Goal: Task Accomplishment & Management: Use online tool/utility

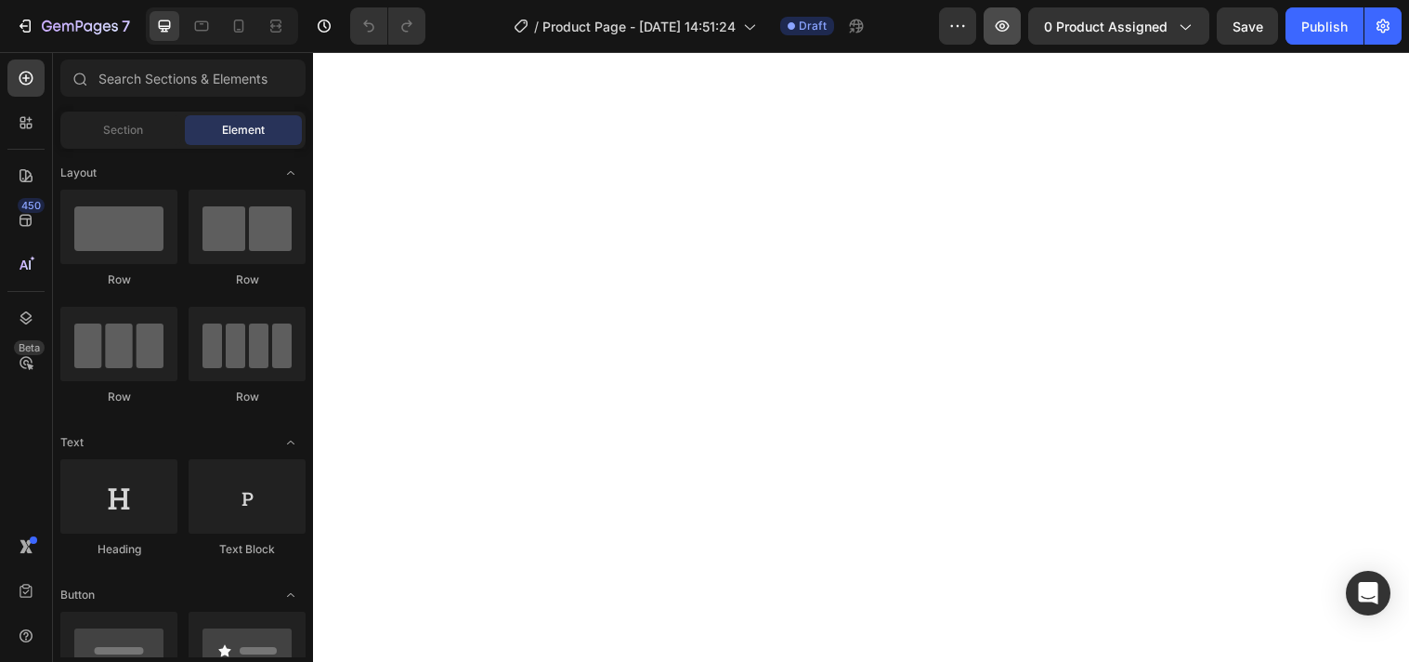
click at [999, 25] on icon "button" at bounding box center [1003, 25] width 14 height 11
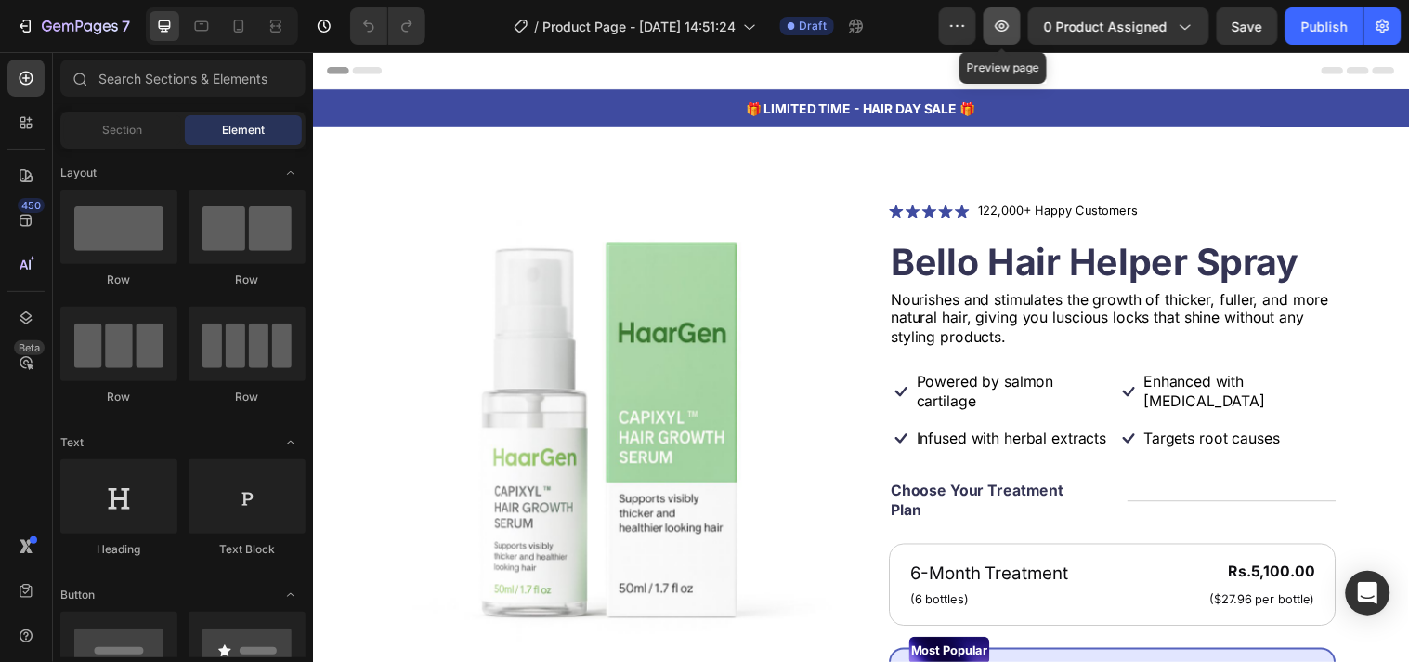
click at [1008, 26] on icon "button" at bounding box center [1002, 26] width 19 height 19
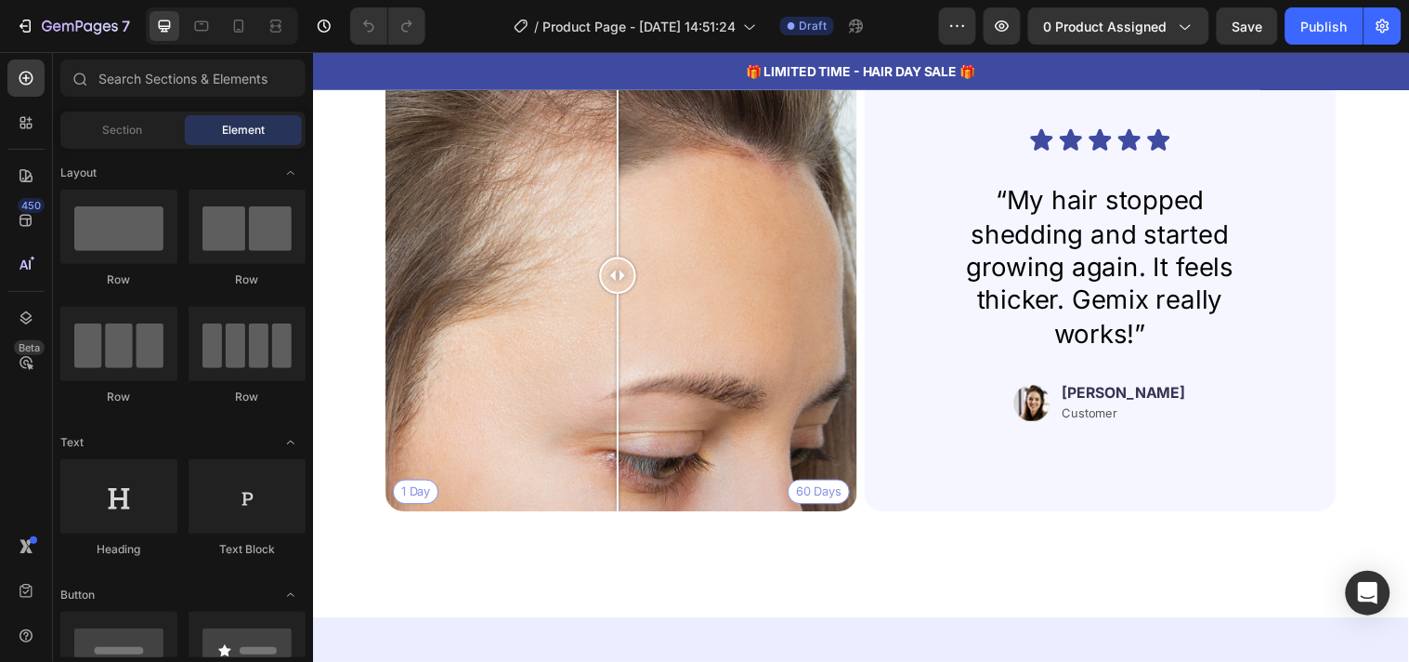
scroll to position [5872, 0]
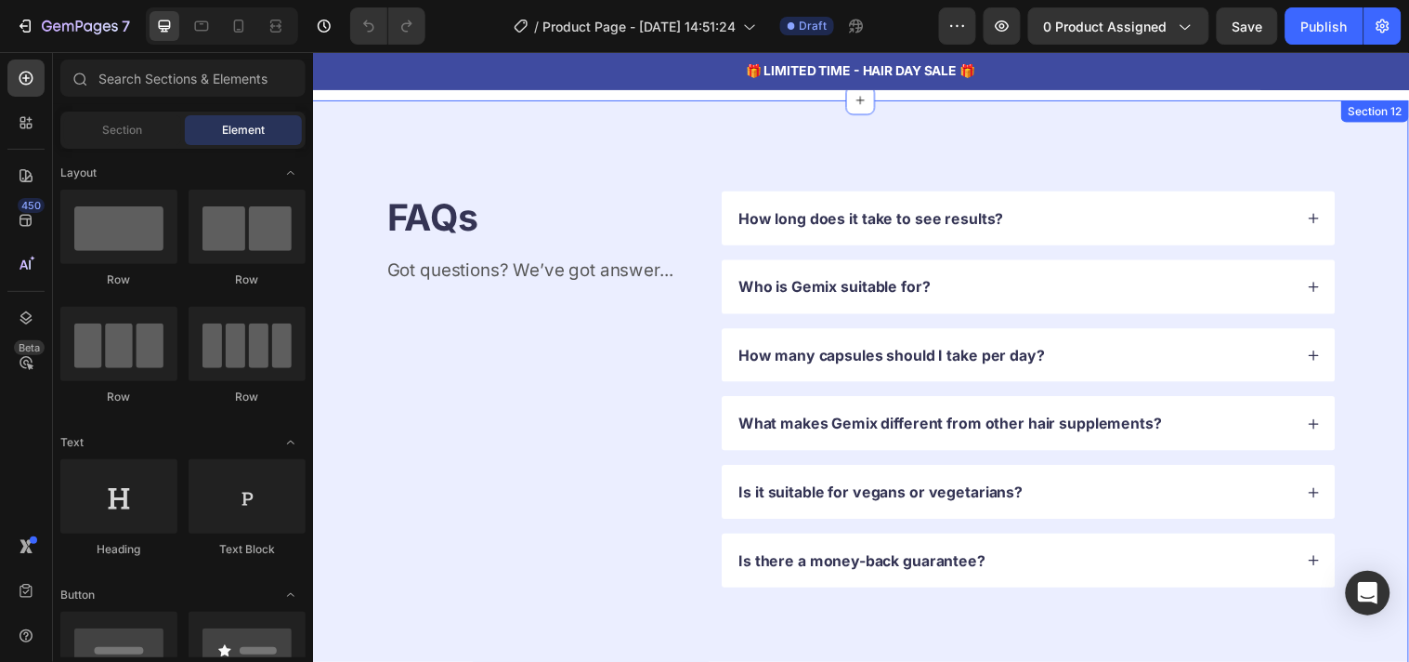
click at [707, 142] on div "FAQs Heading Got questions? We’ve got answer... Text Block How long does it tak…" at bounding box center [869, 393] width 1115 height 588
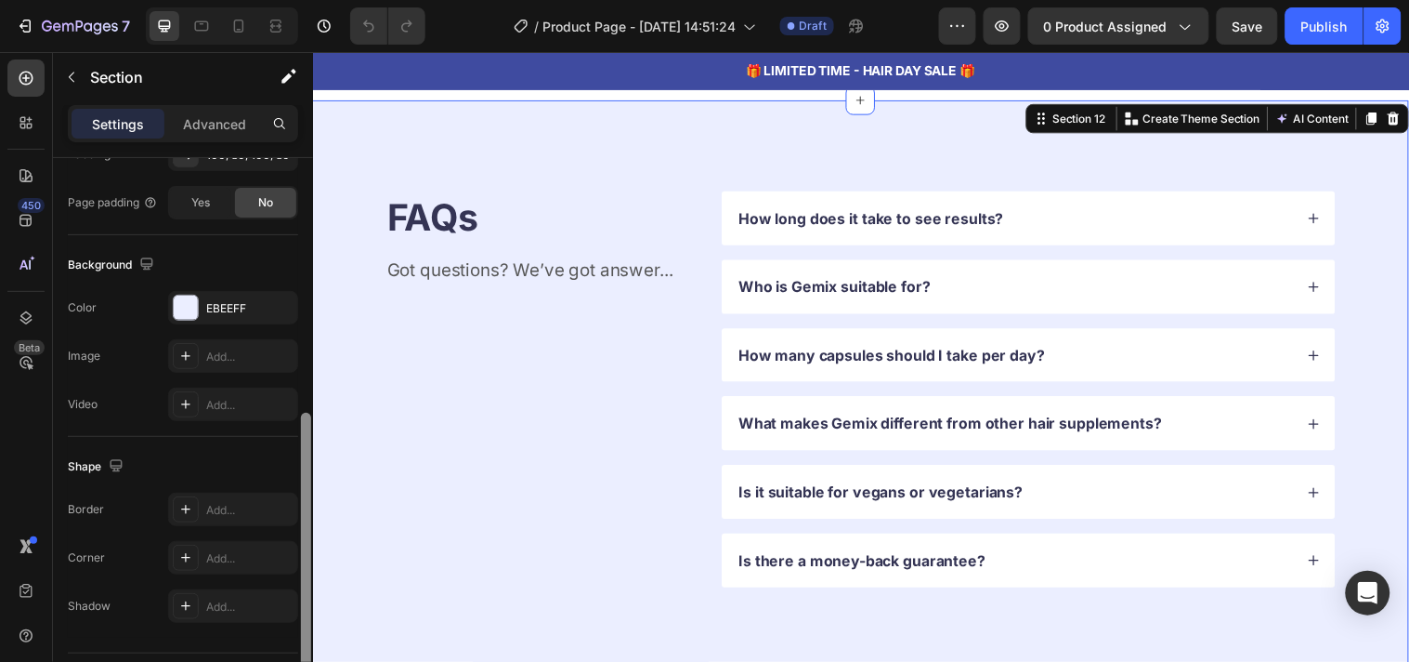
scroll to position [533, 0]
drag, startPoint x: 302, startPoint y: 173, endPoint x: 303, endPoint y: 435, distance: 262.0
click at [303, 435] on div at bounding box center [306, 542] width 10 height 273
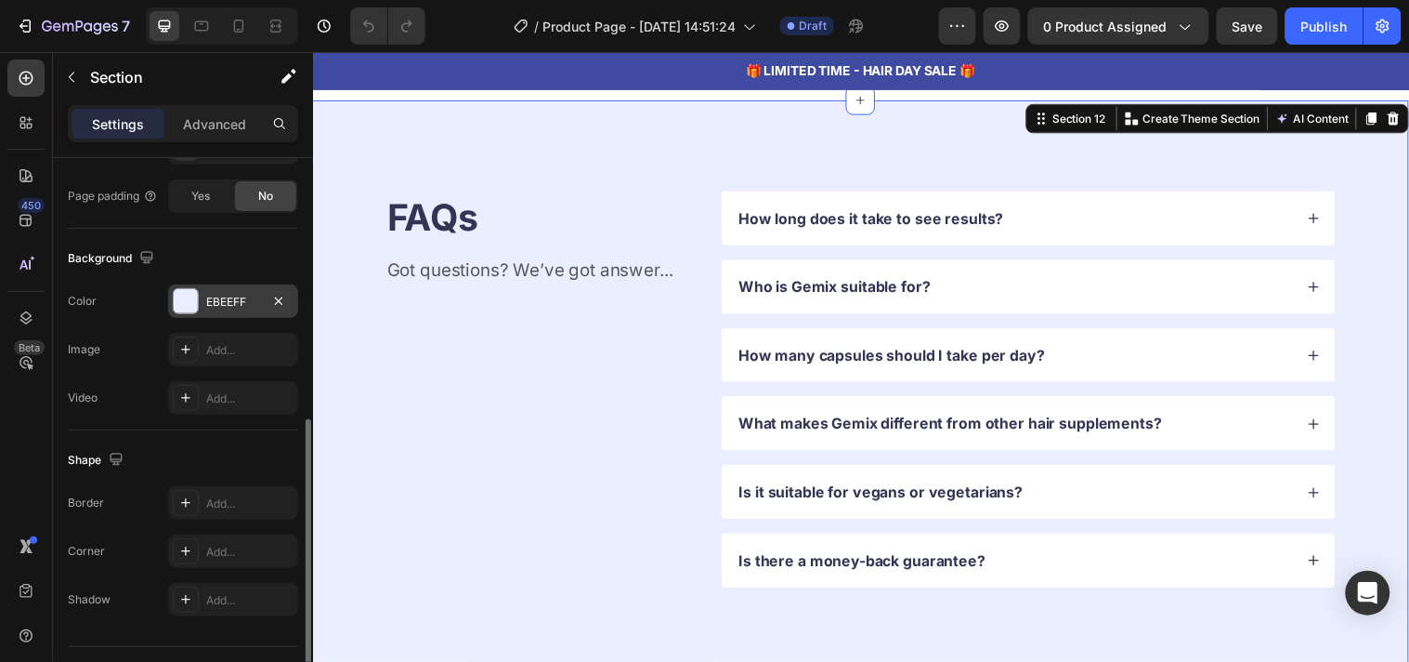
click at [219, 305] on div "EBEEFF" at bounding box center [233, 302] width 54 height 17
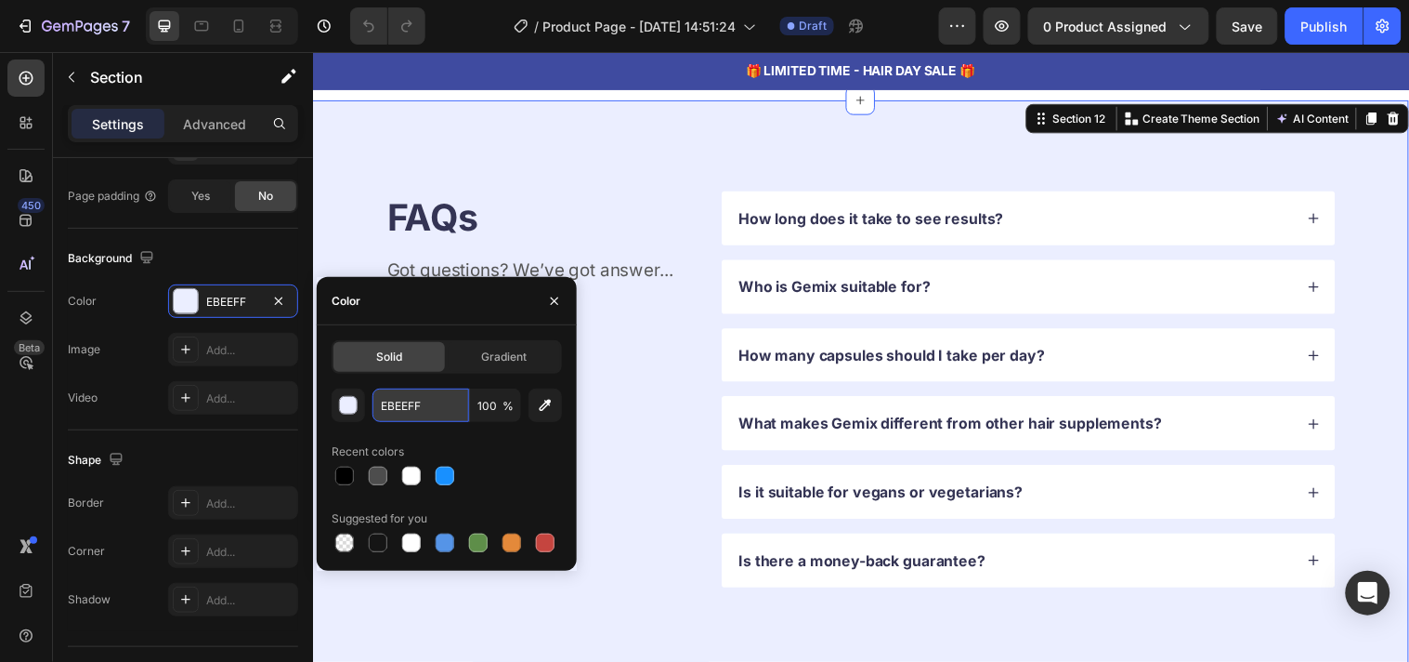
click at [415, 400] on input "EBEEFF" at bounding box center [421, 404] width 97 height 33
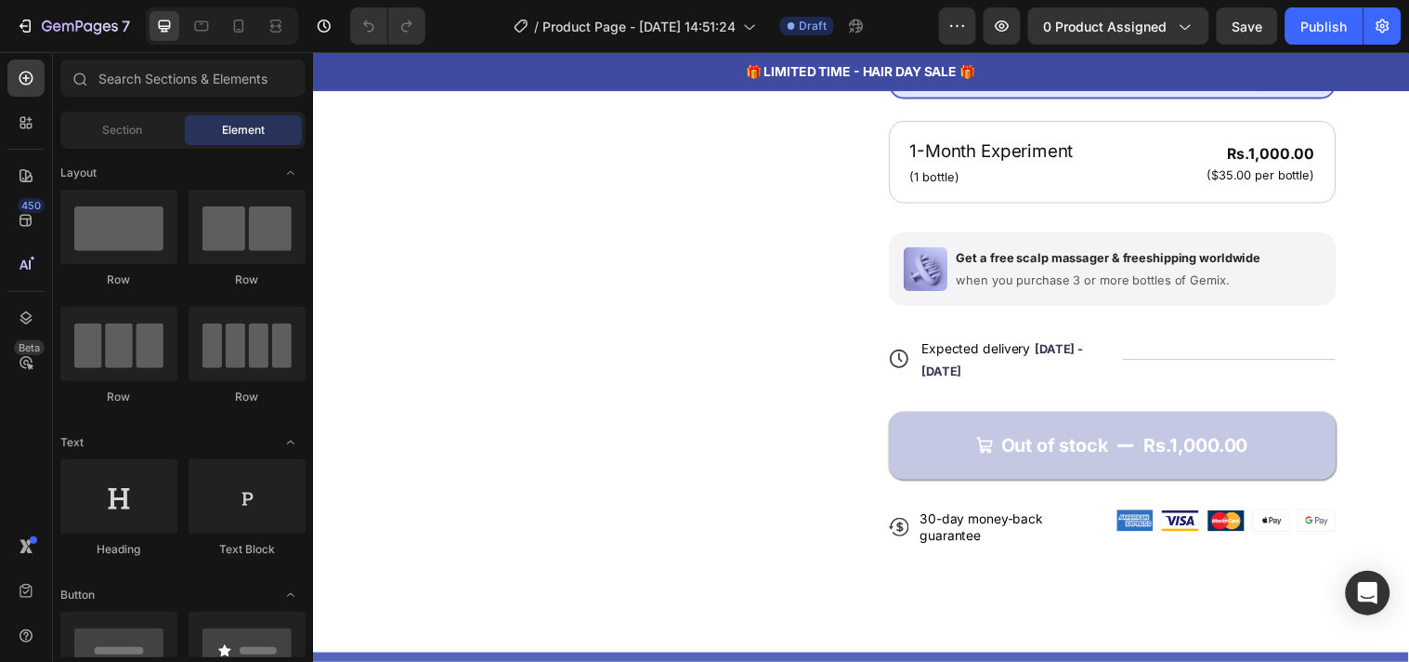
scroll to position [1073, 0]
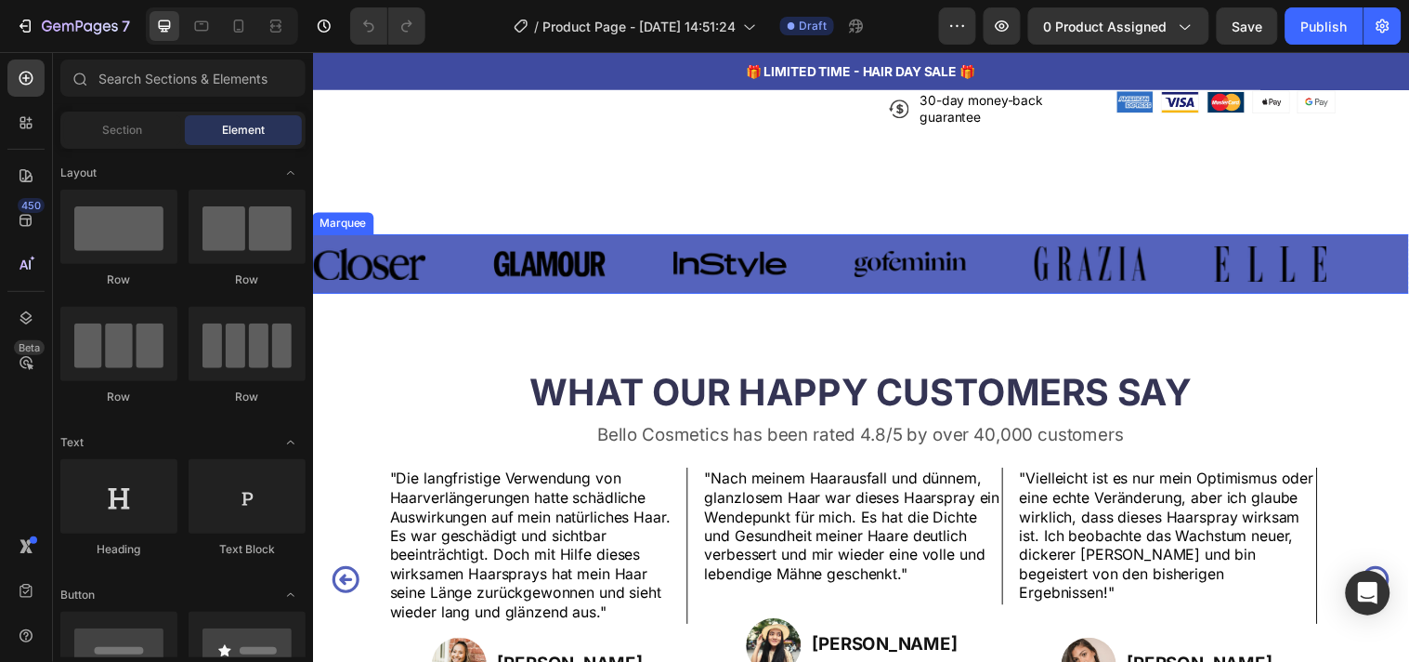
click at [828, 265] on div "Image Image Image Image Image Image" at bounding box center [862, 266] width 1099 height 36
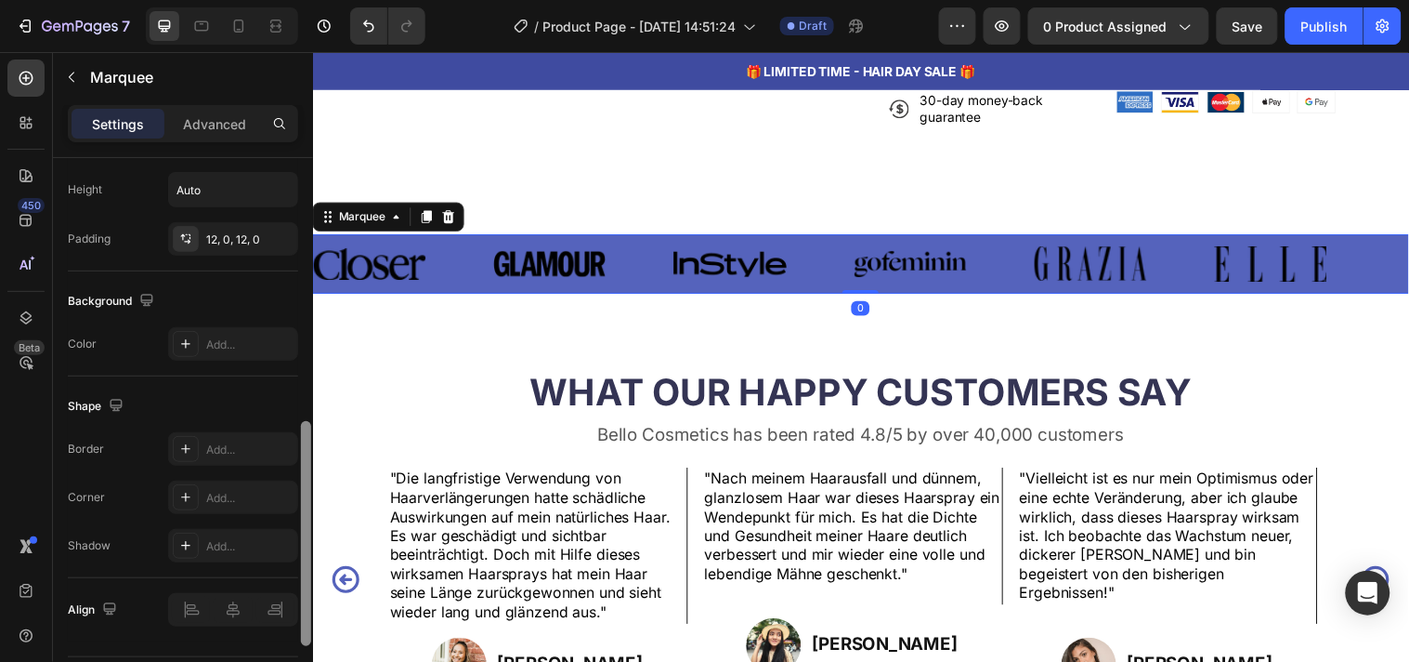
scroll to position [819, 0]
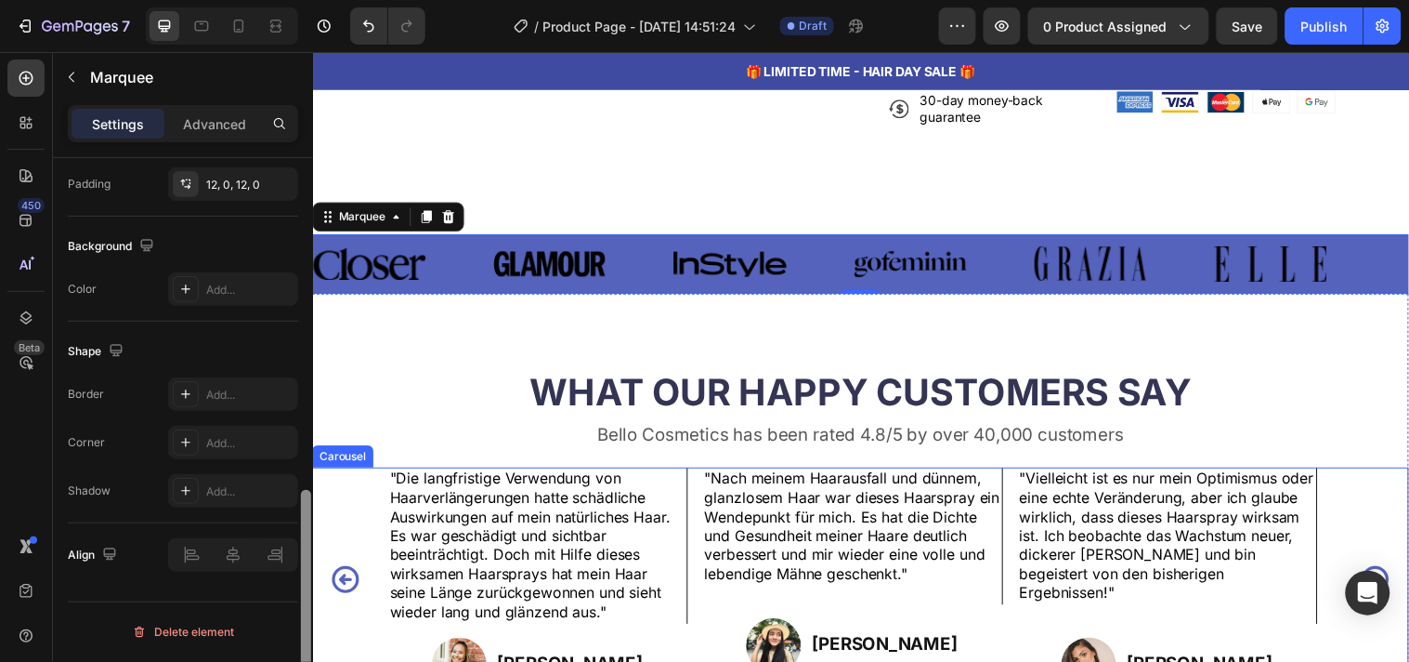
drag, startPoint x: 619, startPoint y: 249, endPoint x: 314, endPoint y: 545, distance: 425.1
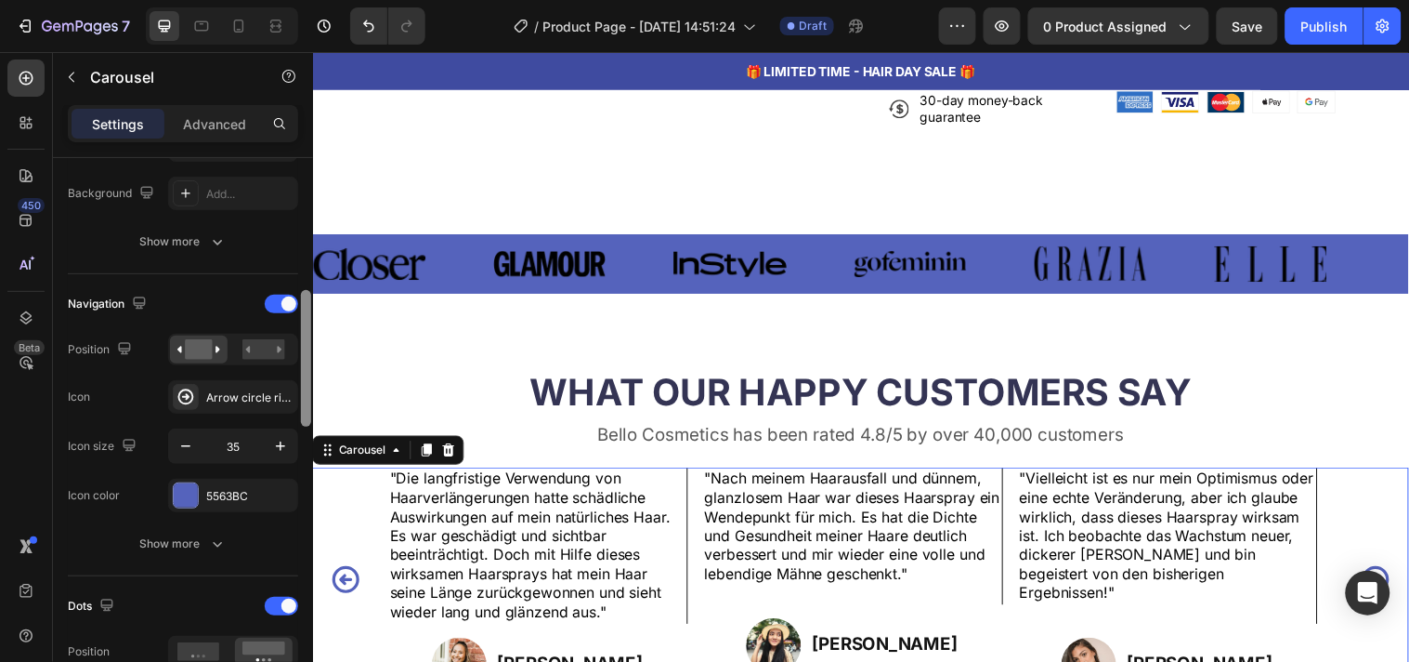
scroll to position [520, 0]
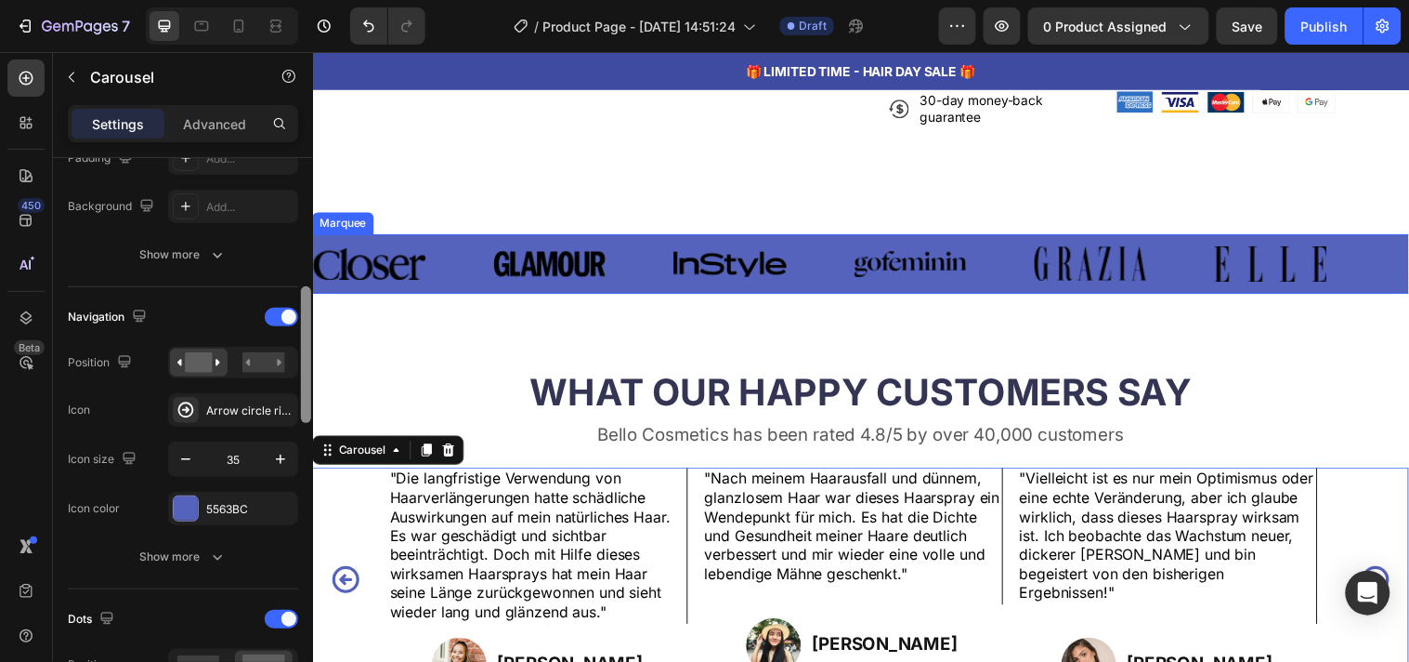
click at [377, 260] on div "Image Image Image Image Image Image Image Image Image Image Image Image Marquee" at bounding box center [869, 265] width 1115 height 59
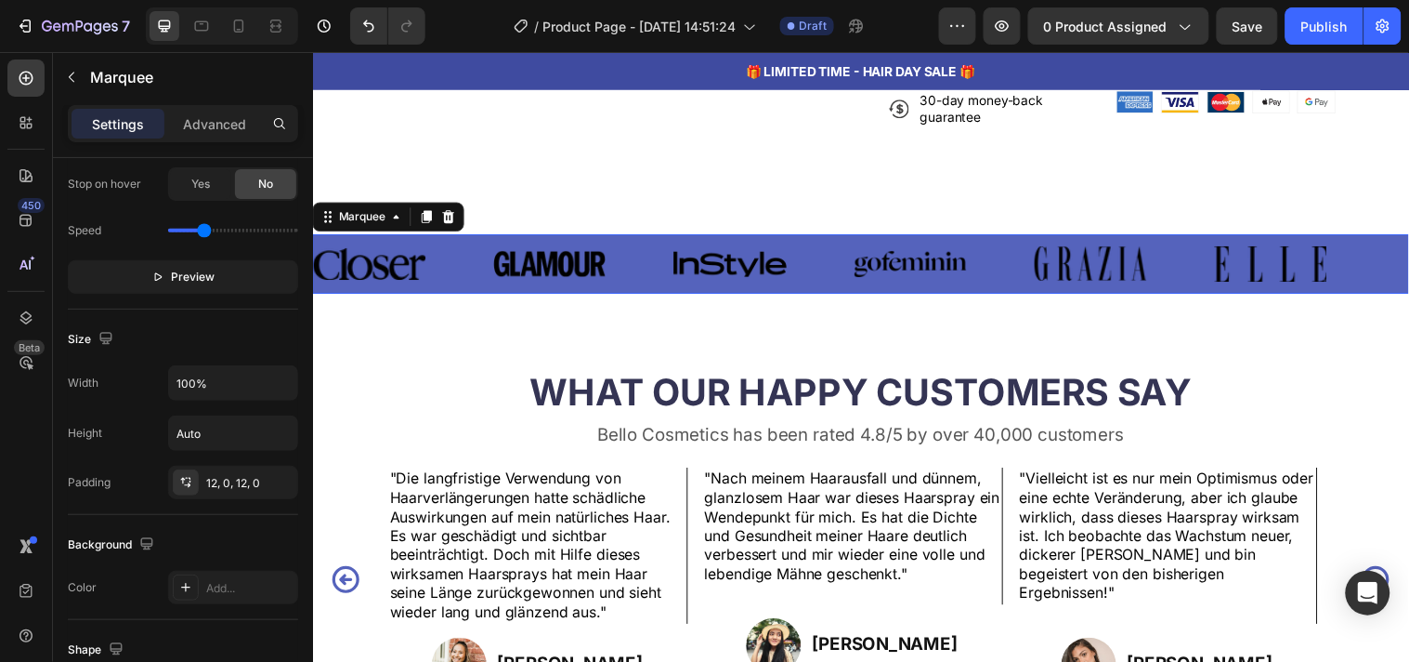
scroll to position [0, 0]
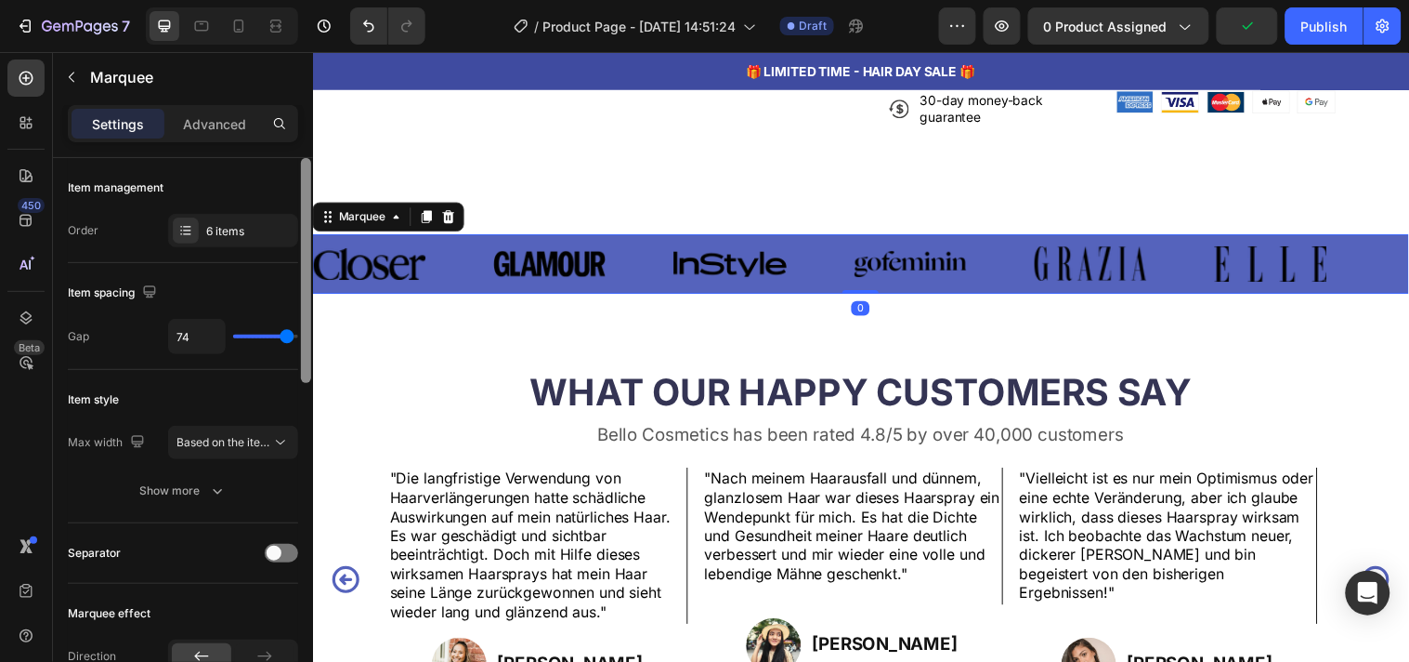
click at [445, 295] on div "Image Image Image Image Image Image Image Image Image Image Image Image Marquee…" at bounding box center [869, 265] width 1115 height 59
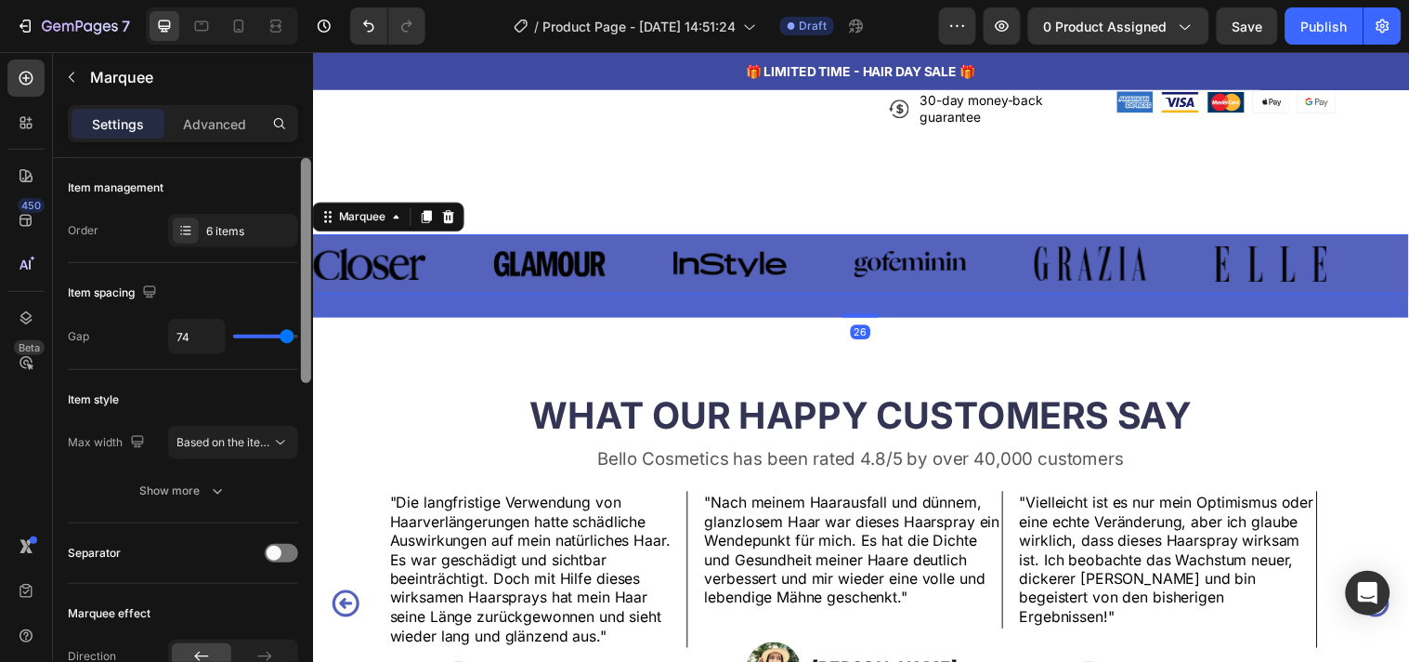
drag, startPoint x: 845, startPoint y: 309, endPoint x: 849, endPoint y: 334, distance: 24.4
click at [851, 321] on div at bounding box center [869, 319] width 37 height 4
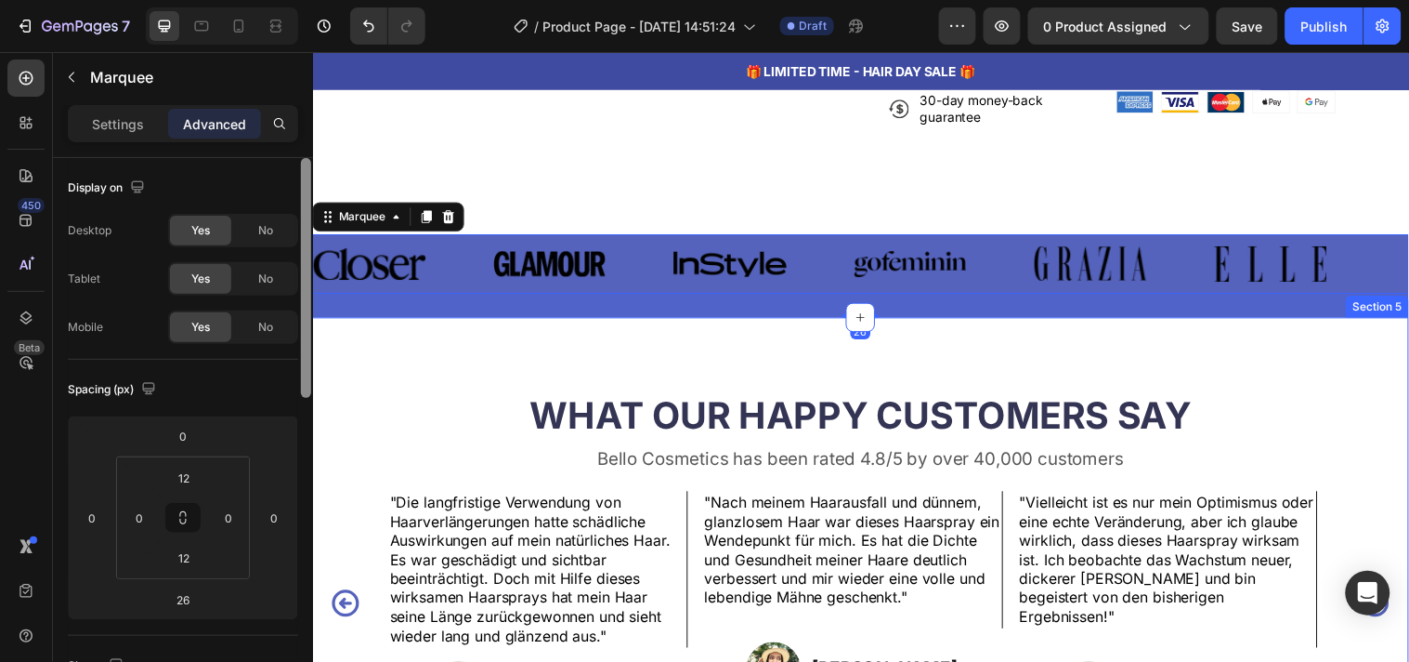
click at [709, 368] on div "WHAT OUR HAPPY CUSTOMERS SAY Heading Bello Cosmetics has been rated 4.8/5 by ov…" at bounding box center [869, 583] width 1115 height 525
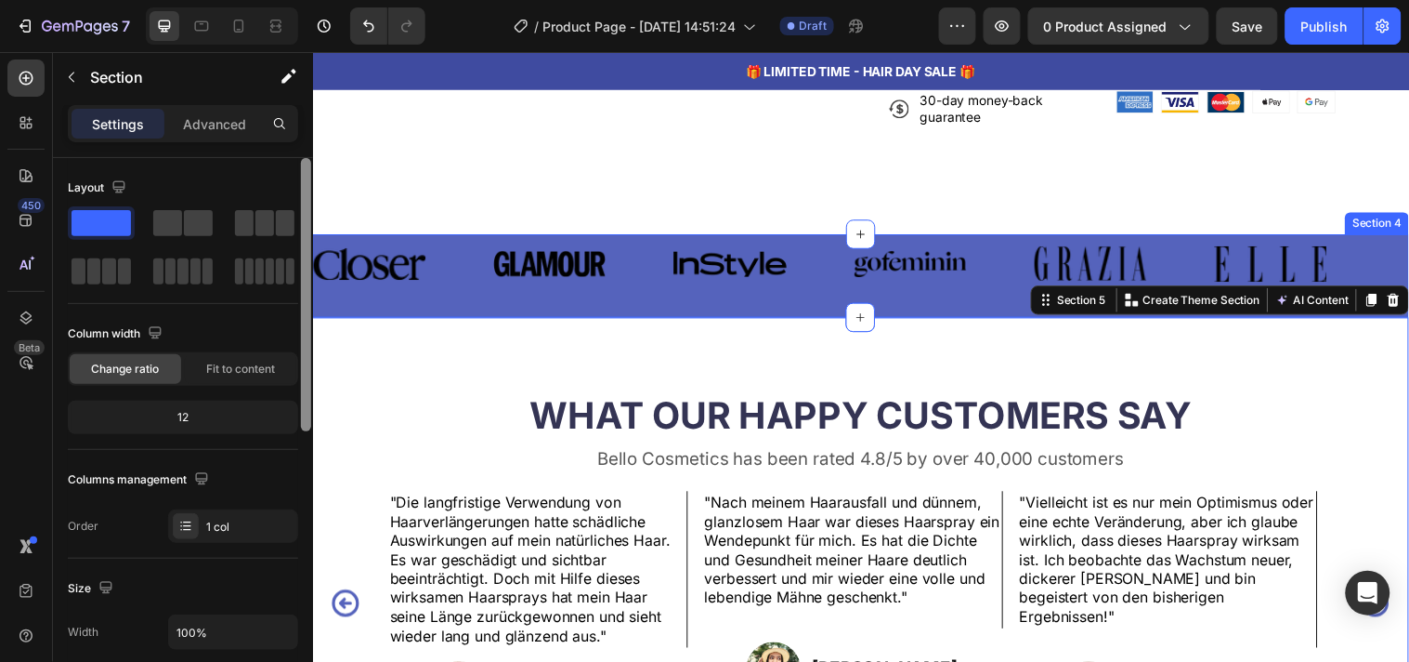
click at [635, 320] on div "Image Image Image Image Image Image Image Image Image Image Image Image Marquee" at bounding box center [869, 278] width 1115 height 84
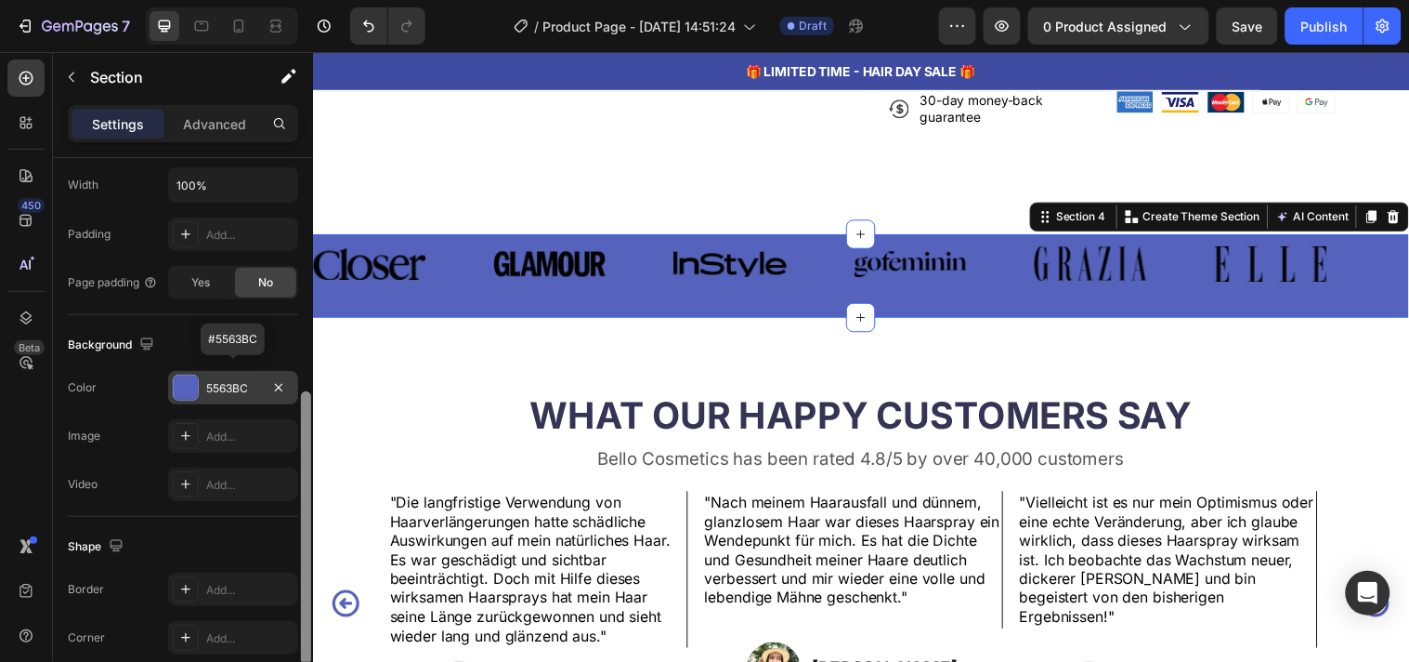
scroll to position [456, 0]
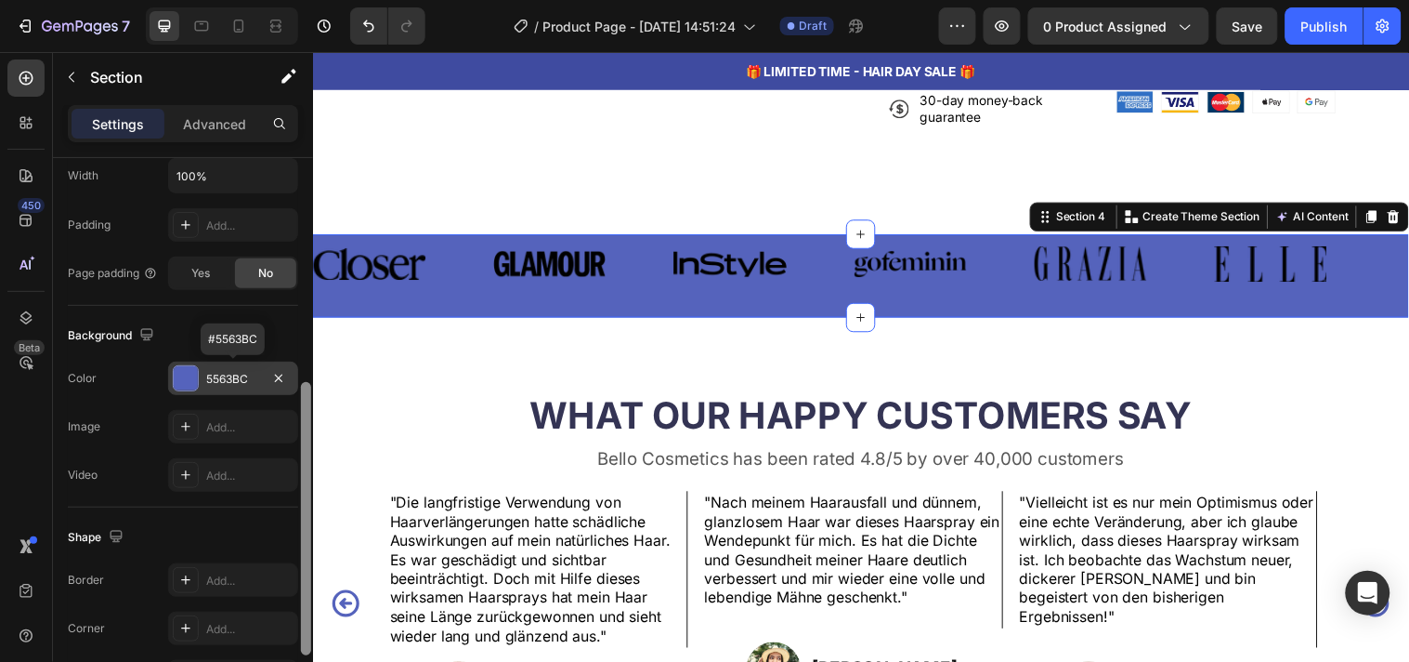
click at [234, 383] on div "5563BC" at bounding box center [233, 379] width 54 height 17
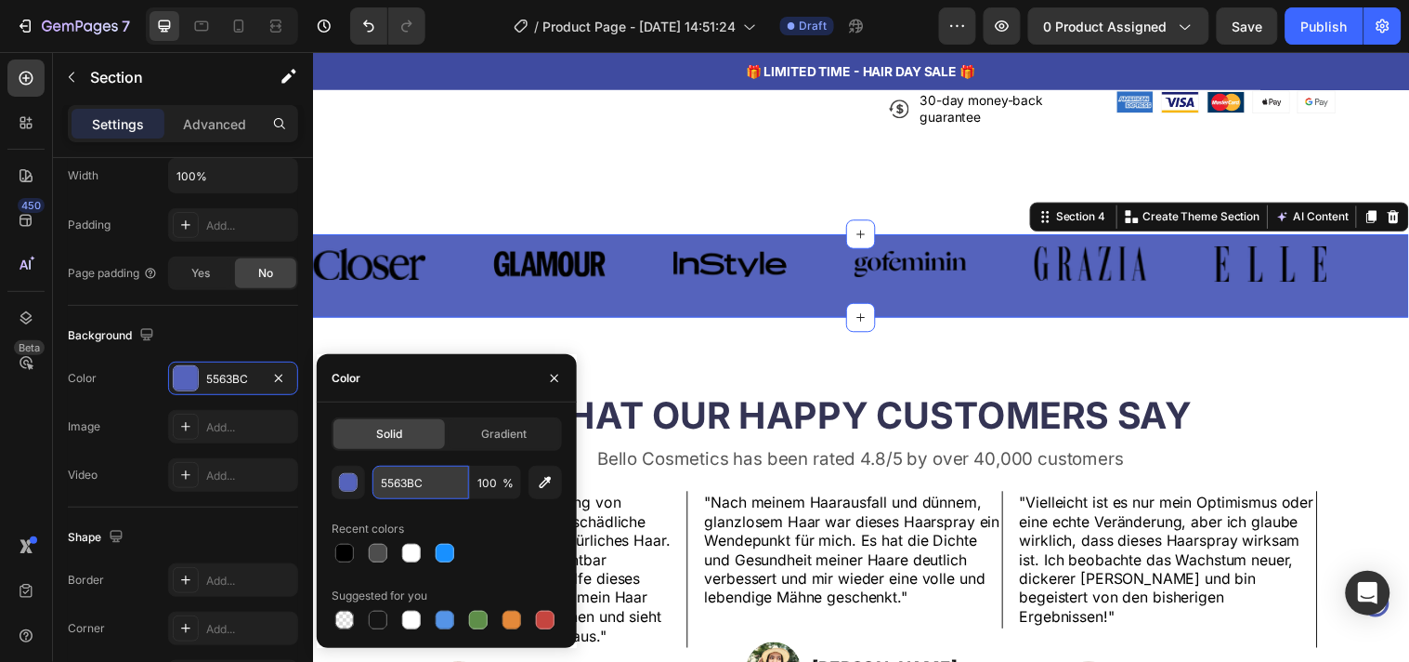
click at [421, 477] on input "5563BC" at bounding box center [421, 481] width 97 height 33
paste input "EBEEFF"
type input "EBEEFF"
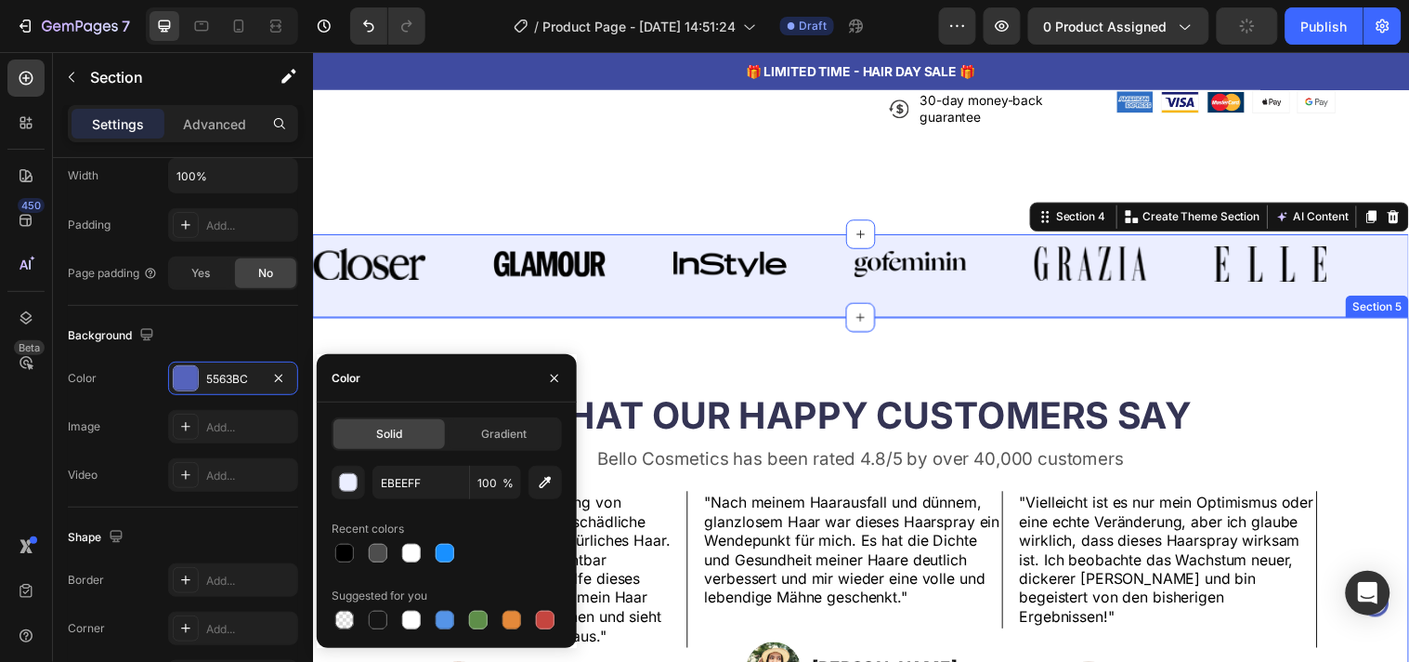
click at [673, 356] on div "WHAT OUR HAPPY CUSTOMERS SAY Heading Bello Cosmetics has been rated 4.8/5 by ov…" at bounding box center [869, 583] width 1115 height 525
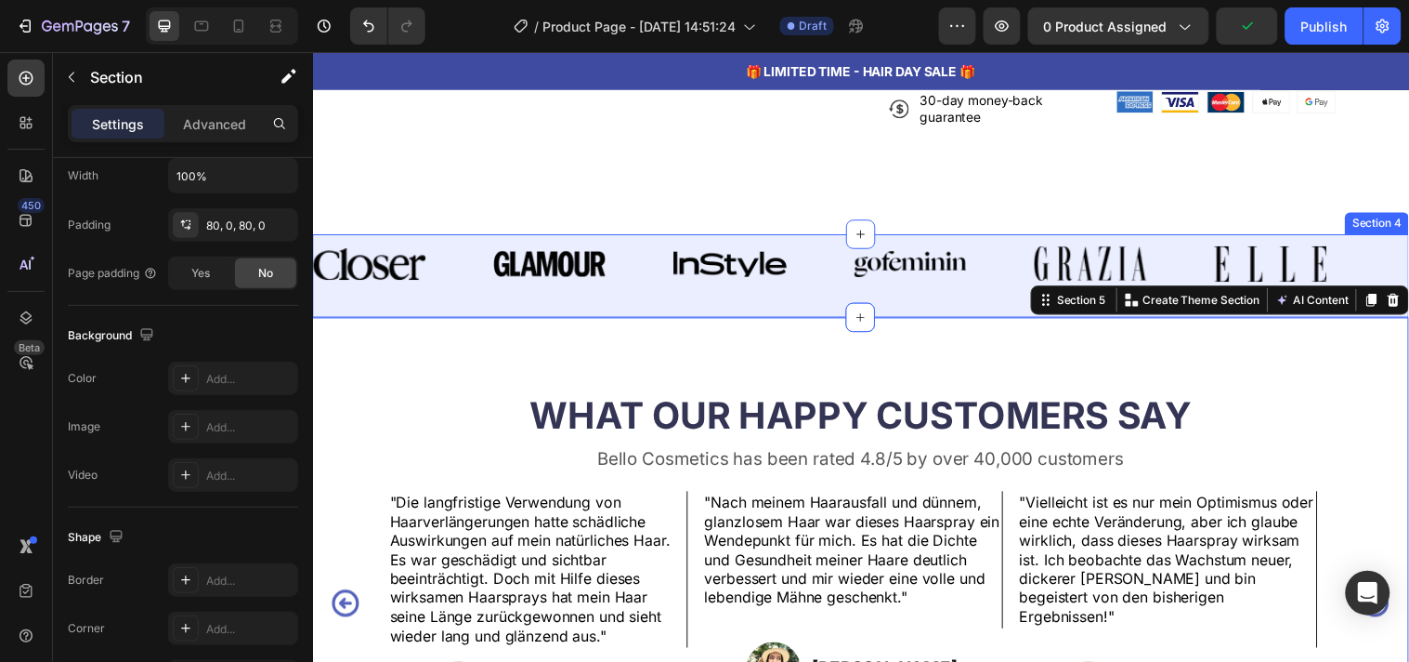
click at [806, 318] on div "Image Image Image Image Image Image Image Image Image Image Image Image Marquee" at bounding box center [869, 278] width 1115 height 84
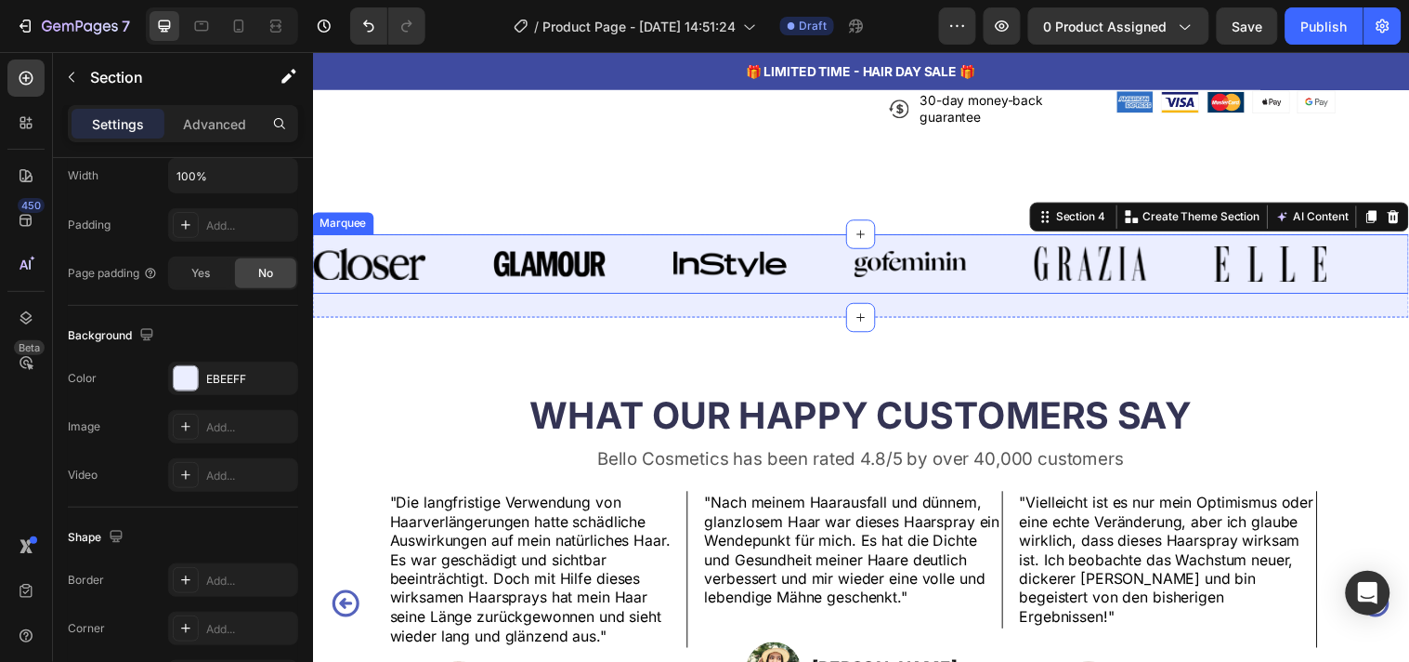
click at [808, 280] on div "Image" at bounding box center [770, 266] width 183 height 27
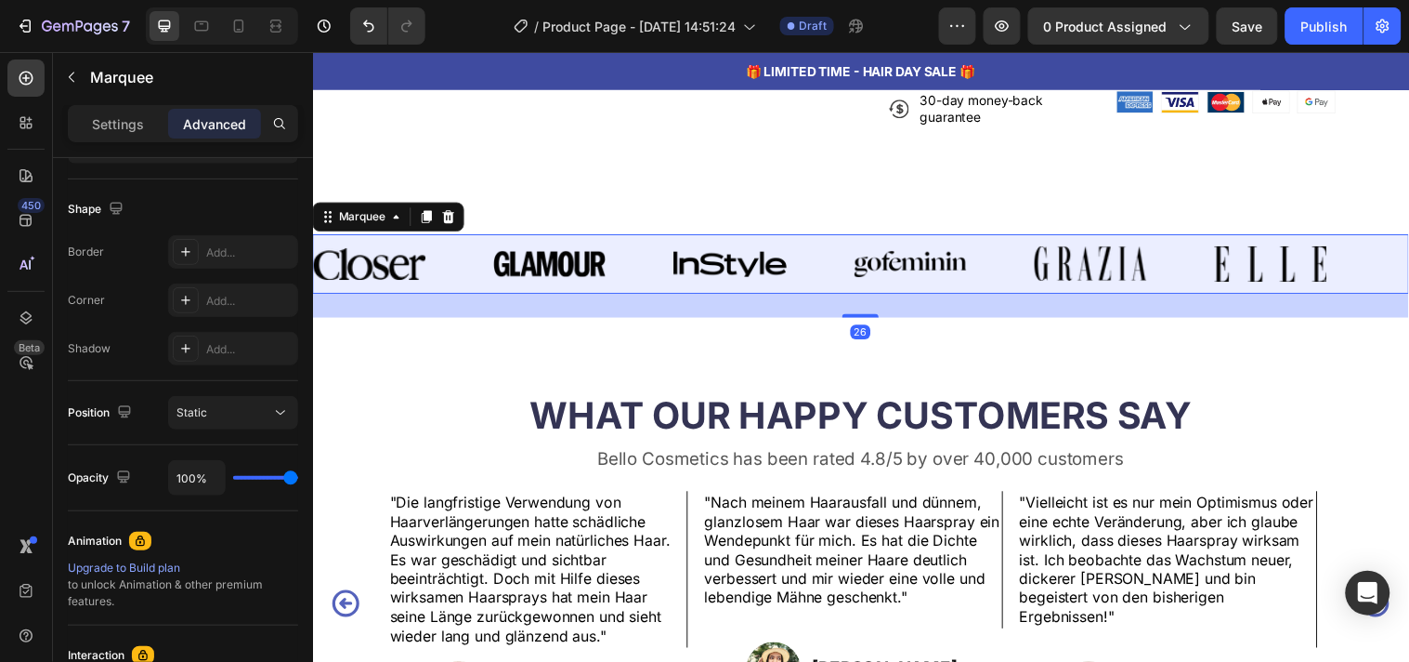
scroll to position [0, 0]
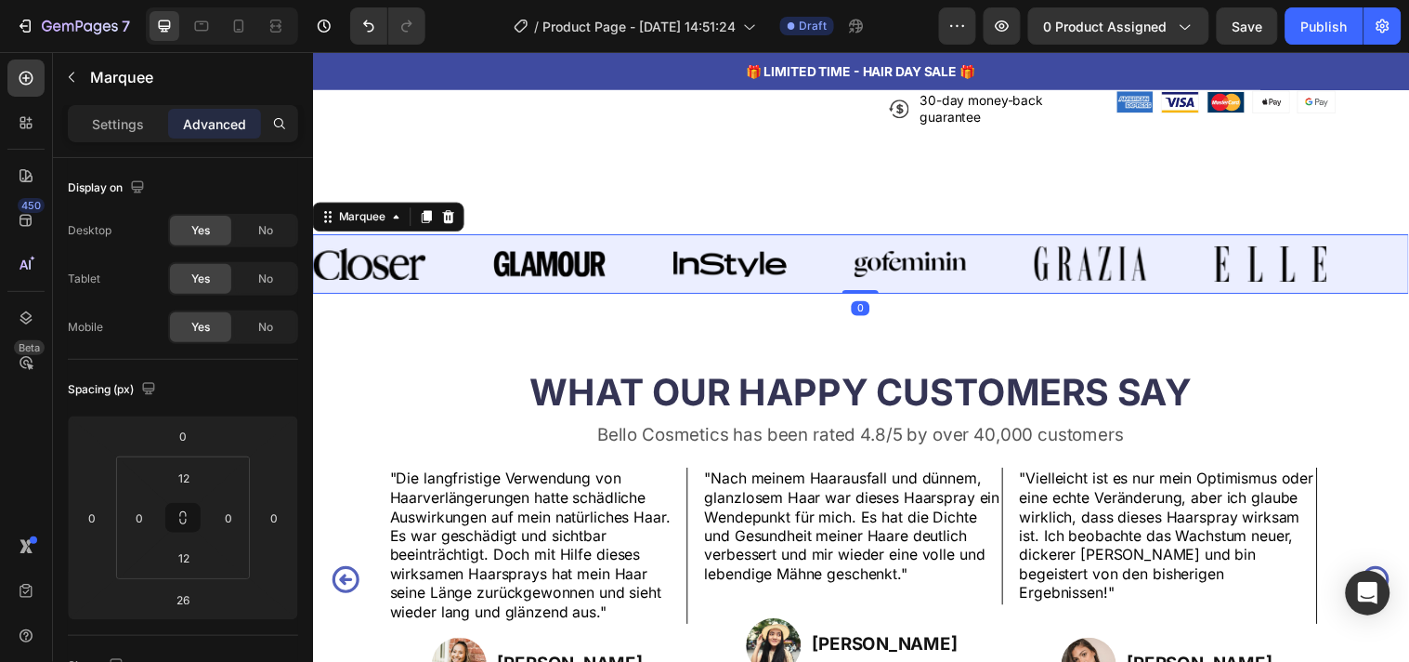
drag, startPoint x: 867, startPoint y: 334, endPoint x: 867, endPoint y: 280, distance: 53.9
click at [867, 280] on div "Image Image Image Image Image Image Image Image Image Image Image Image Marquee…" at bounding box center [869, 265] width 1115 height 59
type input "0"
click at [794, 334] on div "WHAT OUR HAPPY CUSTOMERS SAY Heading Bello Cosmetics has been rated 4.8/5 by ov…" at bounding box center [869, 558] width 1115 height 525
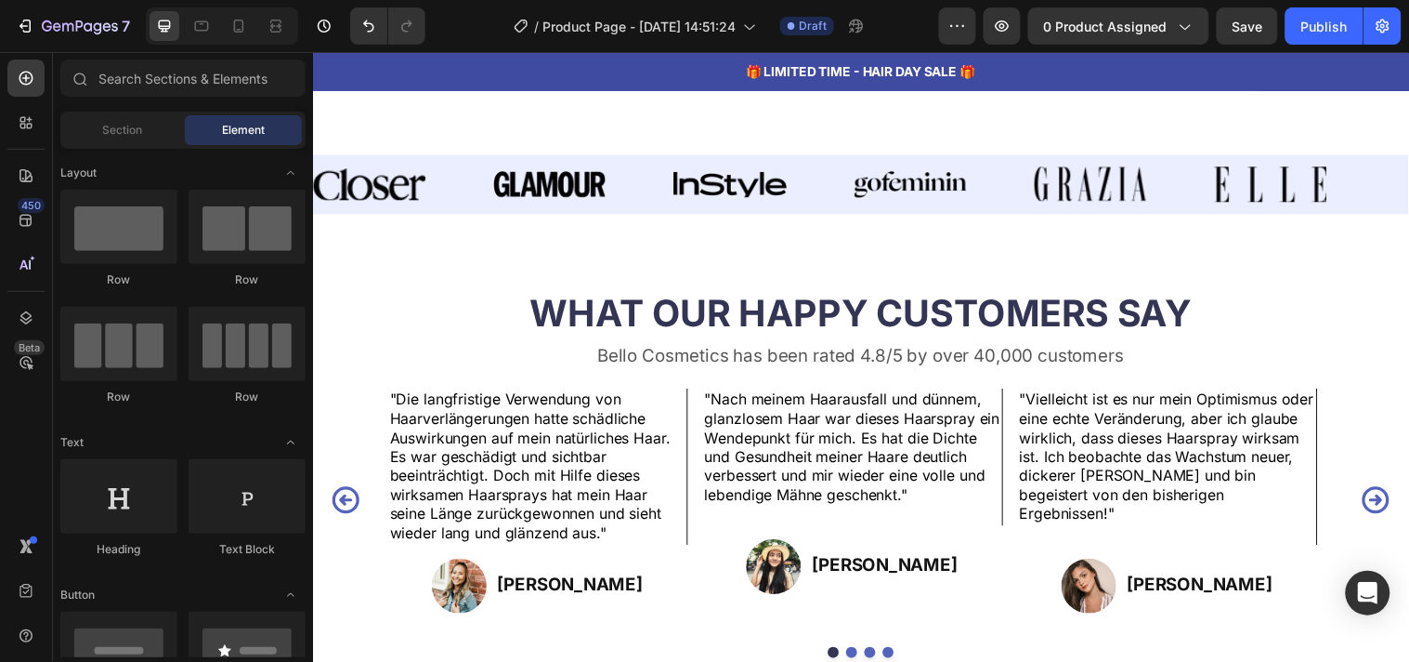
scroll to position [1222, 0]
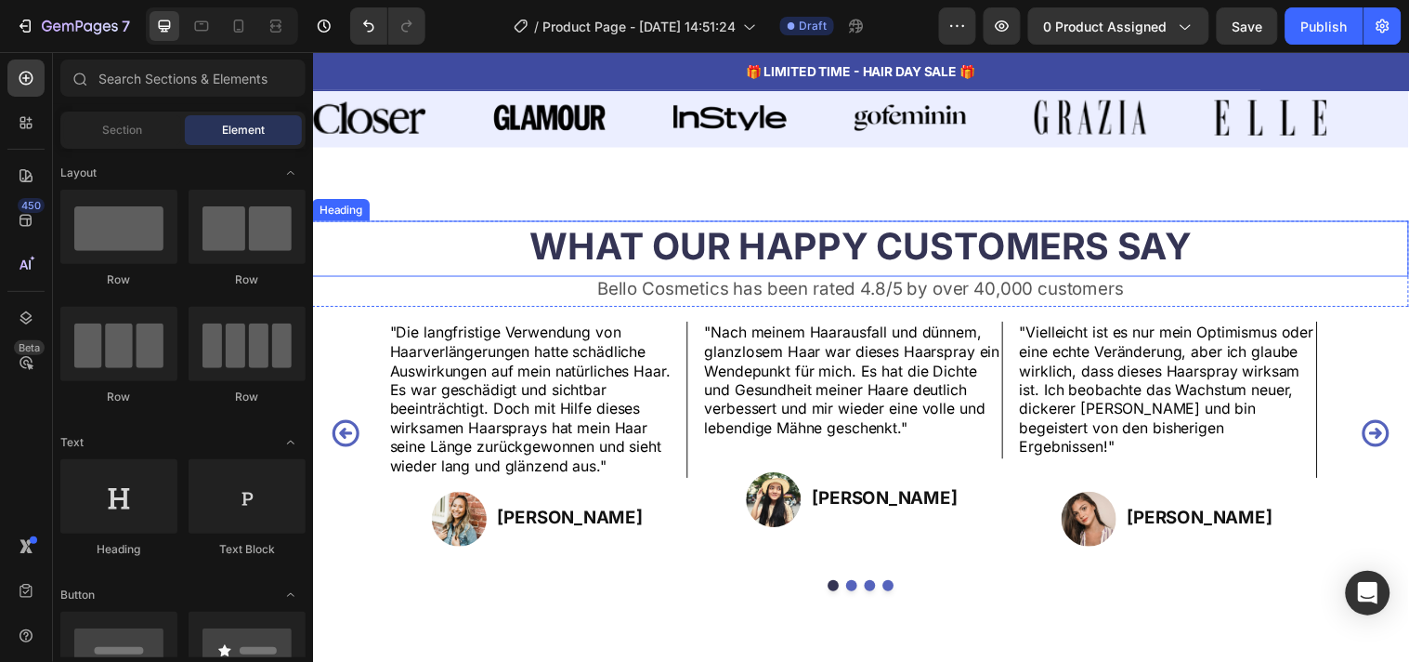
click at [1150, 270] on h2 "WHAT OUR HAPPY CUSTOMERS SAY" at bounding box center [869, 248] width 1115 height 52
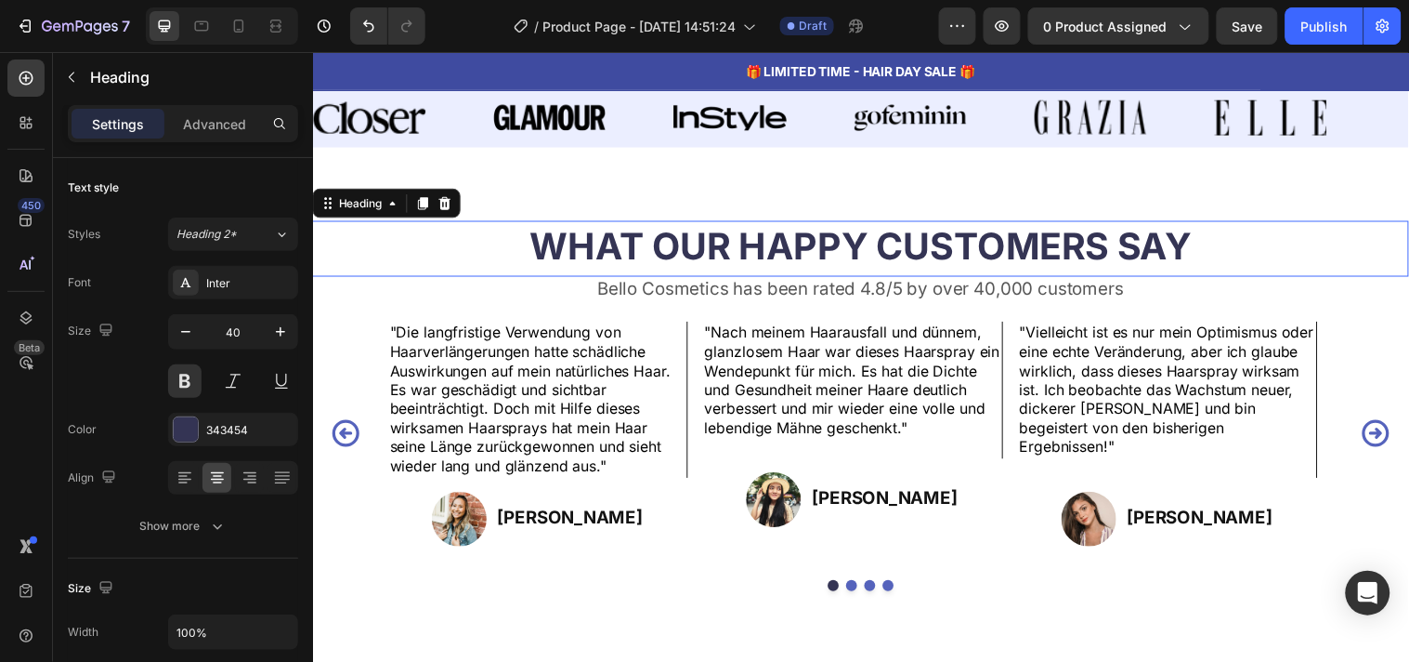
click at [1150, 270] on p "WHAT OUR HAPPY CUSTOMERS SAY" at bounding box center [869, 248] width 1111 height 48
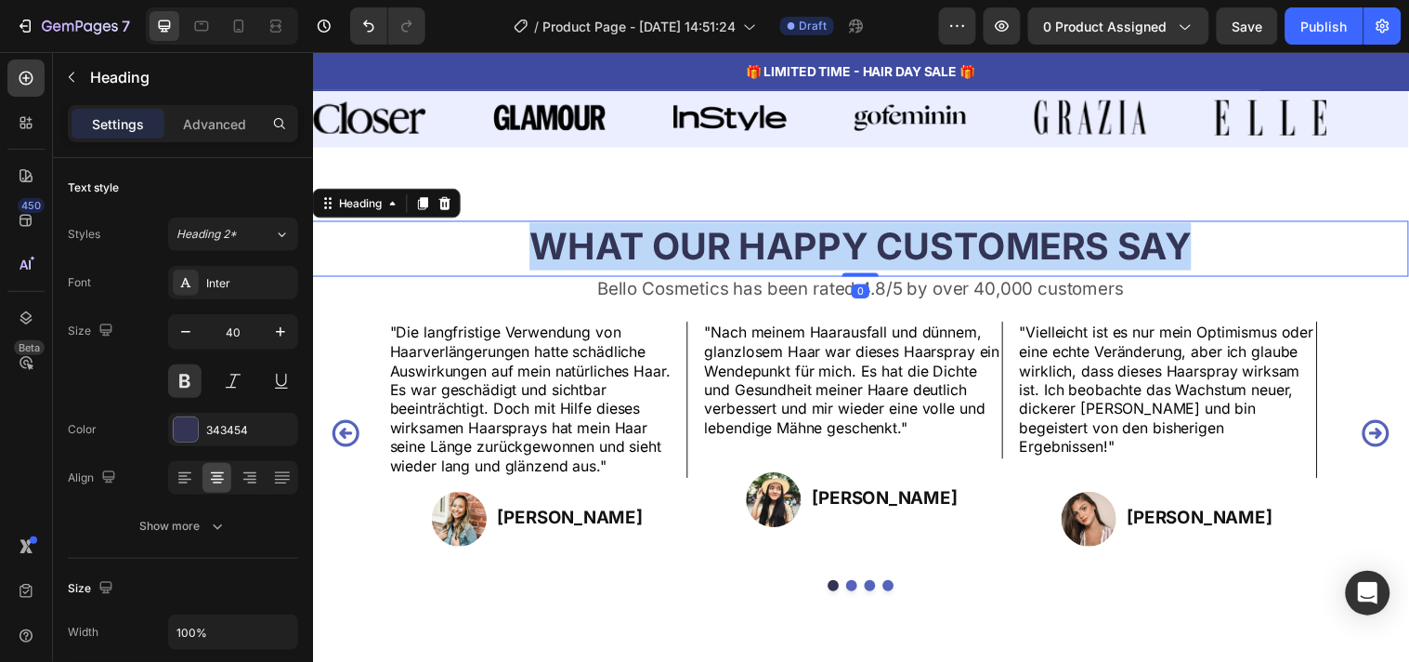
click at [1150, 270] on p "WHAT OUR HAPPY CUSTOMERS SAY" at bounding box center [869, 248] width 1111 height 48
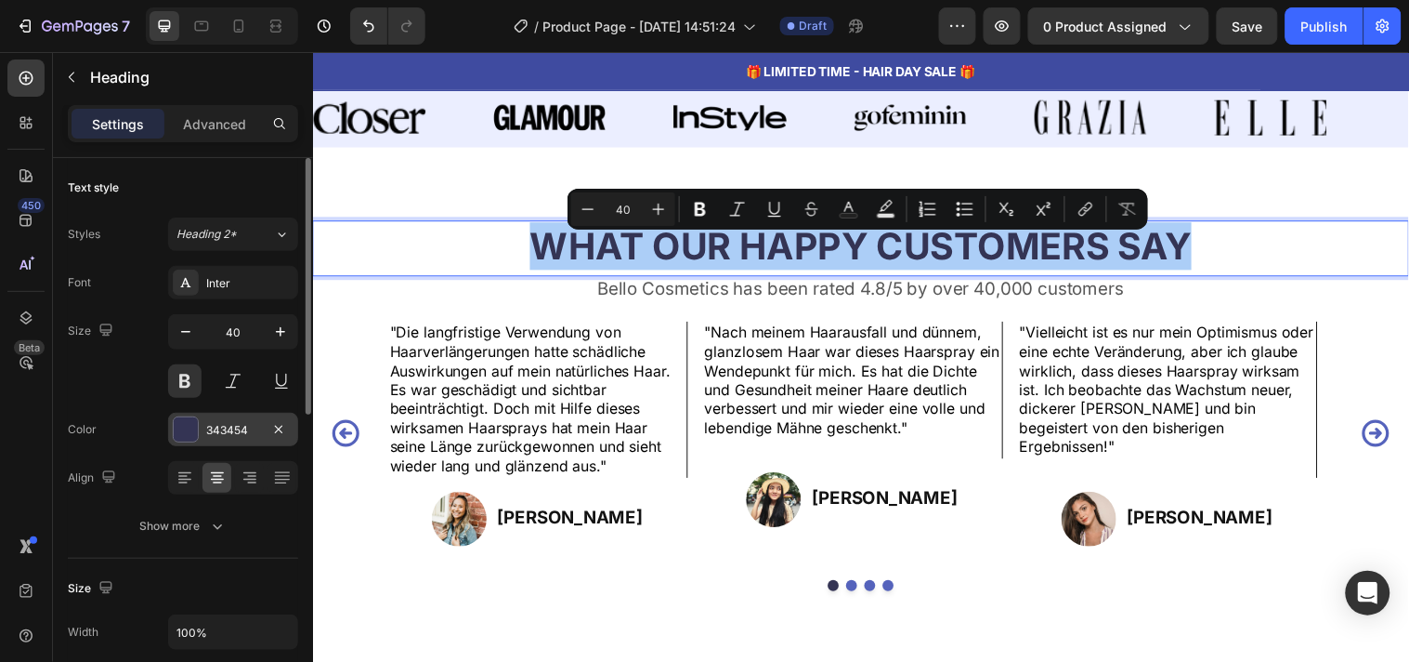
click at [190, 423] on div at bounding box center [186, 429] width 24 height 24
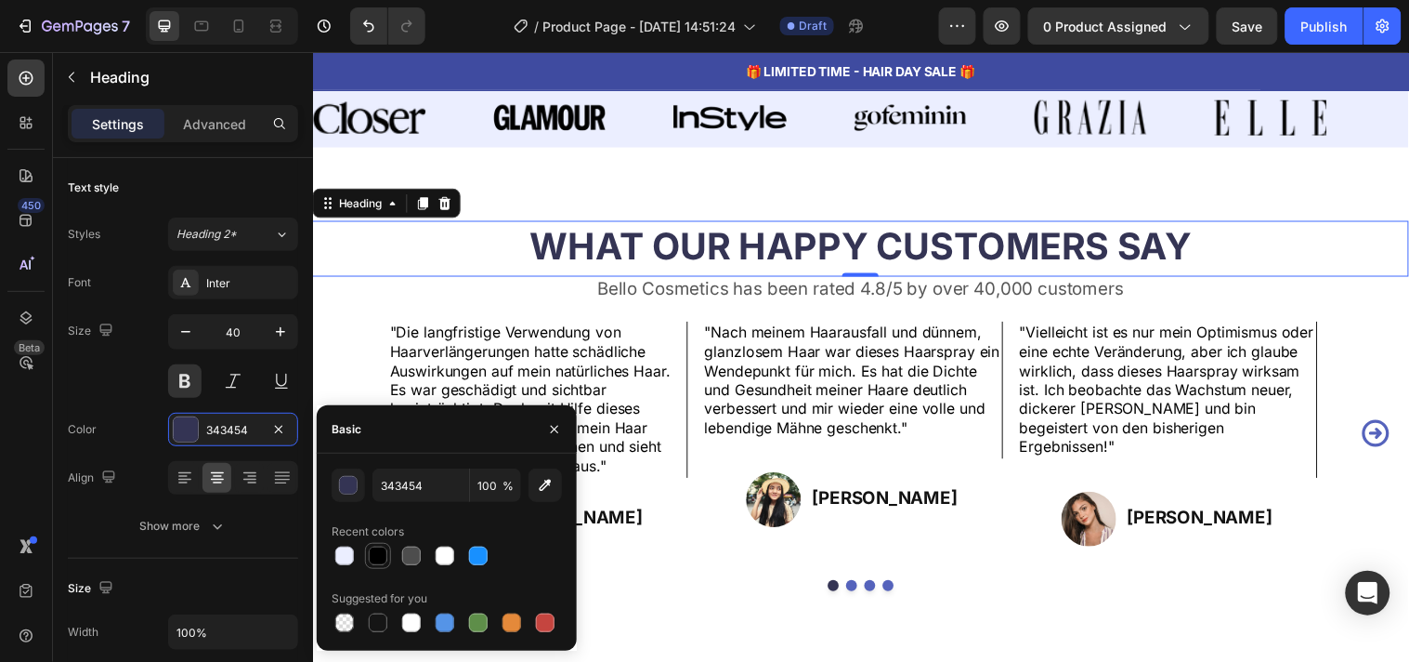
click at [373, 550] on div at bounding box center [378, 555] width 19 height 19
type input "000000"
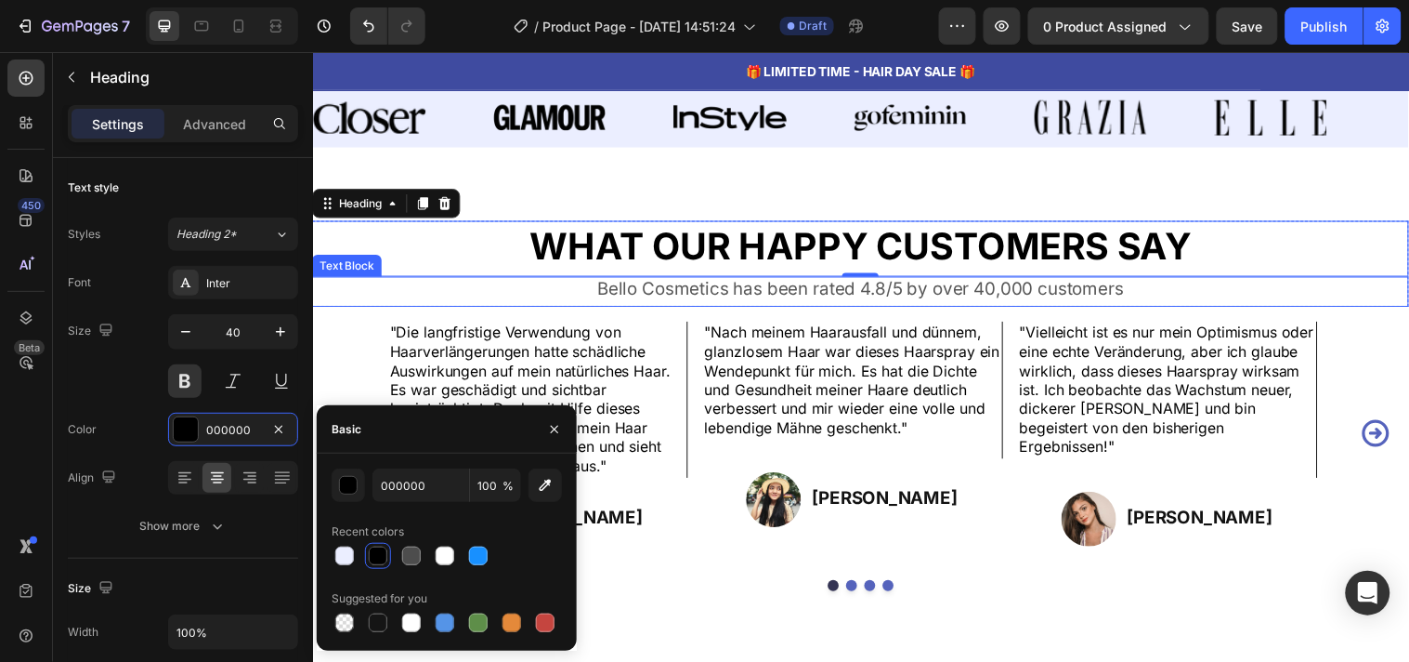
click at [563, 304] on p "Bello Cosmetics has been rated 4.8/5 by over 40,000 customers" at bounding box center [869, 292] width 1111 height 23
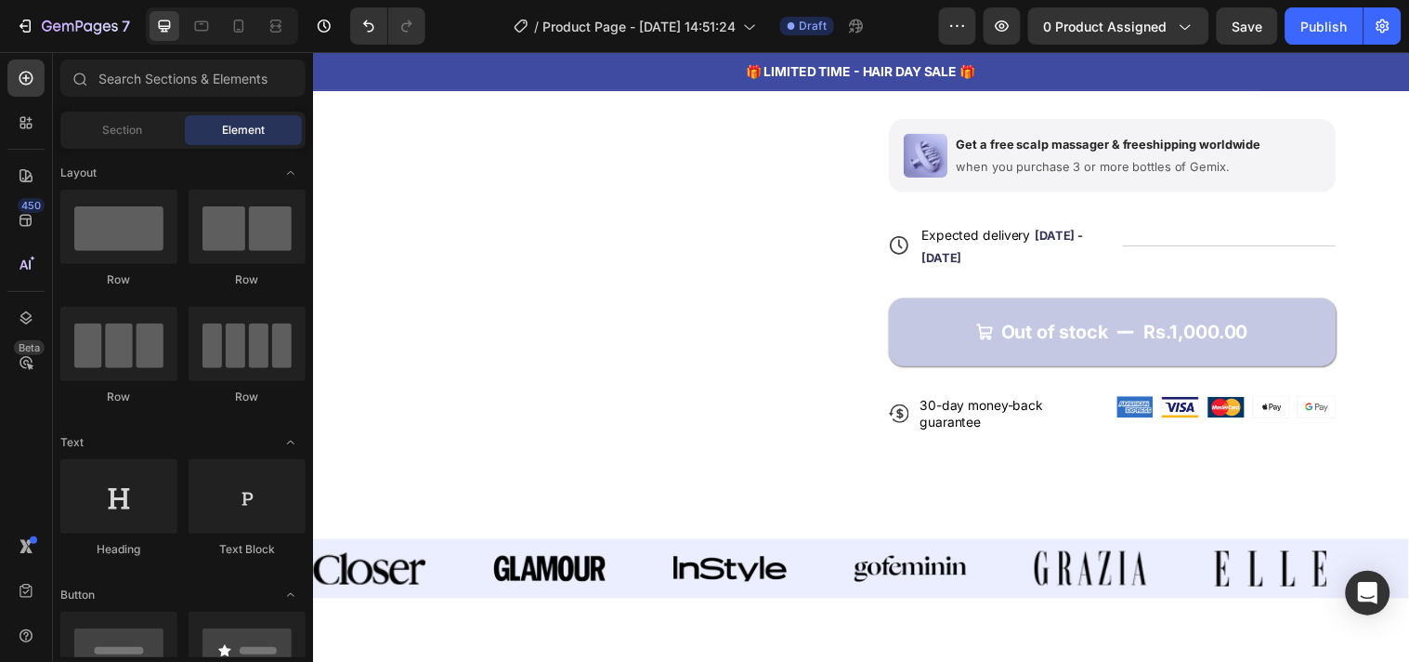
scroll to position [534, 0]
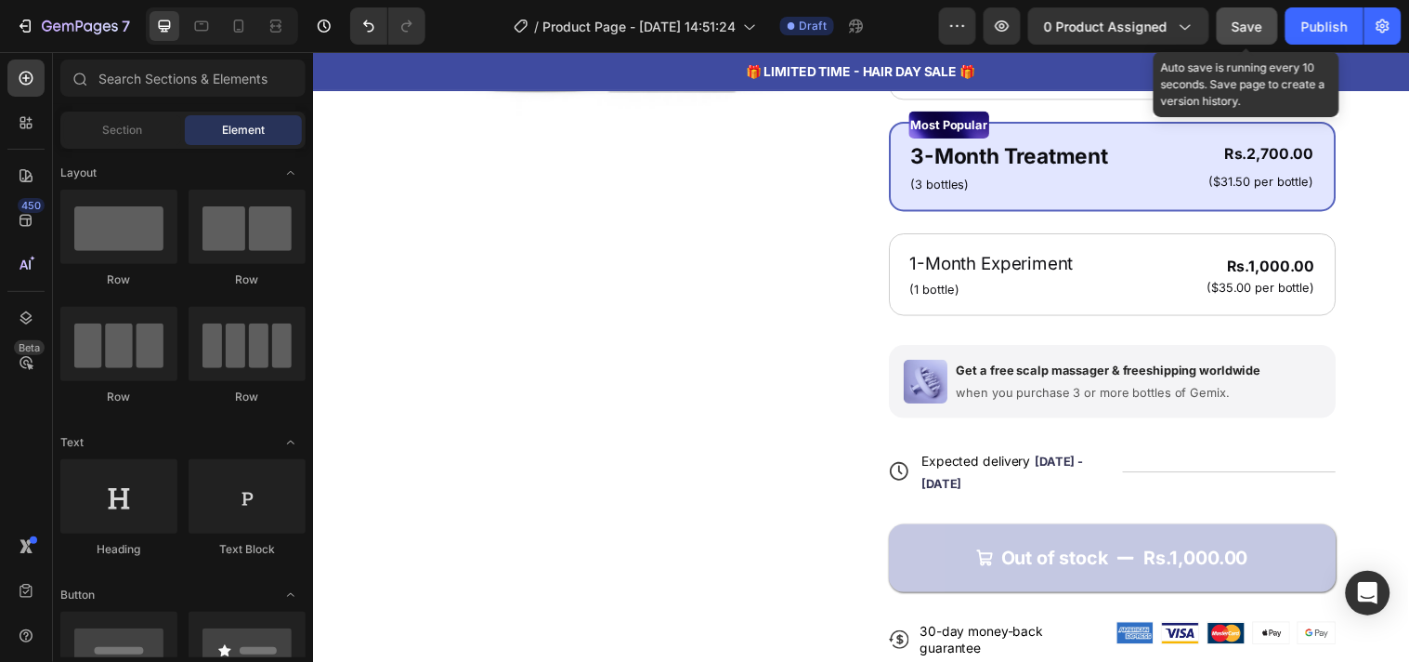
click at [1265, 33] on button "Save" at bounding box center [1247, 25] width 61 height 37
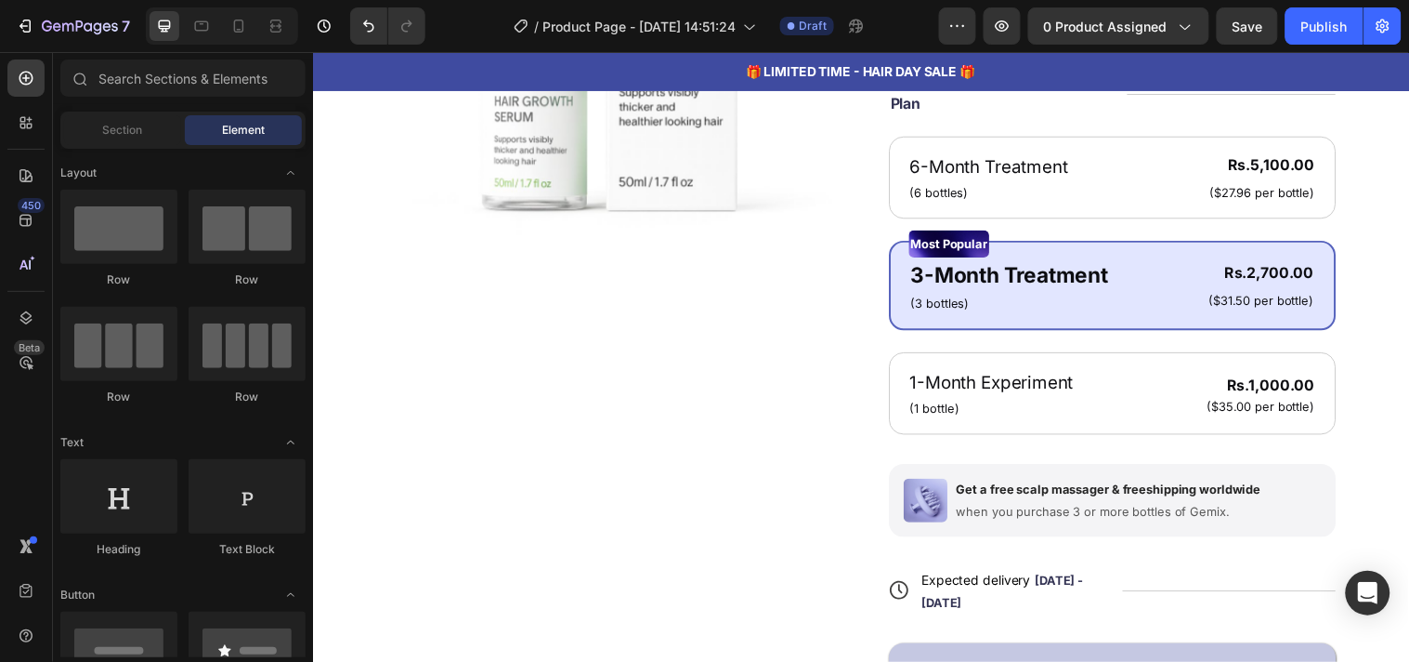
scroll to position [0, 0]
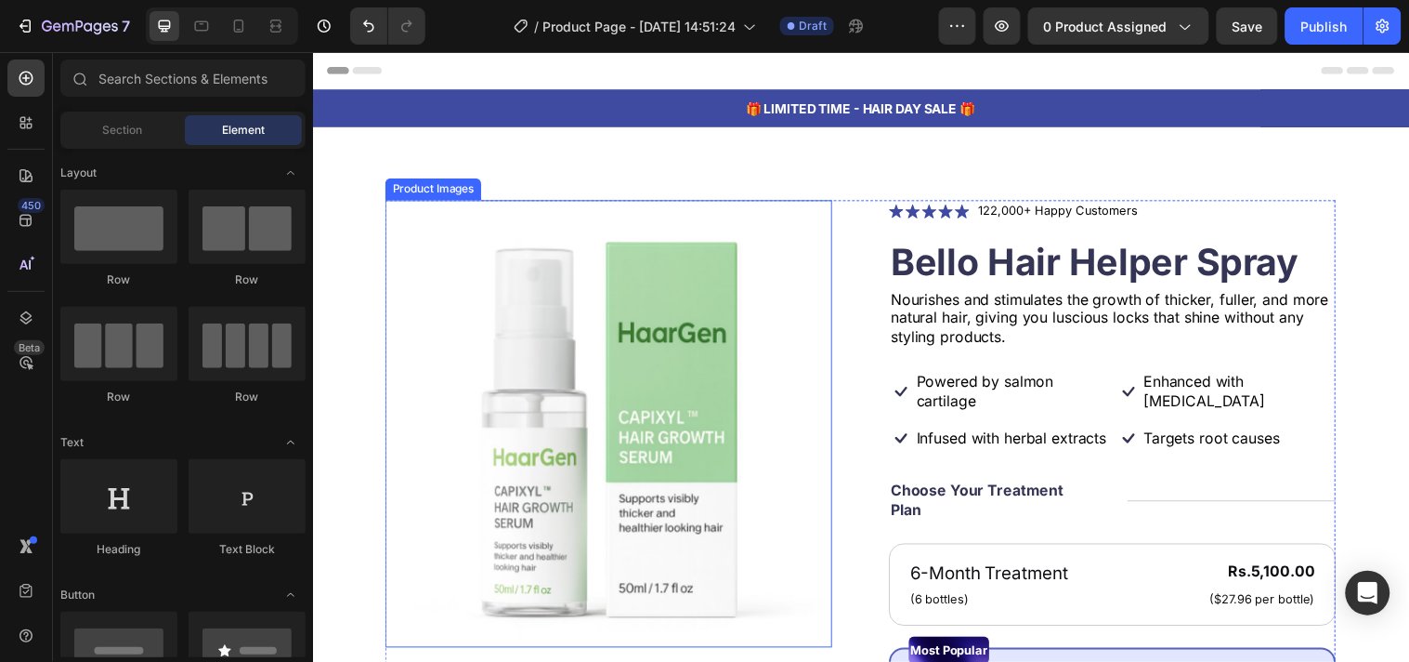
click at [740, 308] on img at bounding box center [613, 429] width 454 height 454
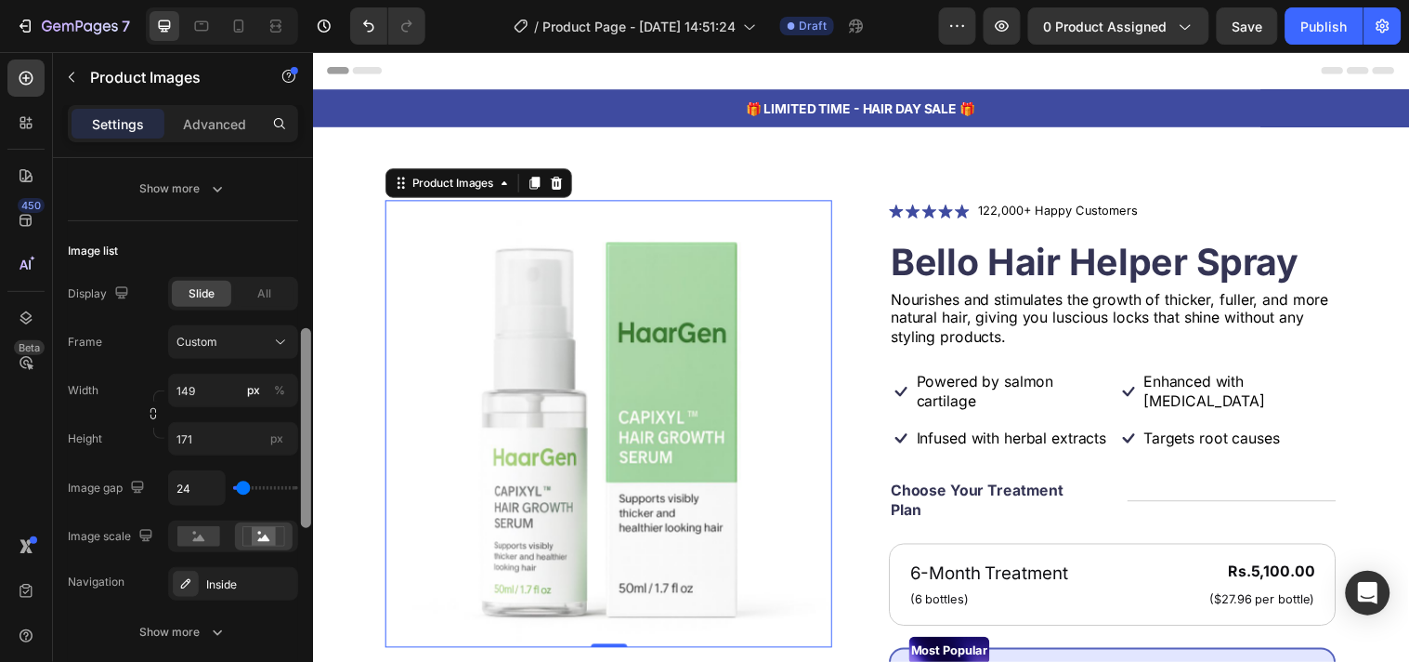
drag, startPoint x: 303, startPoint y: 164, endPoint x: 307, endPoint y: 339, distance: 174.7
click at [307, 339] on div at bounding box center [306, 428] width 10 height 200
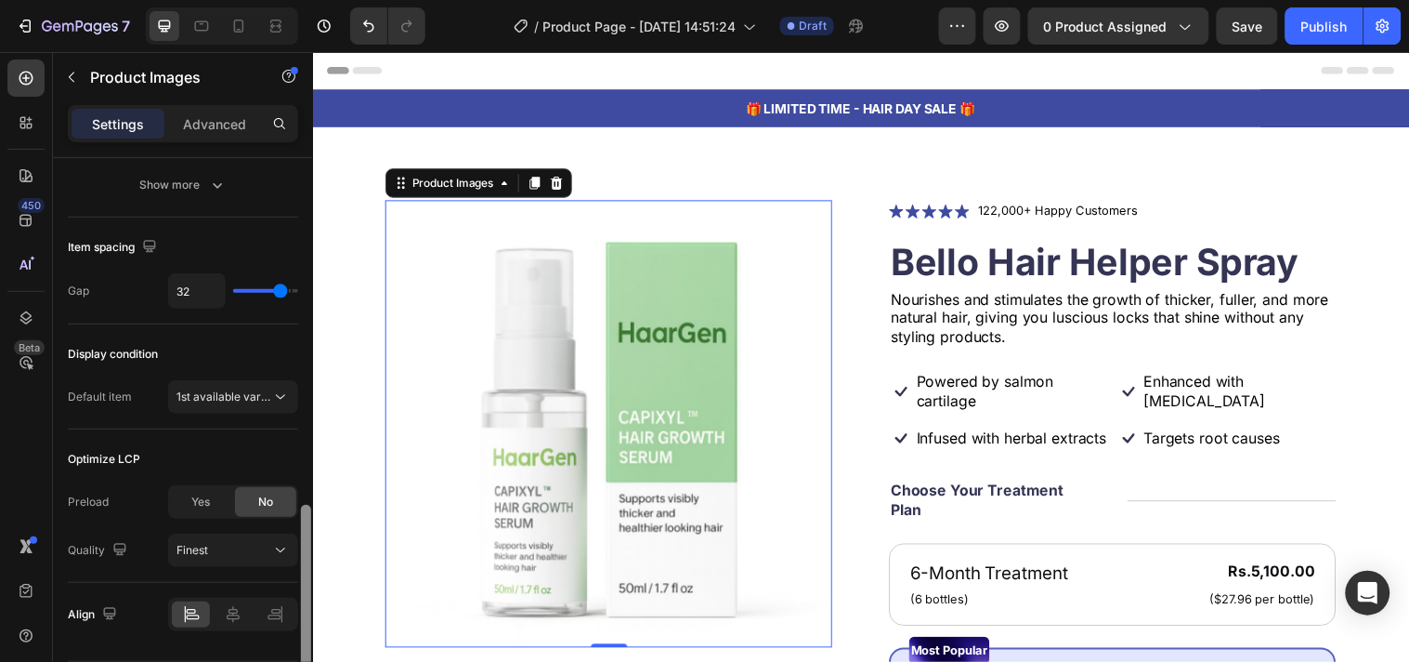
scroll to position [972, 0]
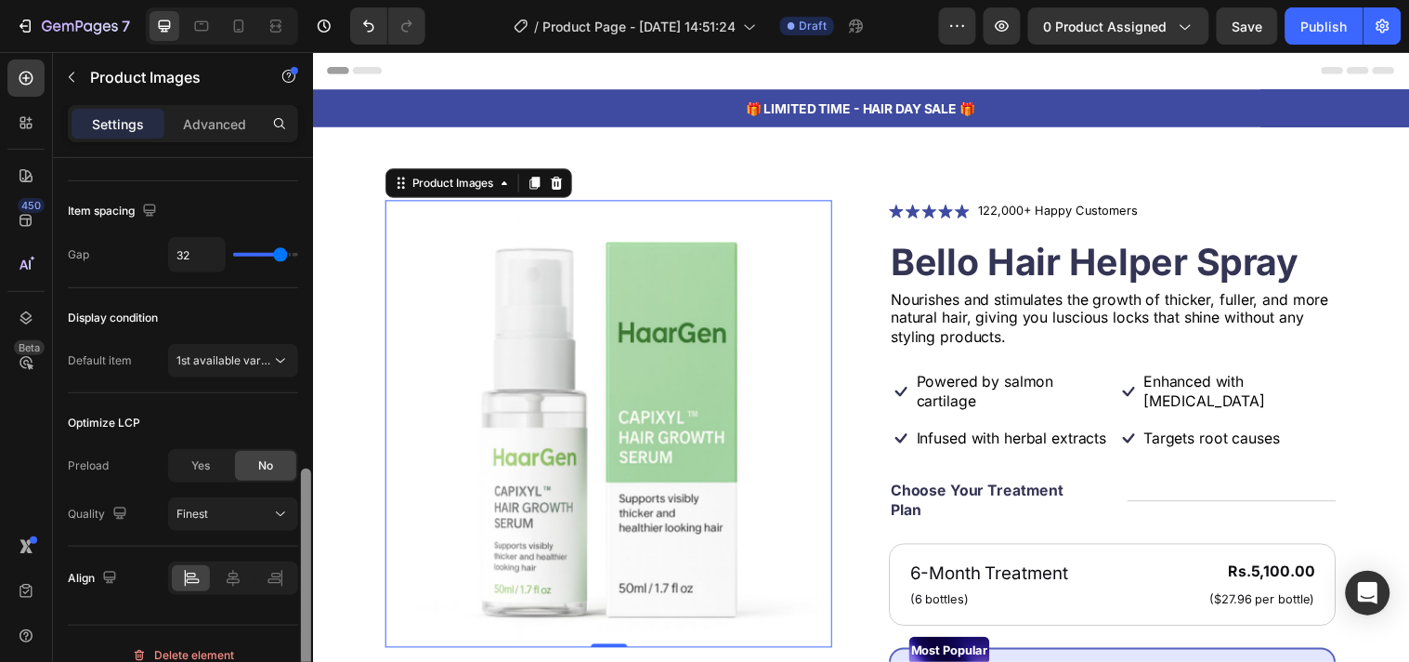
drag, startPoint x: 307, startPoint y: 339, endPoint x: 304, endPoint y: 514, distance: 174.7
click at [304, 514] on div at bounding box center [306, 568] width 10 height 200
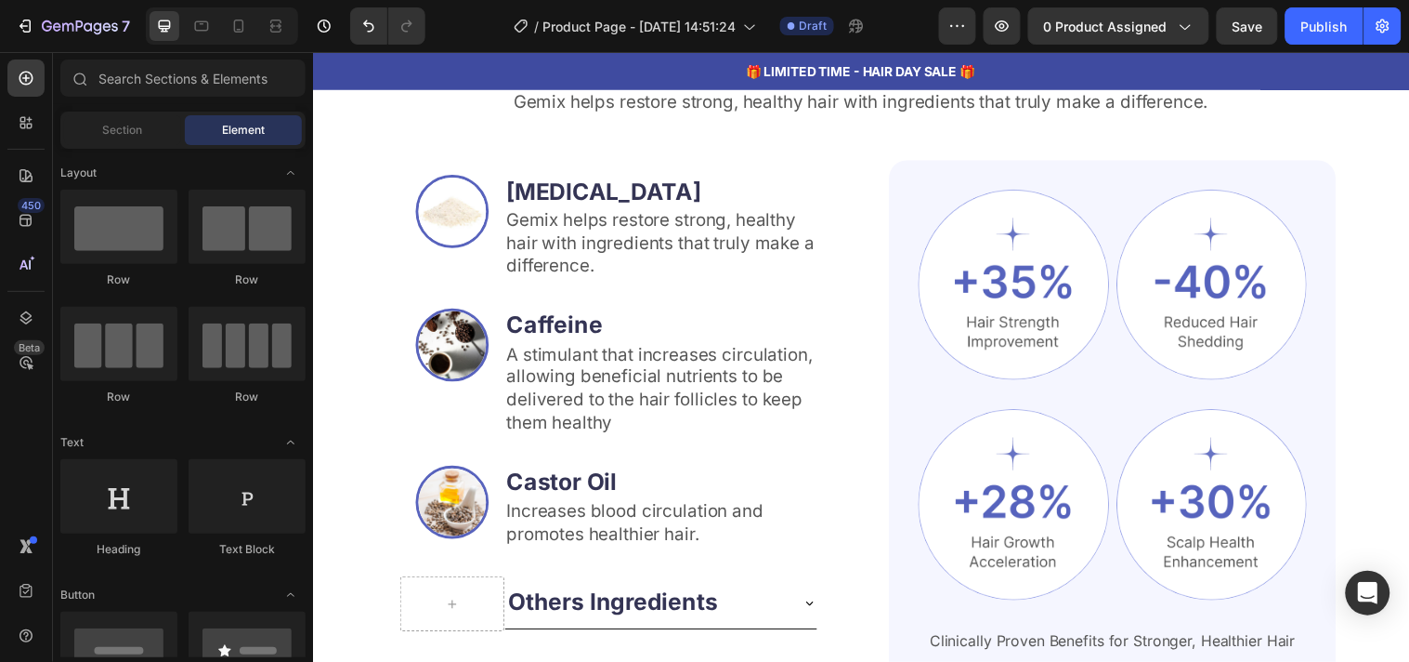
scroll to position [2468, 0]
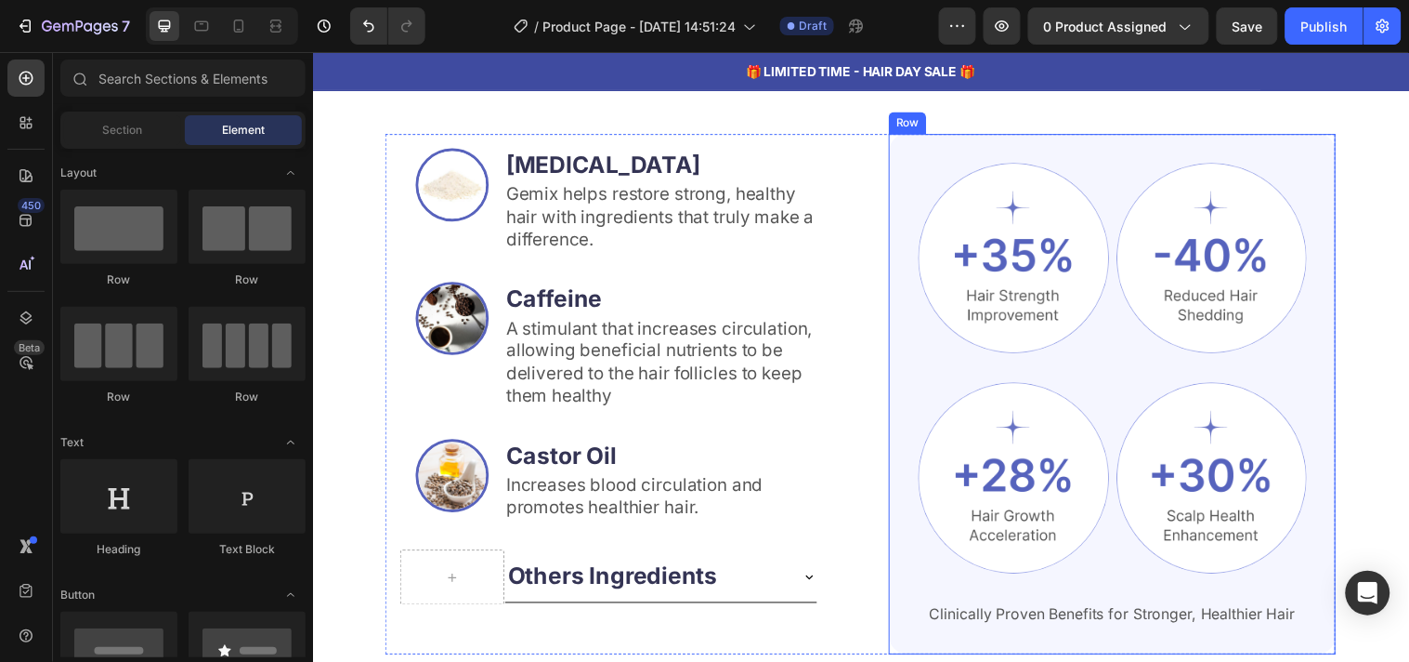
click at [913, 270] on div "Image Image Row Image Image Row Clinically Proven Benefits for Stronger, Health…" at bounding box center [1125, 399] width 454 height 530
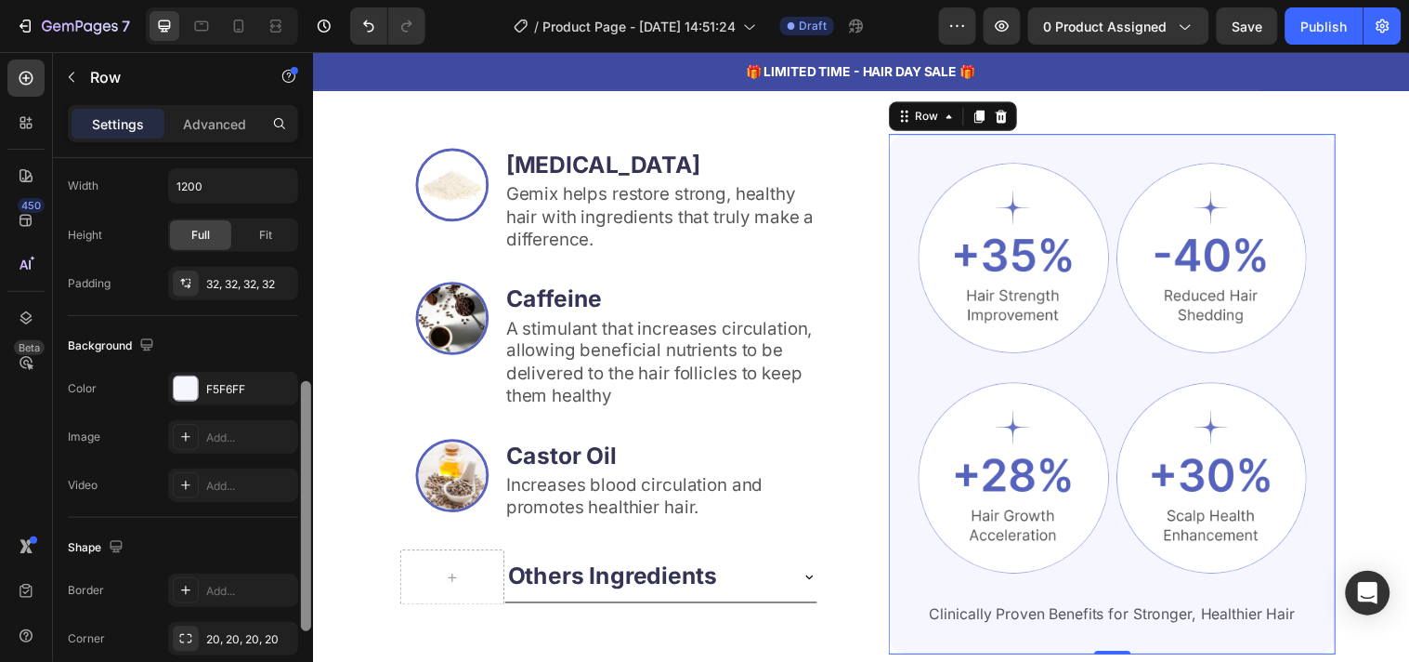
scroll to position [462, 0]
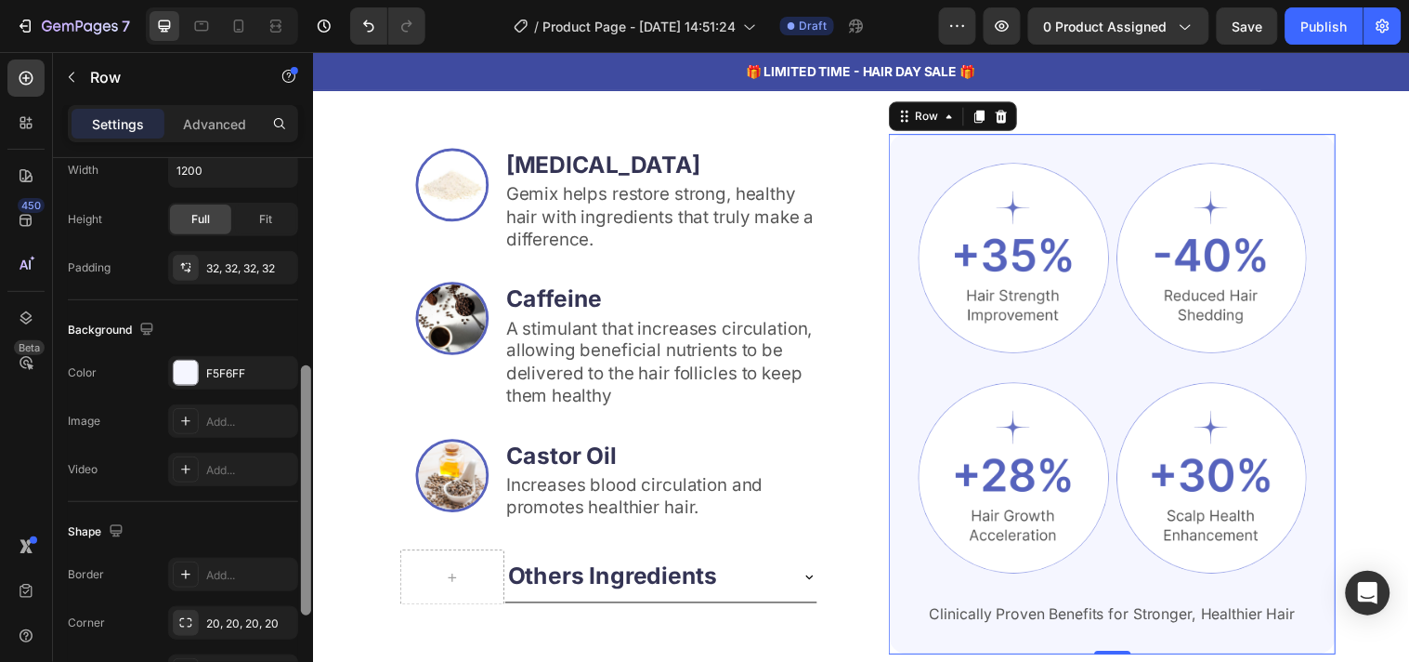
drag, startPoint x: 307, startPoint y: 219, endPoint x: 308, endPoint y: 427, distance: 208.1
click at [308, 427] on div at bounding box center [306, 490] width 10 height 250
click at [236, 382] on div "F5F6FF" at bounding box center [233, 372] width 130 height 33
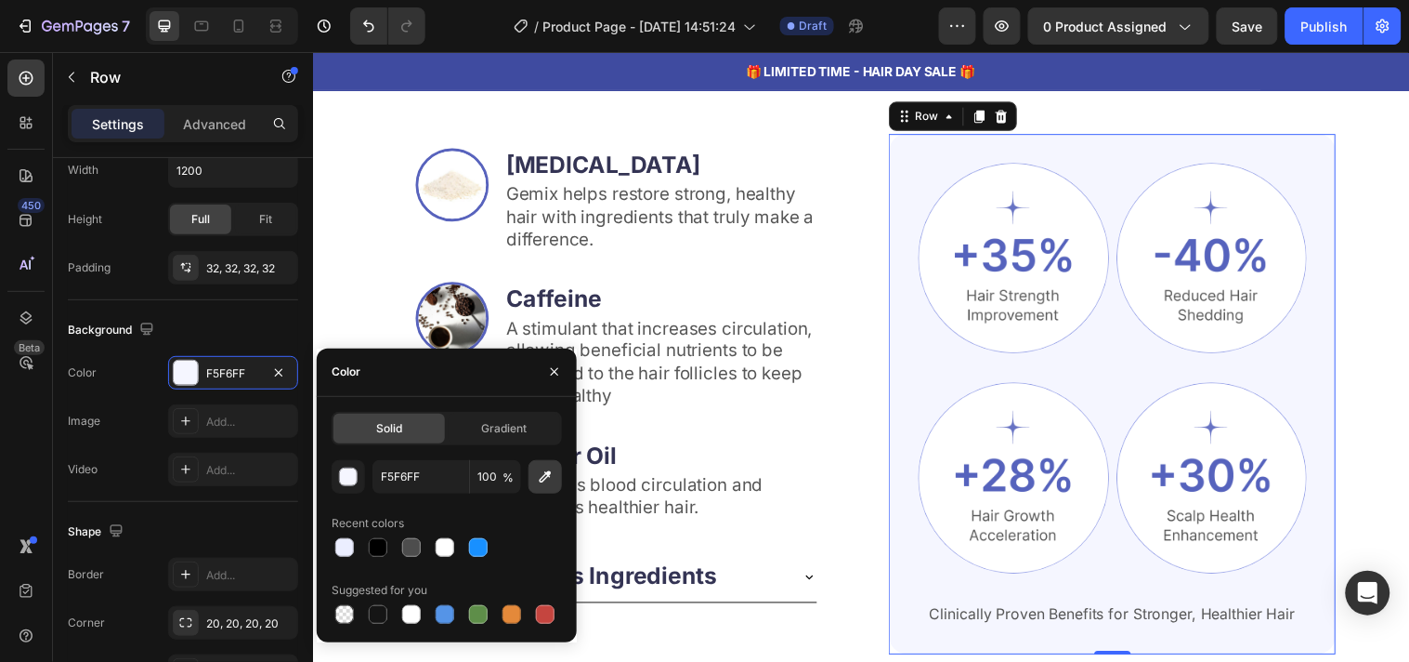
click at [545, 467] on icon "button" at bounding box center [545, 476] width 19 height 19
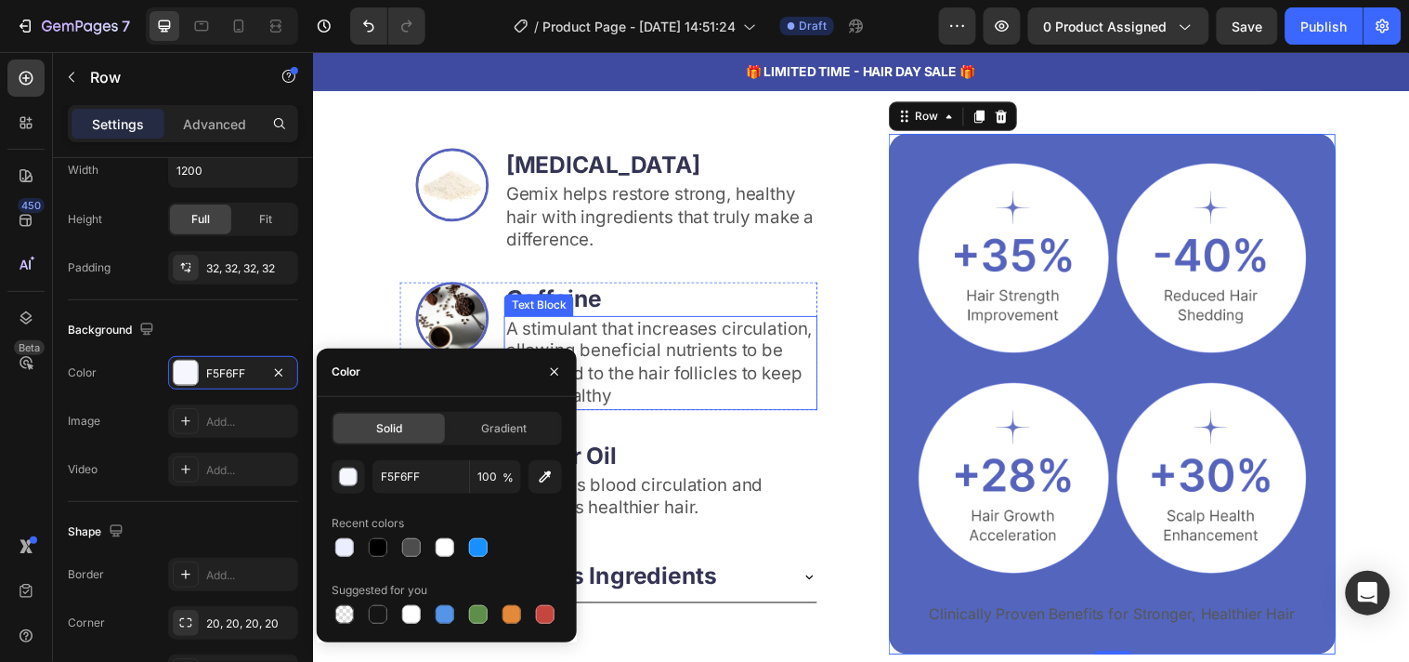
type input "5365BD"
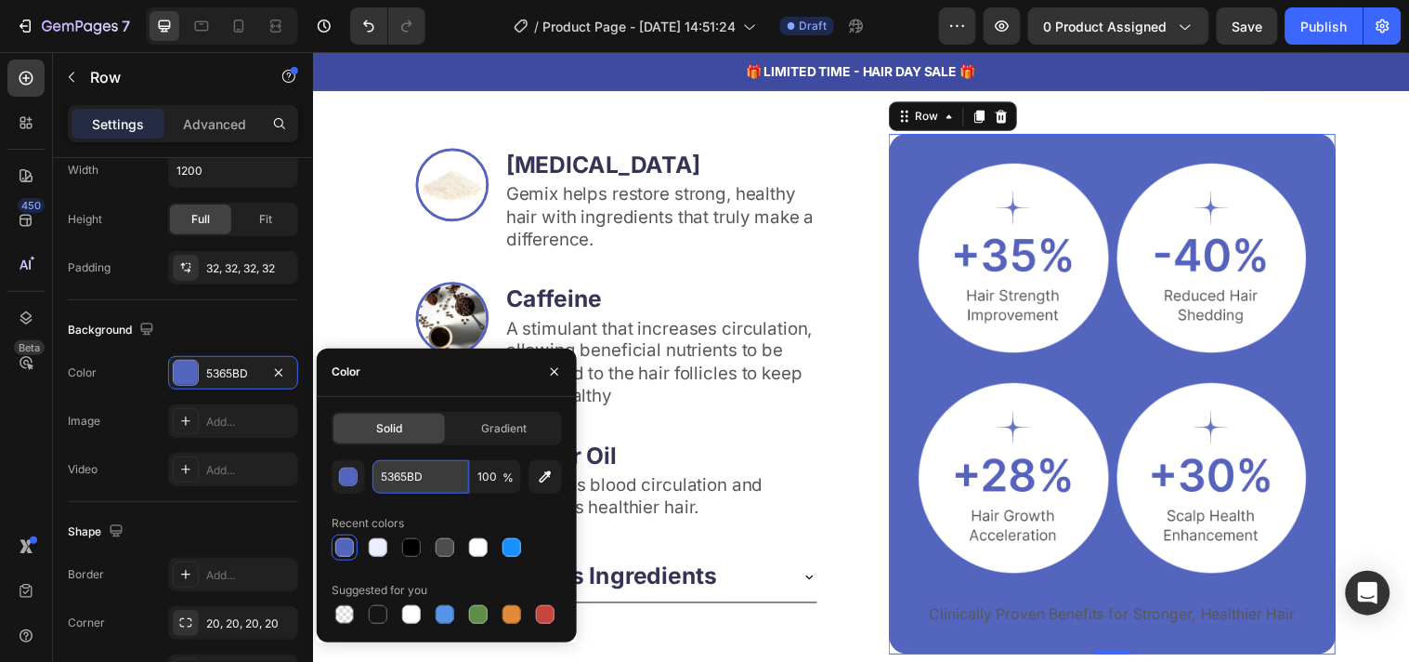
click at [418, 477] on input "5365BD" at bounding box center [421, 476] width 97 height 33
click at [552, 374] on icon "button" at bounding box center [554, 371] width 7 height 7
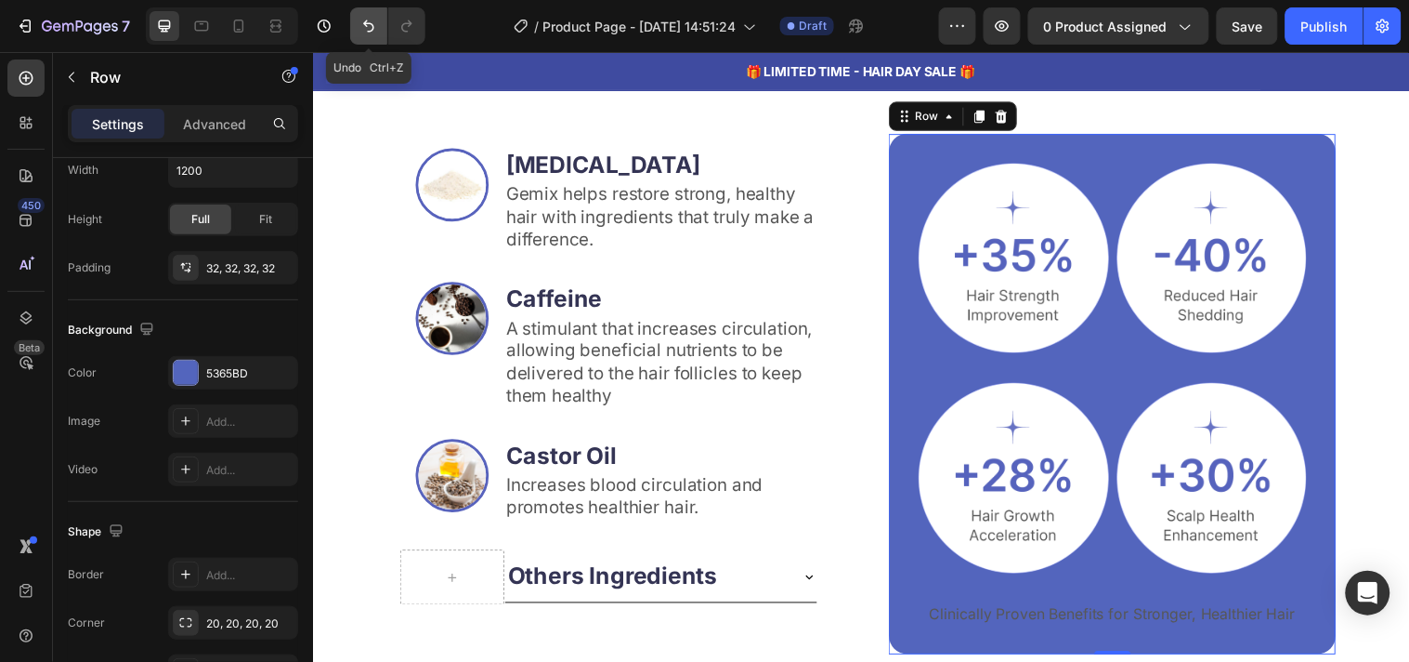
click at [378, 17] on button "Undo/Redo" at bounding box center [368, 25] width 37 height 37
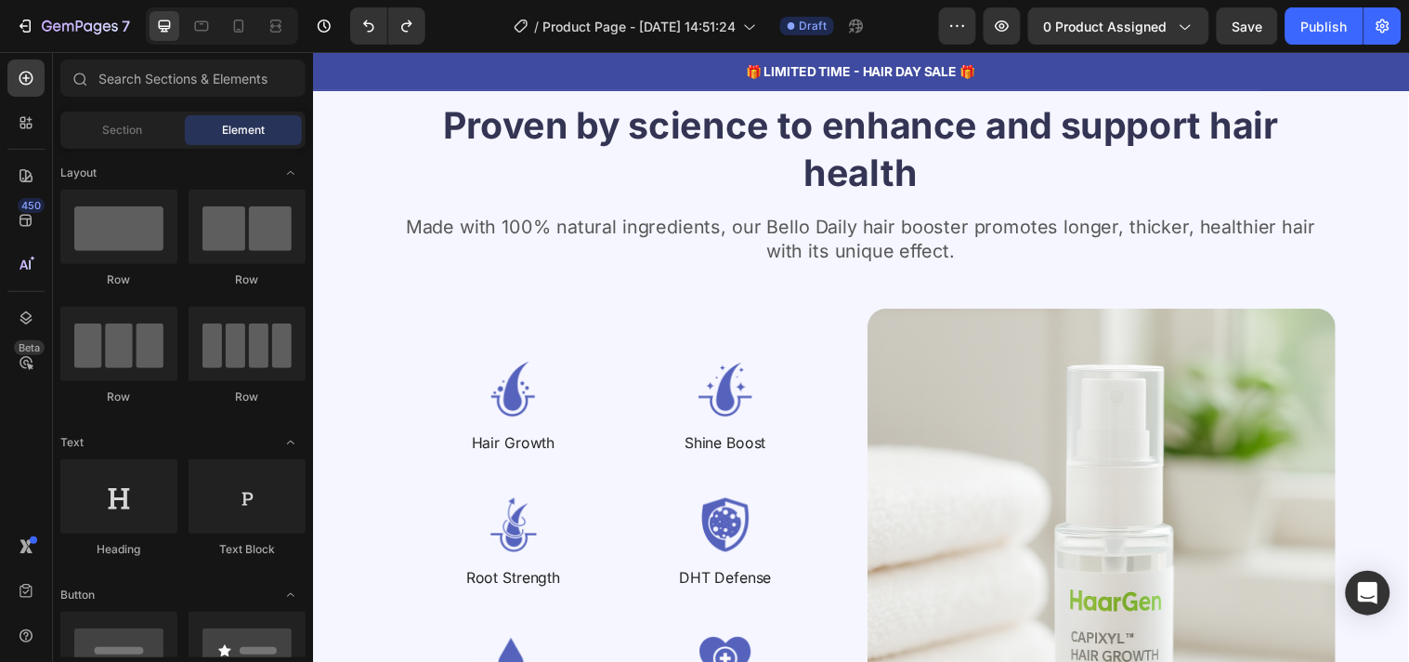
scroll to position [3196, 0]
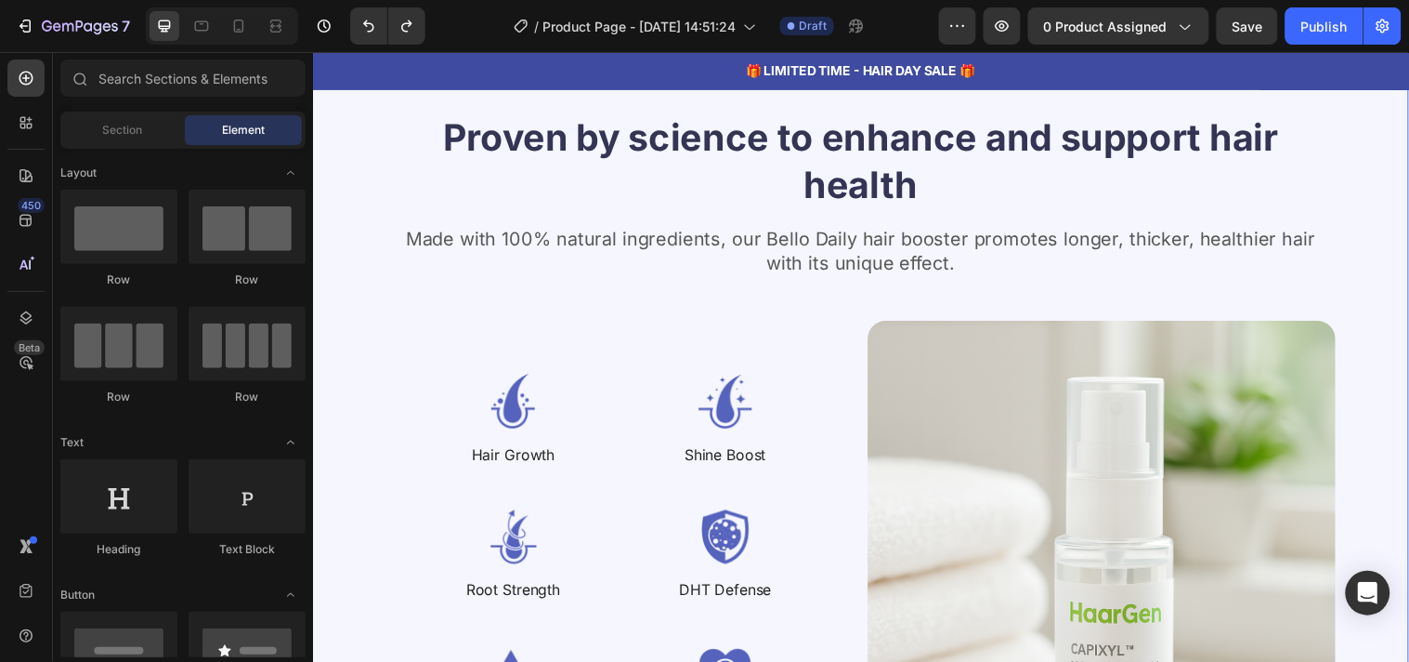
click at [348, 333] on div "Proven by science to enhance and support hair health Heading Made with 100% nat…" at bounding box center [869, 456] width 1115 height 873
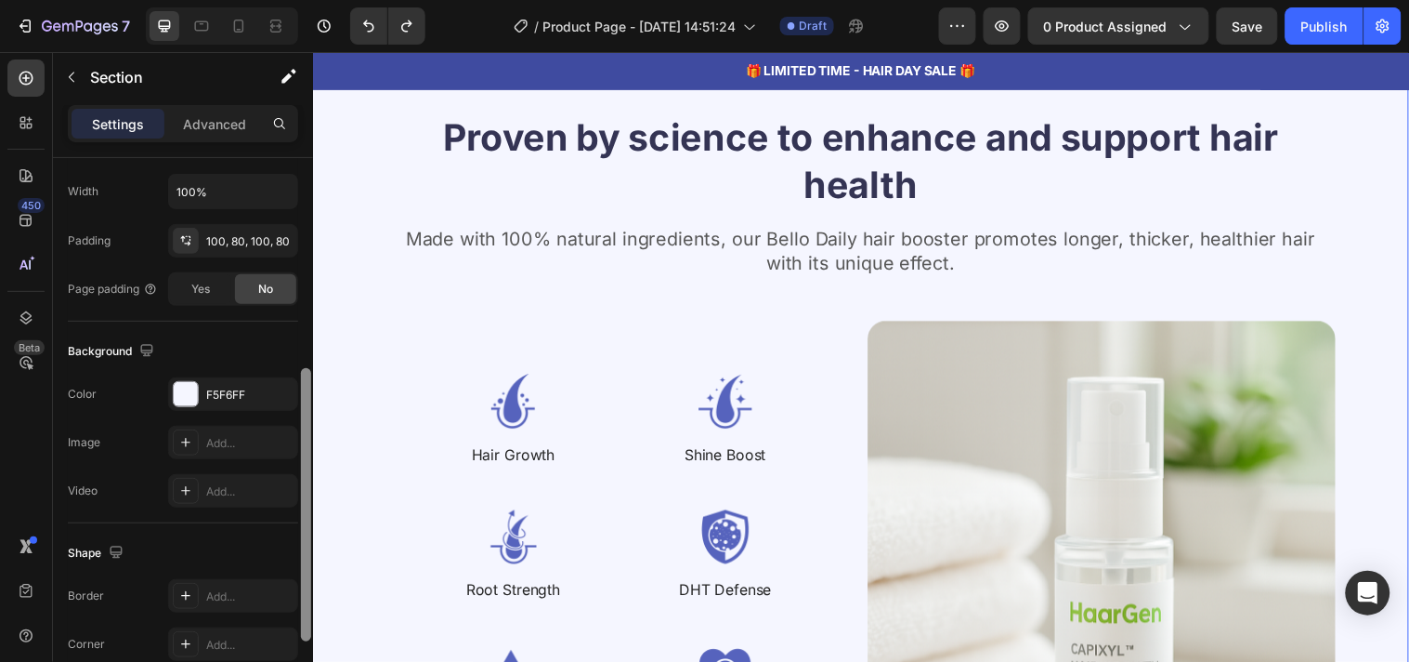
drag, startPoint x: 308, startPoint y: 279, endPoint x: 308, endPoint y: 504, distance: 224.8
click at [308, 504] on div at bounding box center [306, 504] width 10 height 273
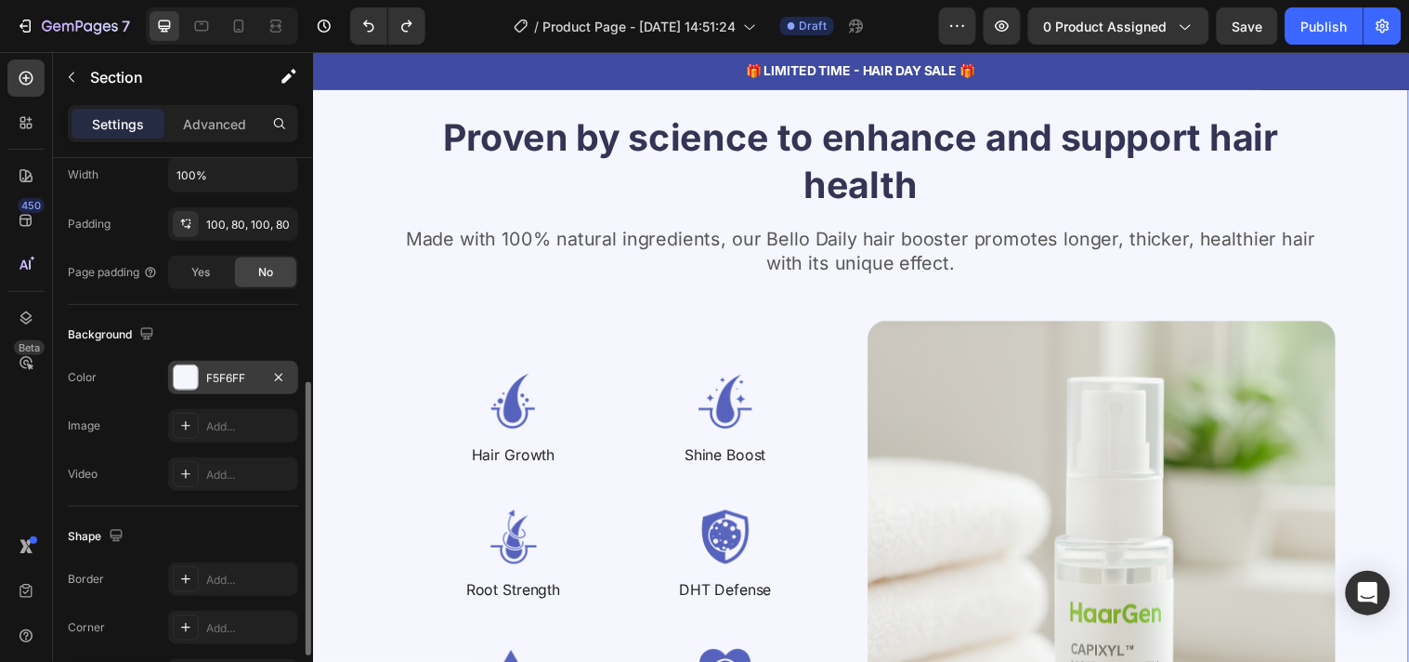
click at [232, 382] on div "F5F6FF" at bounding box center [233, 378] width 54 height 17
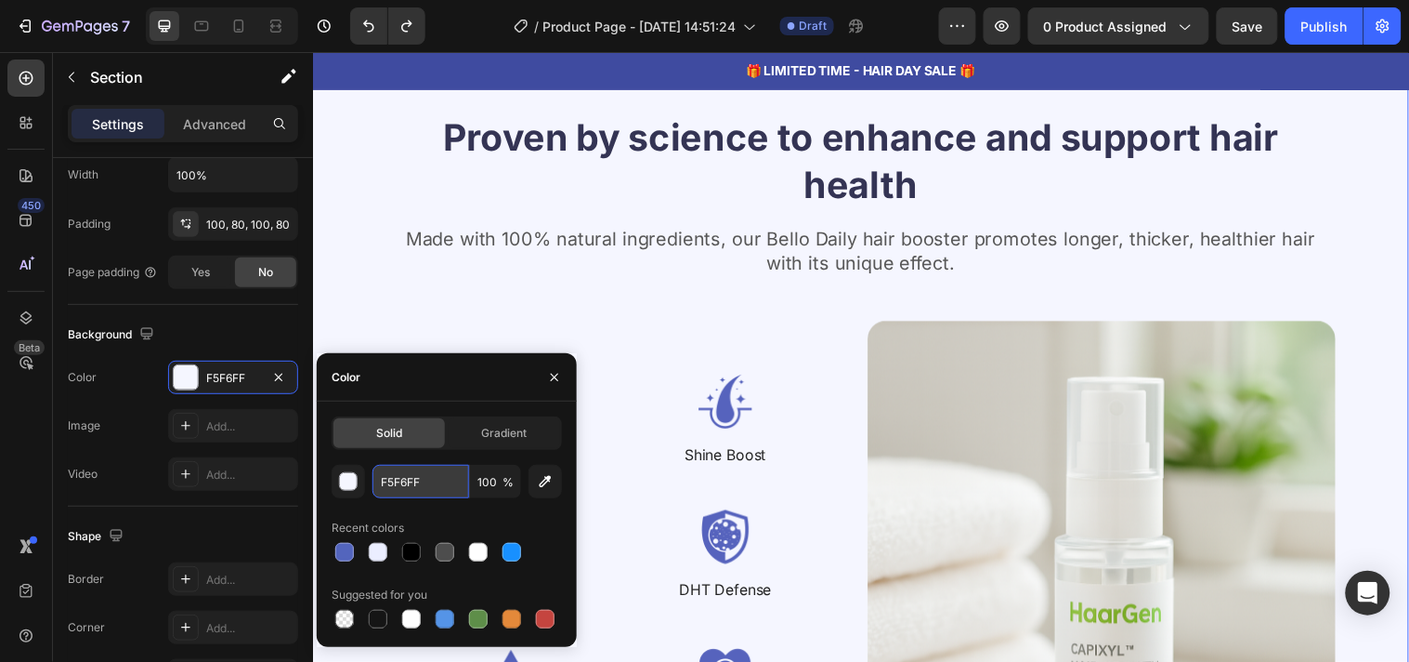
click at [453, 488] on input "F5F6FF" at bounding box center [421, 481] width 97 height 33
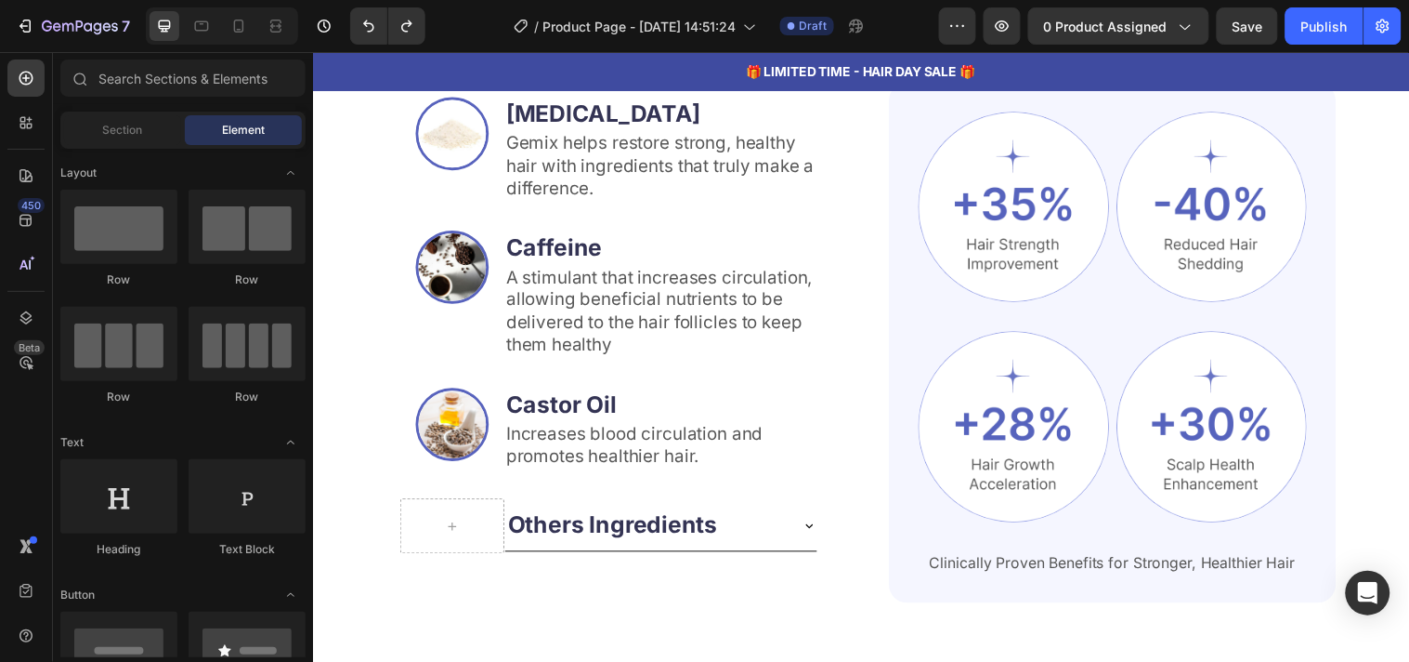
scroll to position [2506, 0]
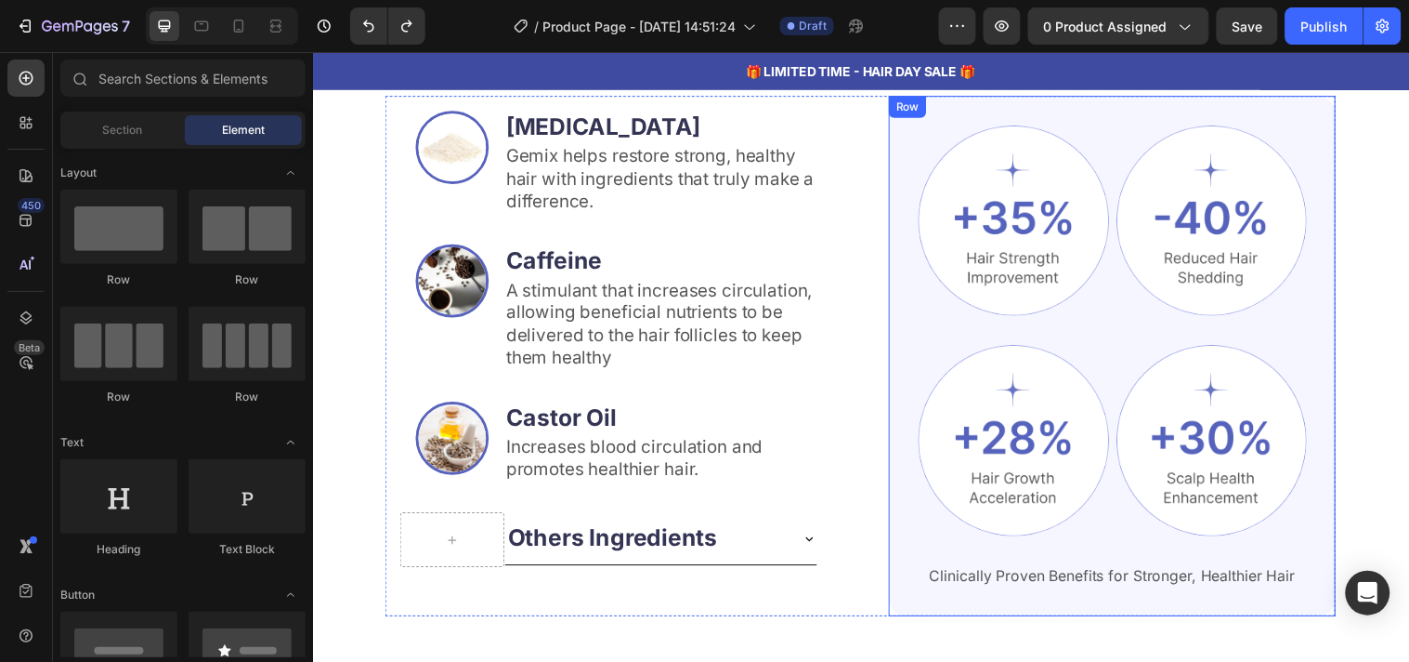
click at [901, 291] on div "Image Image Row Image Image Row Clinically Proven Benefits for Stronger, Health…" at bounding box center [1125, 361] width 454 height 530
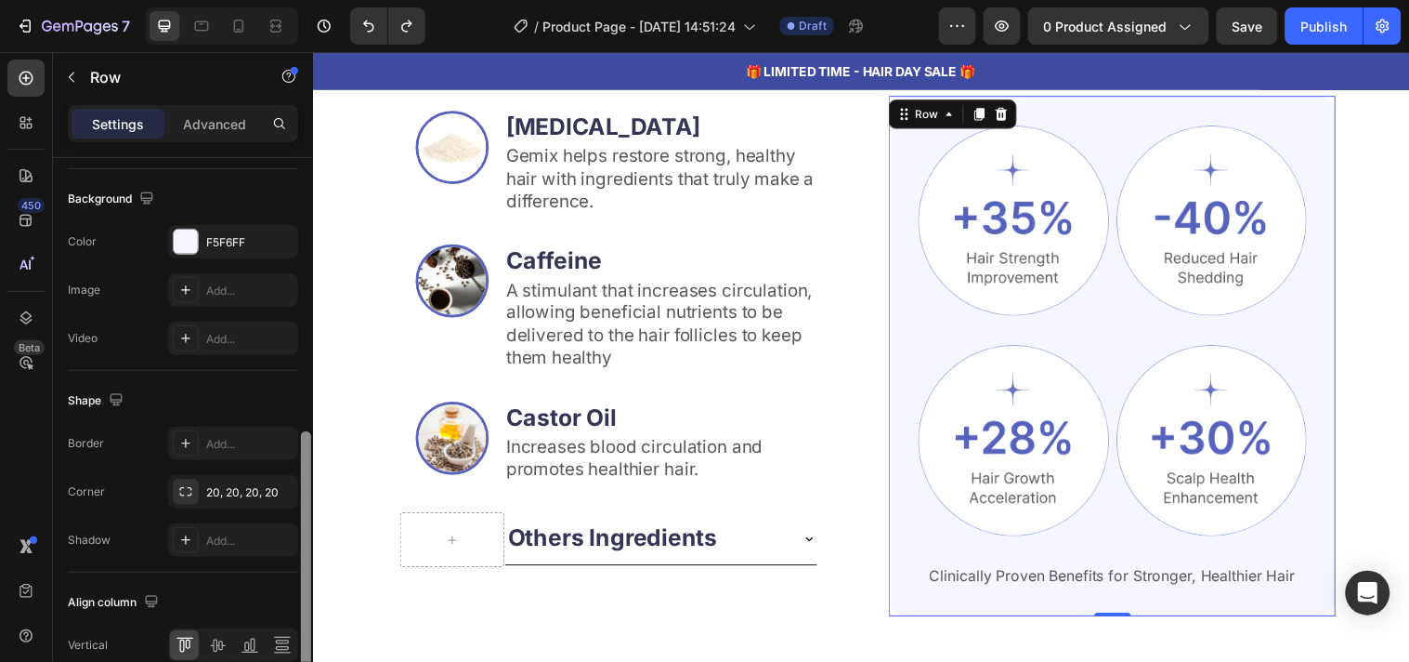
scroll to position [597, 0]
drag, startPoint x: 310, startPoint y: 240, endPoint x: 288, endPoint y: 508, distance: 269.4
click at [288, 508] on div "Layout Column width Change ratio Fit to content 12 Columns management Order 1 c…" at bounding box center [183, 436] width 260 height 557
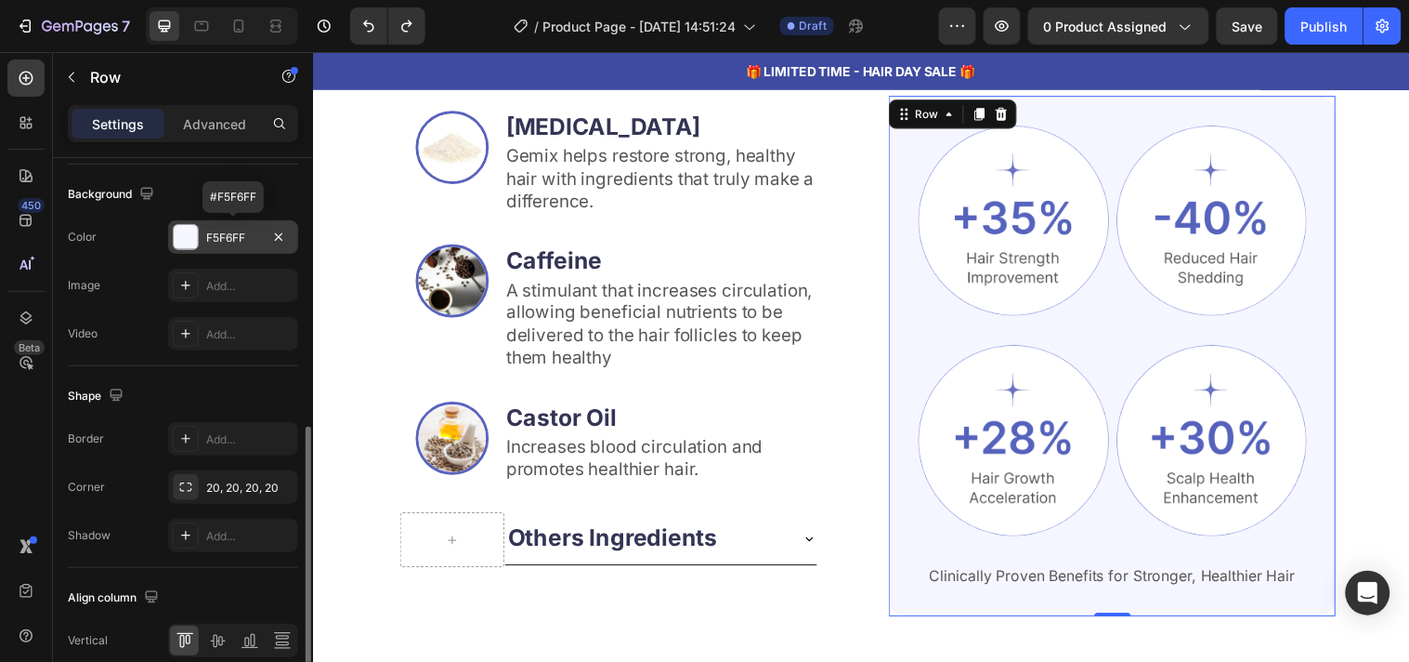
click at [204, 247] on div "F5F6FF" at bounding box center [233, 236] width 130 height 33
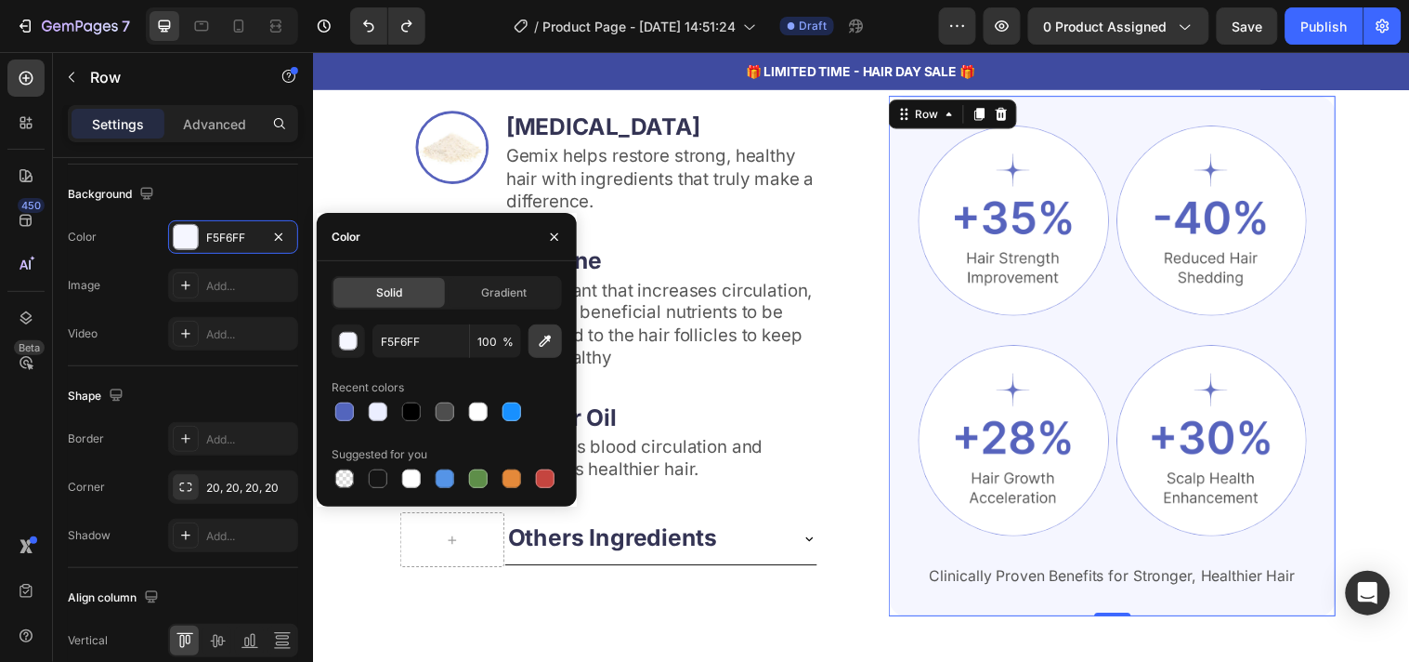
click at [553, 346] on icon "button" at bounding box center [545, 341] width 19 height 19
type input "5664BE"
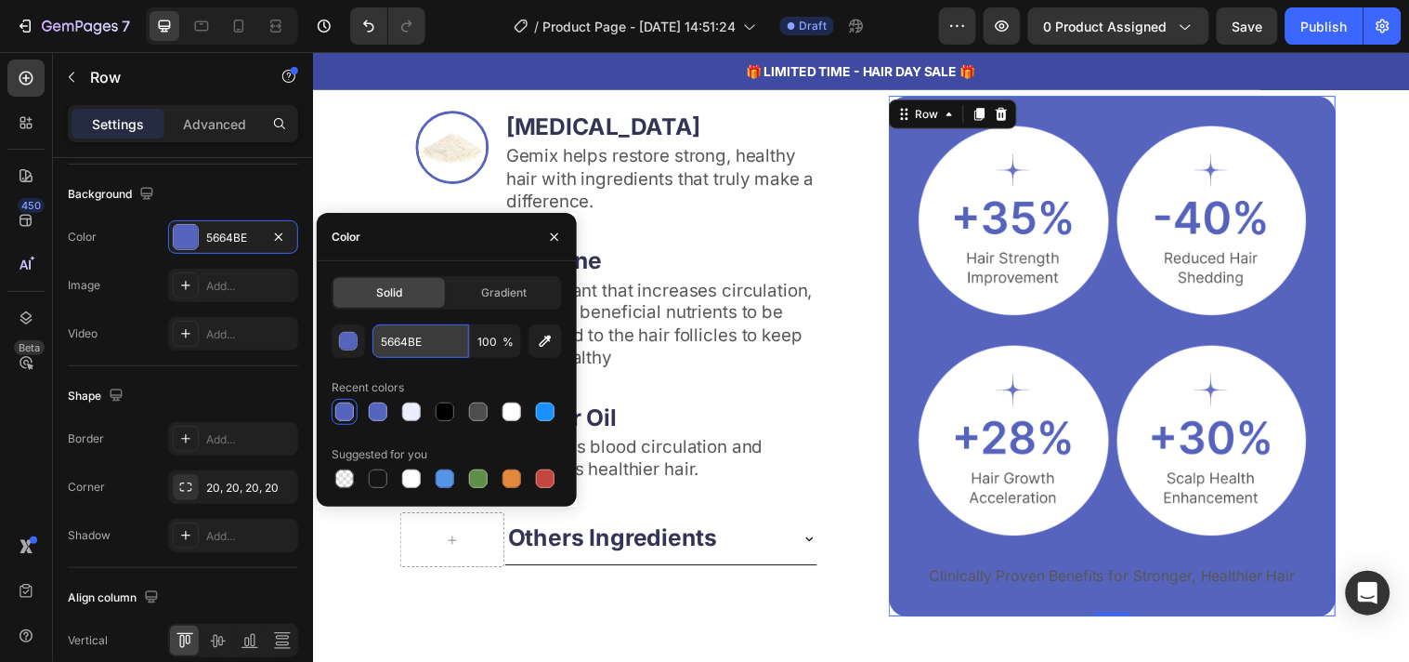
click at [426, 337] on input "5664BE" at bounding box center [421, 340] width 97 height 33
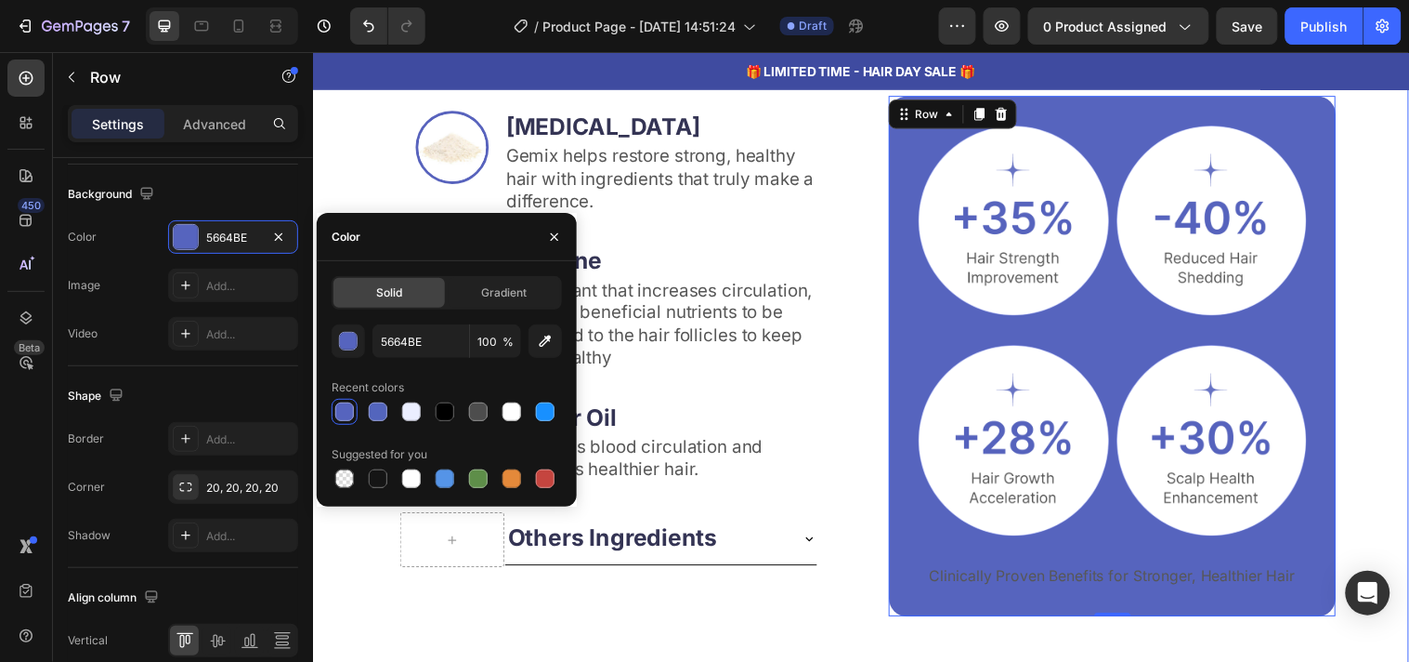
click at [357, 172] on div "Powerful Ingredients, Proven Benefits Heading Gemix helps restore strong, healt…" at bounding box center [869, 337] width 1115 height 761
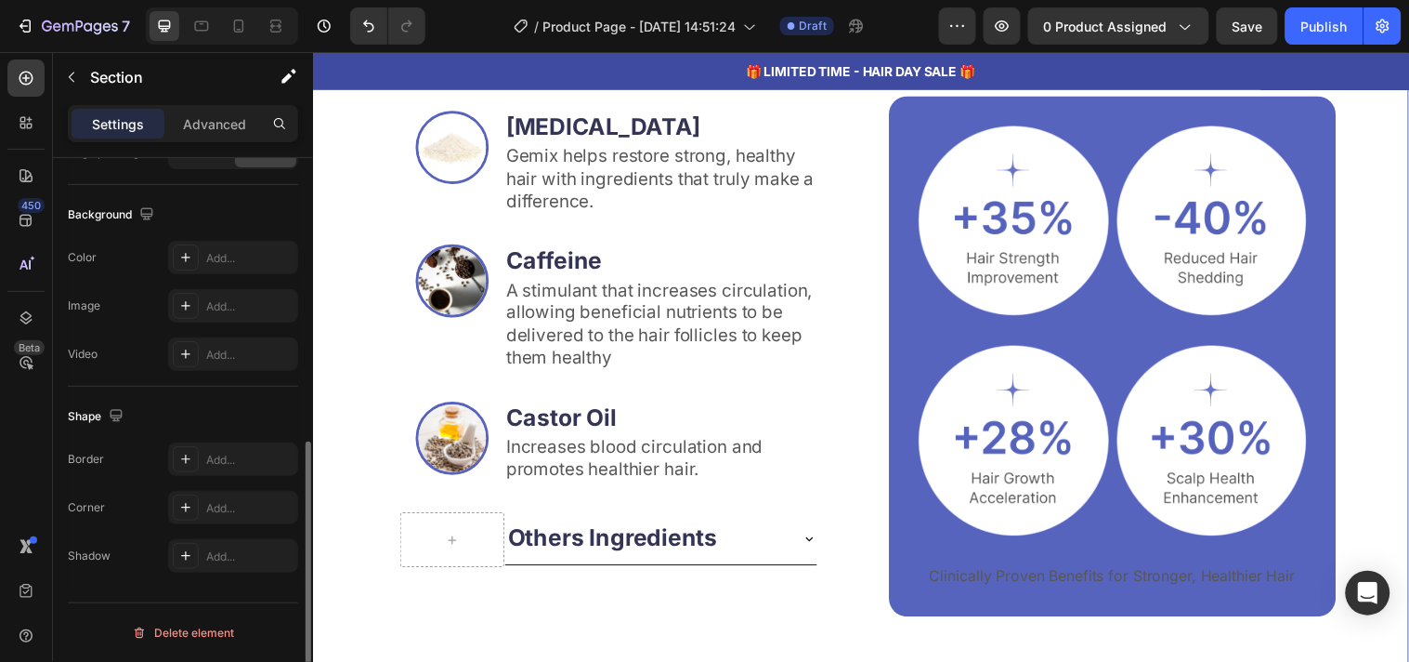
scroll to position [0, 0]
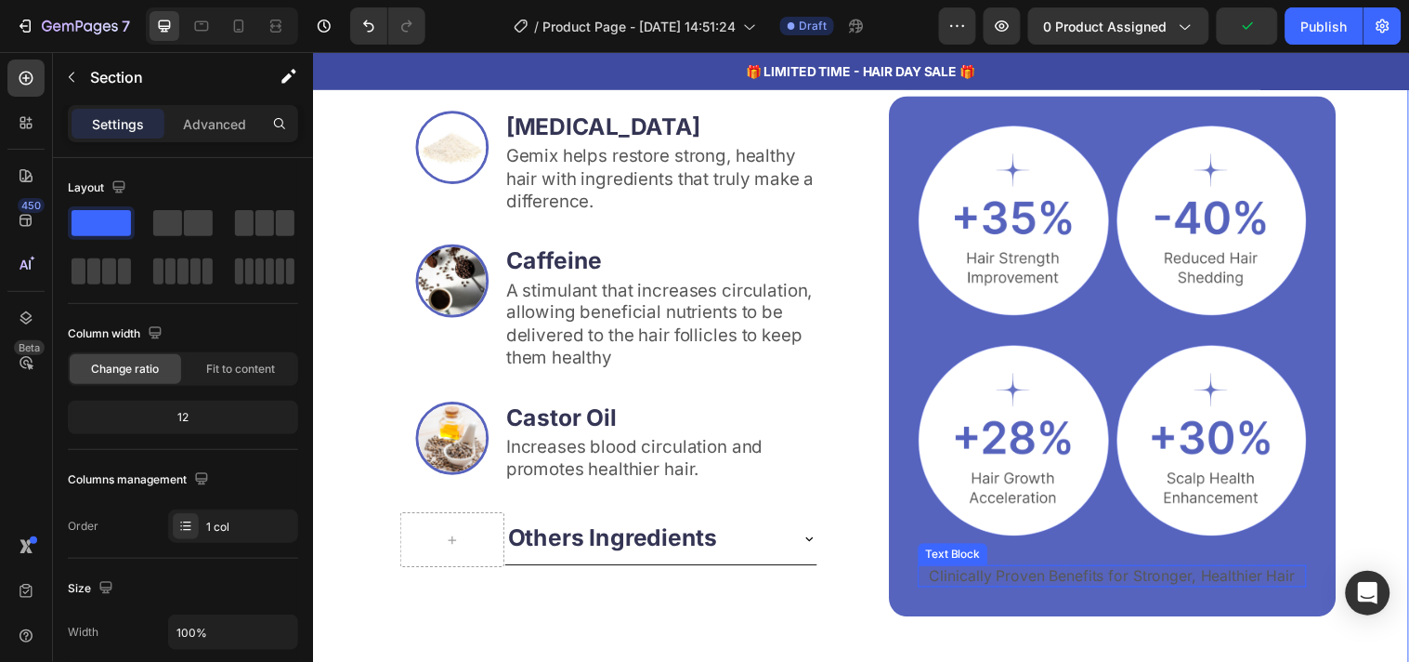
click at [1120, 574] on p "Clinically Proven Benefits for Stronger, Healthier Hair" at bounding box center [1125, 584] width 391 height 20
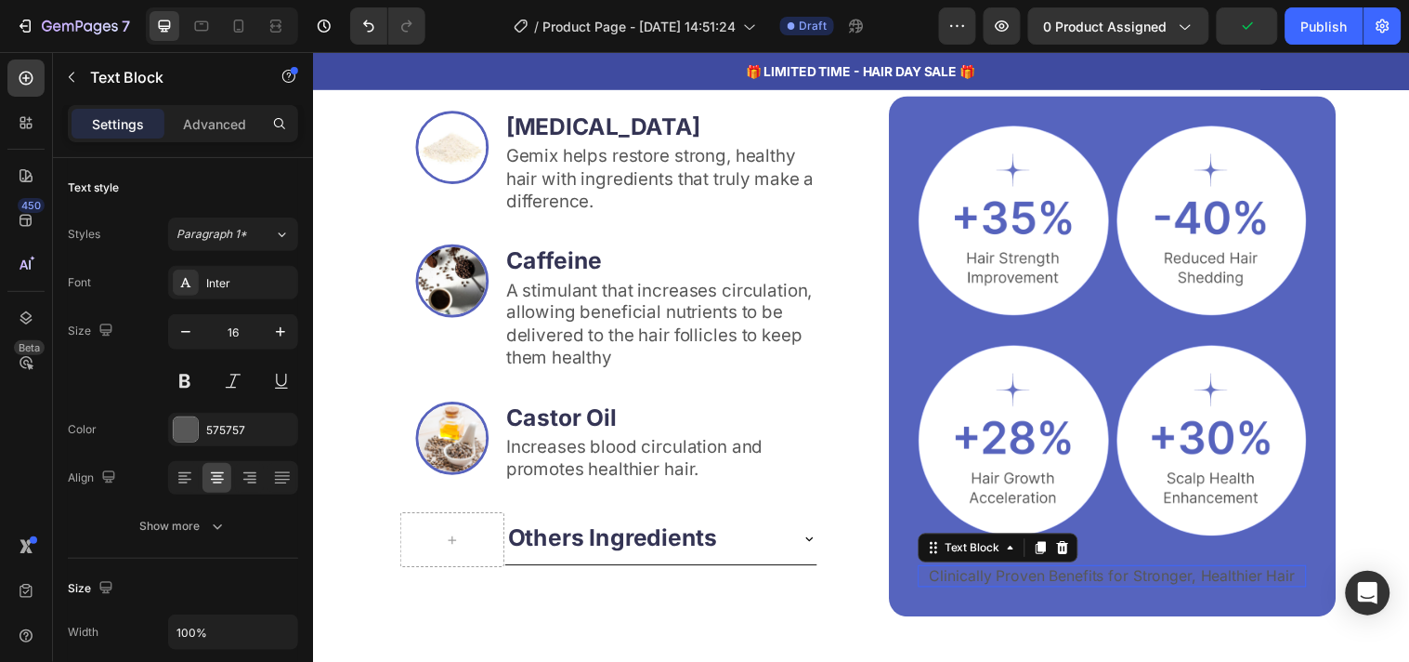
click at [1120, 574] on p "Clinically Proven Benefits for Stronger, Healthier Hair" at bounding box center [1125, 584] width 391 height 20
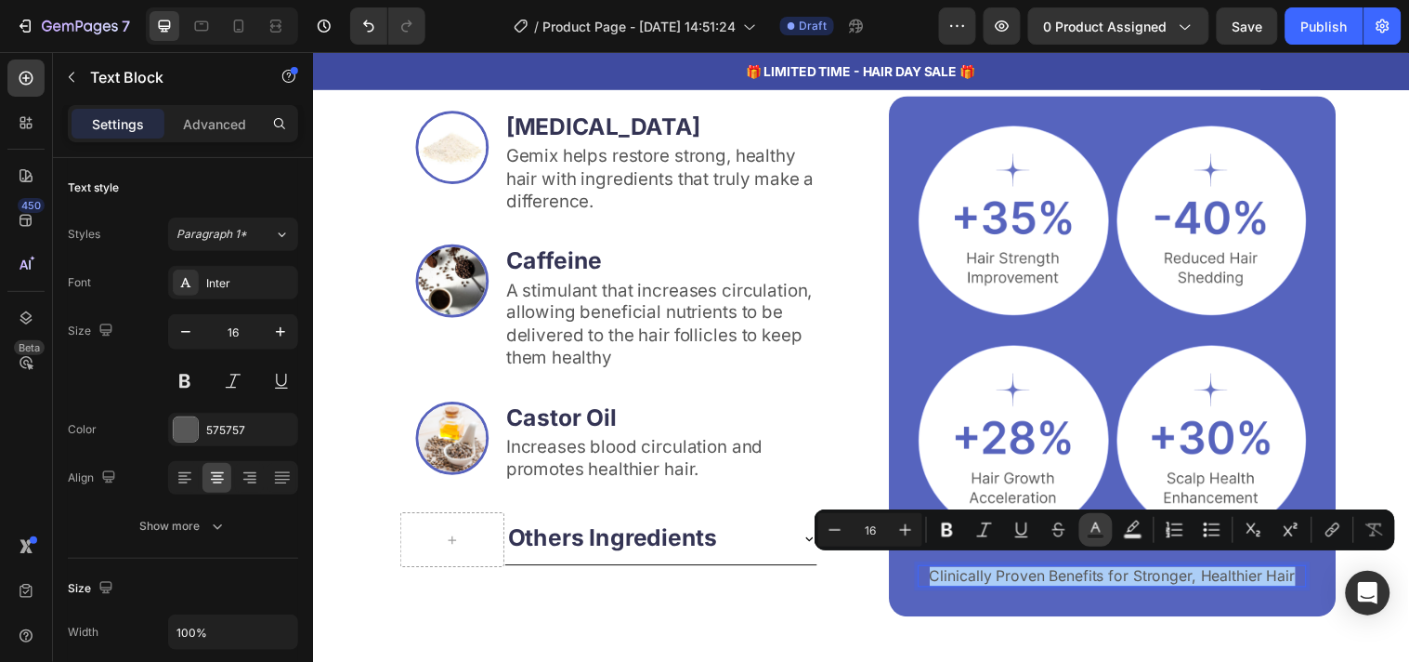
click at [1092, 524] on icon "Editor contextual toolbar" at bounding box center [1096, 529] width 19 height 19
type input "575757"
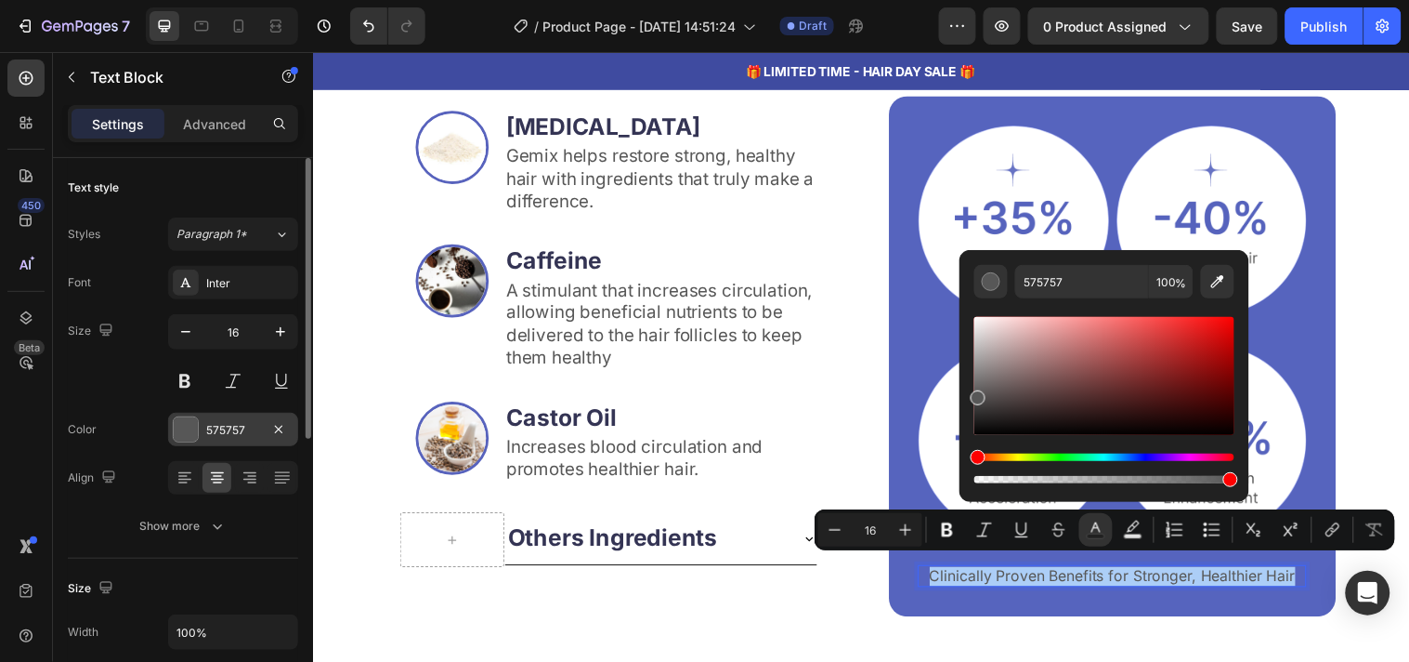
click at [263, 420] on div "575757" at bounding box center [233, 429] width 130 height 33
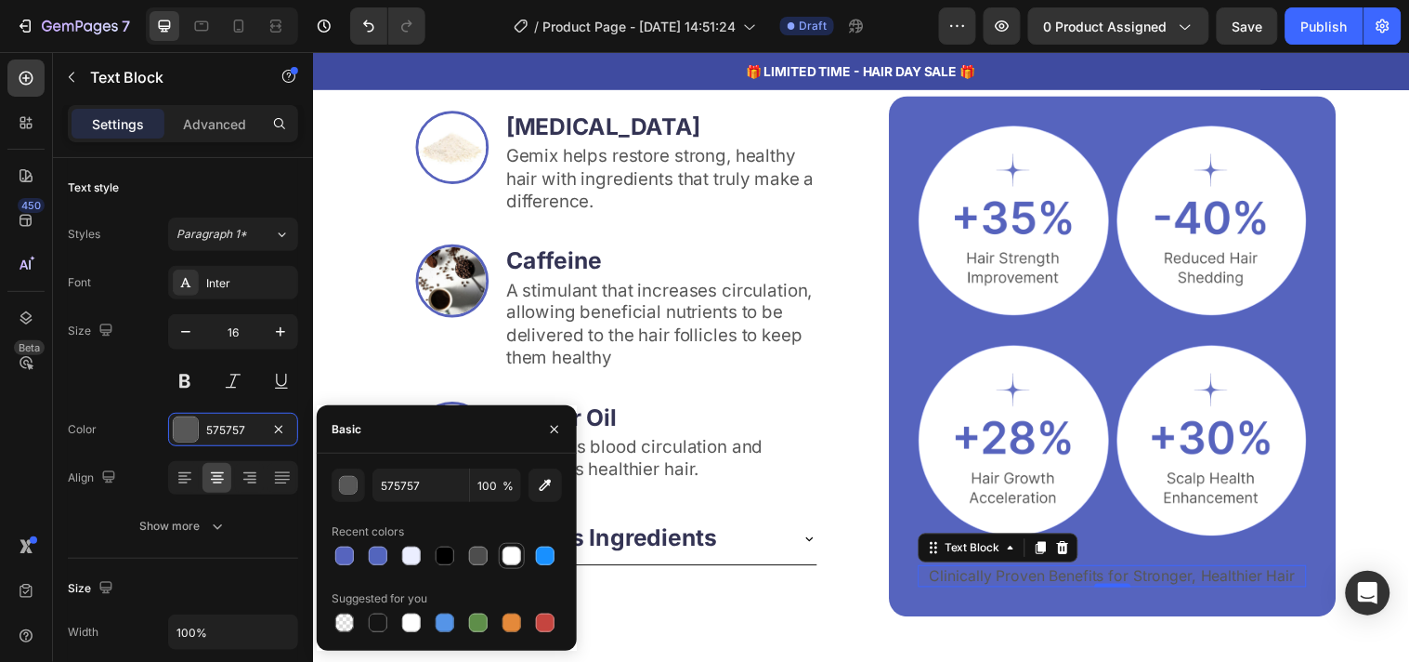
click at [514, 554] on div at bounding box center [512, 555] width 19 height 19
type input "FFFFFF"
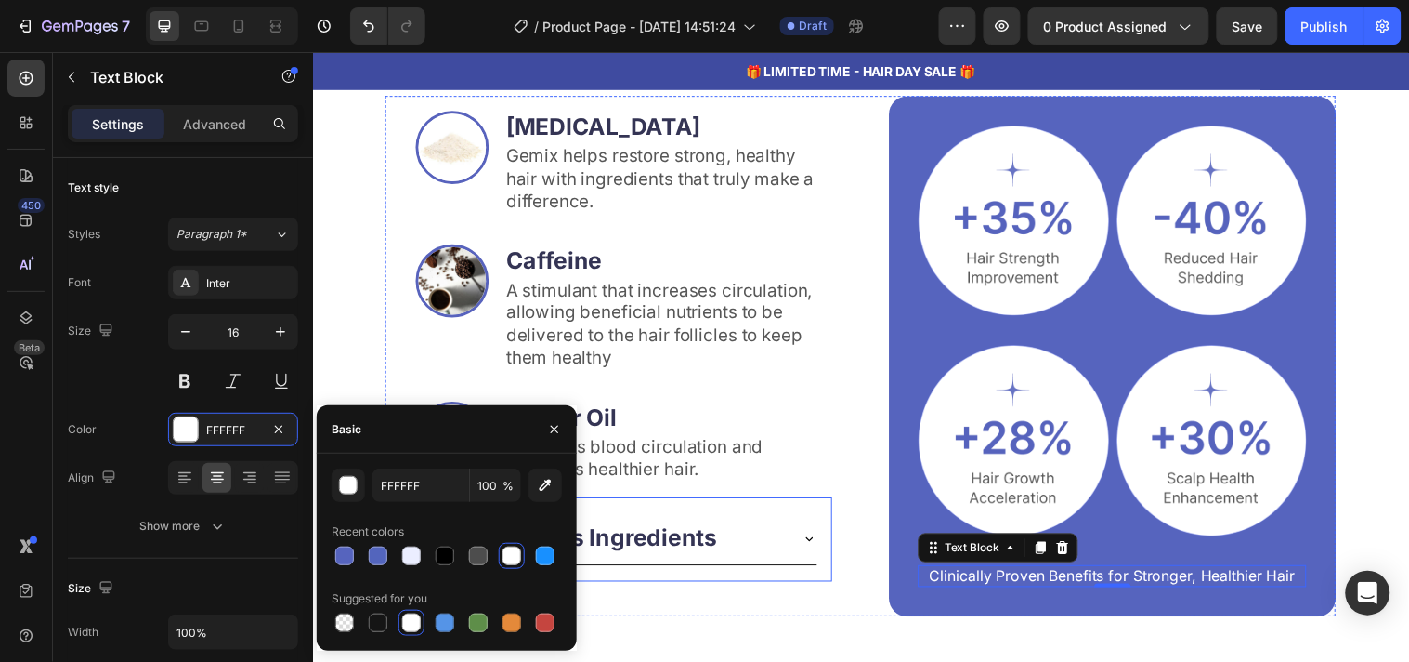
click at [789, 584] on div "Others Ingredients Accordion Row Row" at bounding box center [613, 546] width 454 height 85
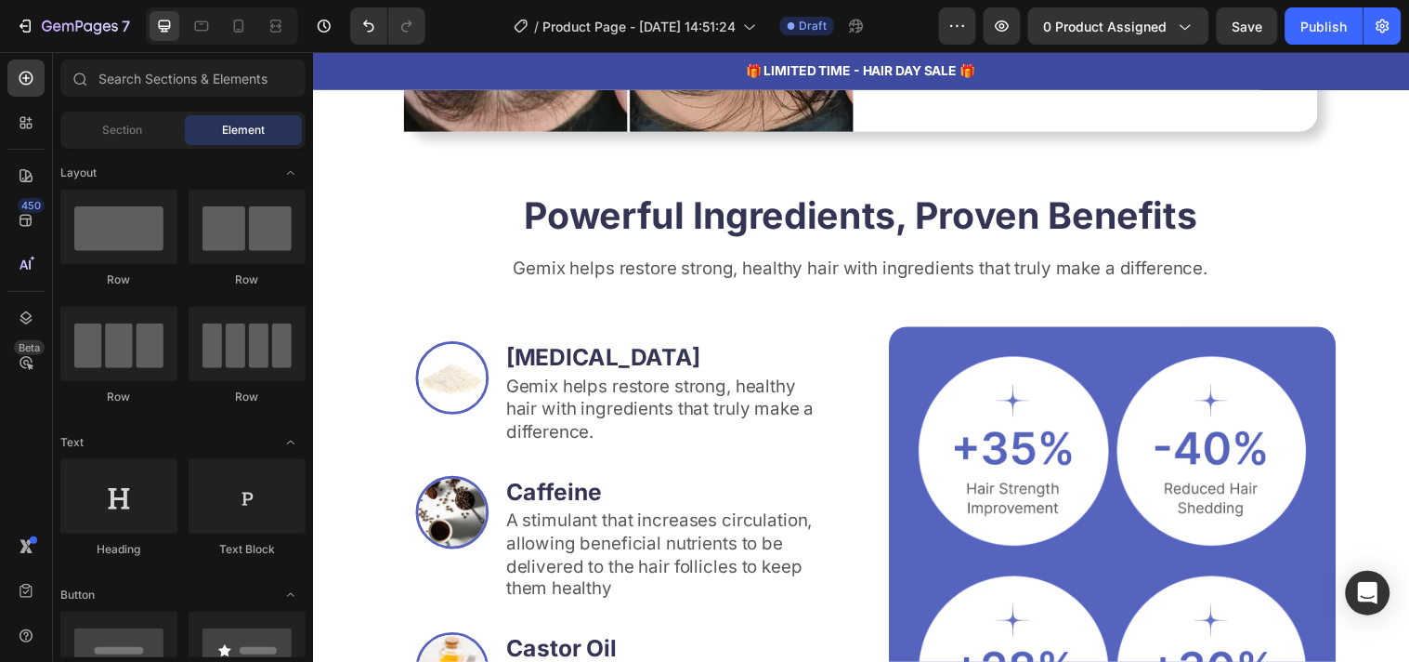
scroll to position [2252, 0]
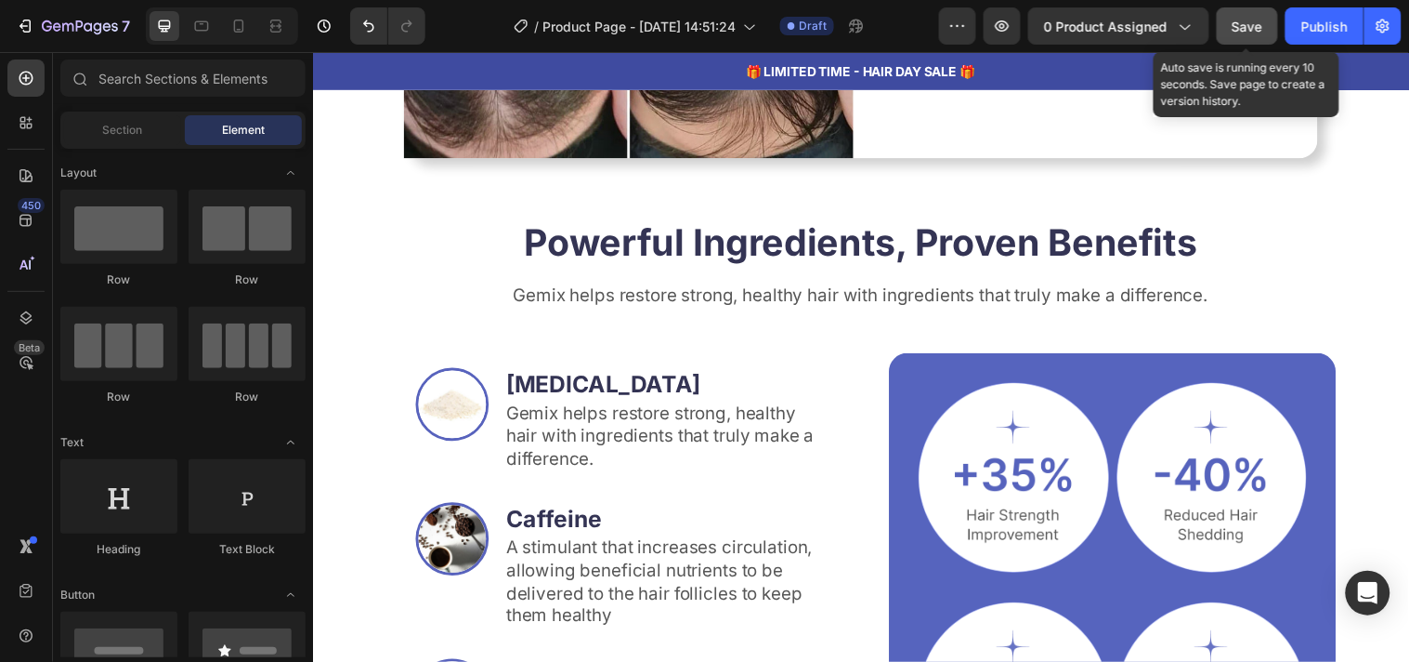
click at [1247, 39] on button "Save" at bounding box center [1247, 25] width 61 height 37
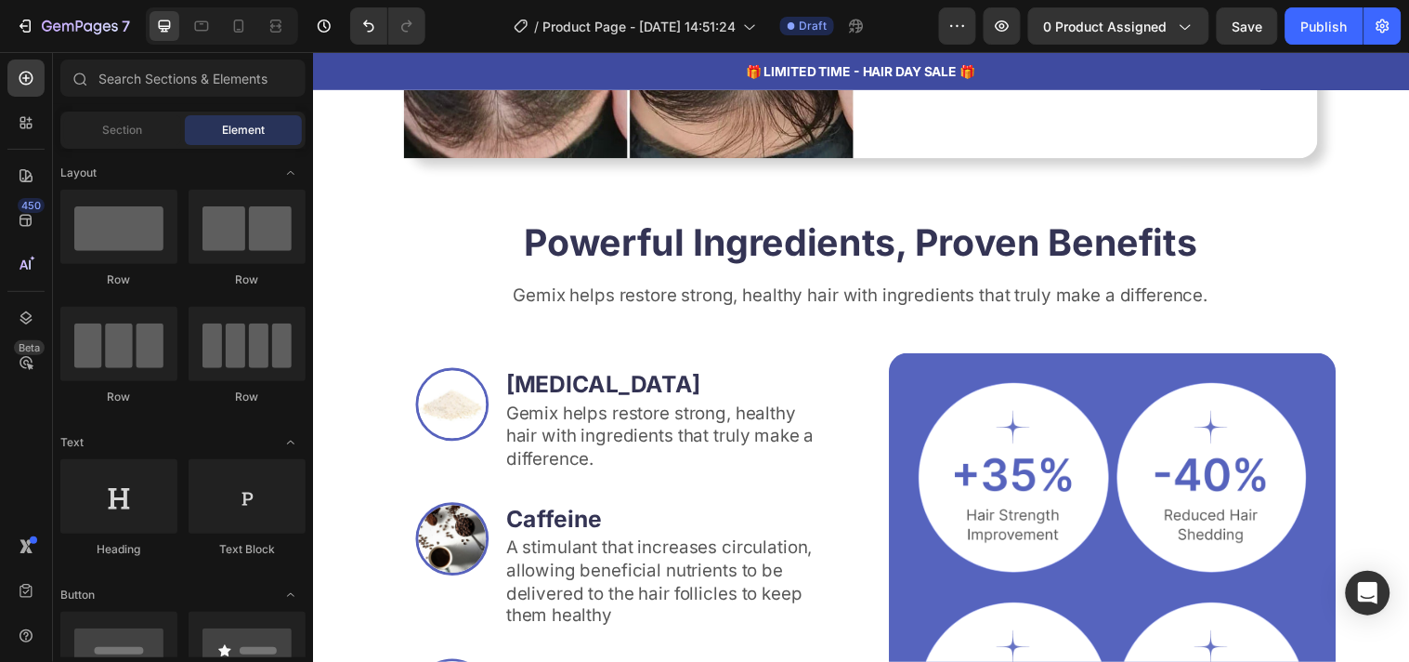
drag, startPoint x: 1425, startPoint y: 262, endPoint x: 1290, endPoint y: 56, distance: 246.9
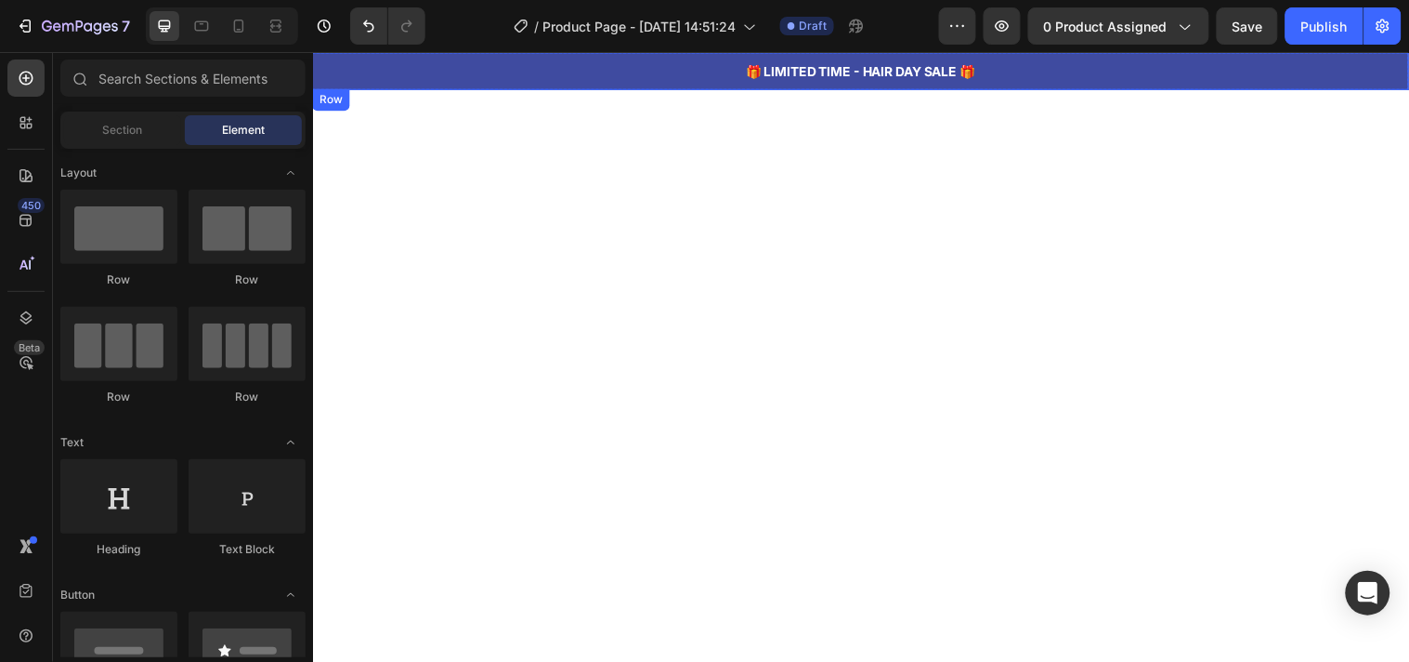
scroll to position [0, 0]
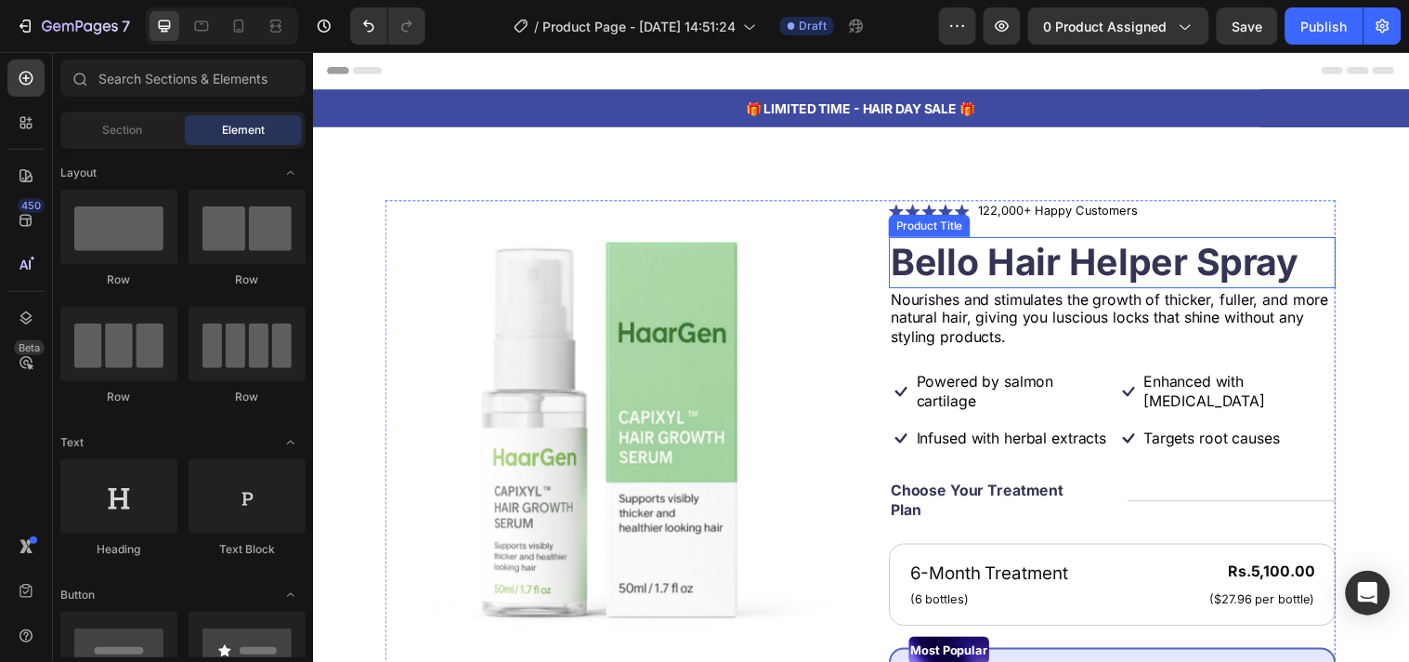
click at [973, 264] on h1 "Bello Hair Helper Spray" at bounding box center [1125, 265] width 454 height 52
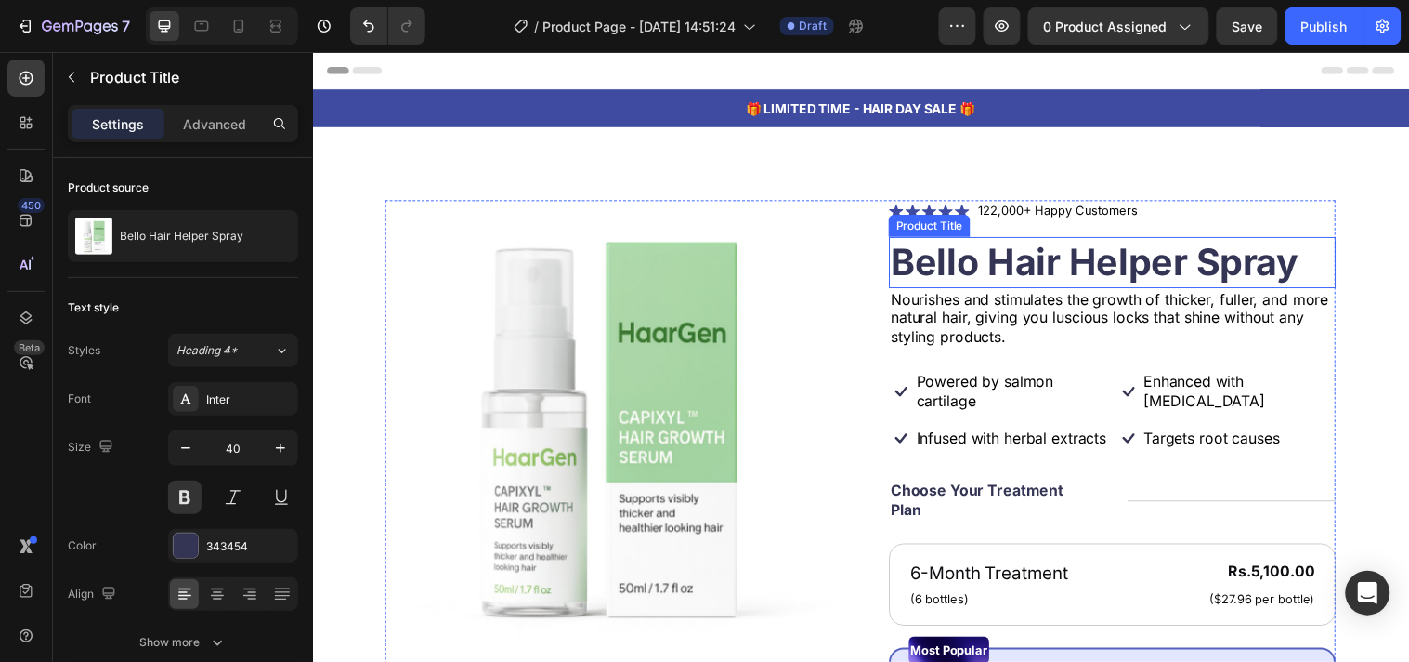
click at [973, 264] on h1 "Bello Hair Helper Spray" at bounding box center [1125, 265] width 454 height 52
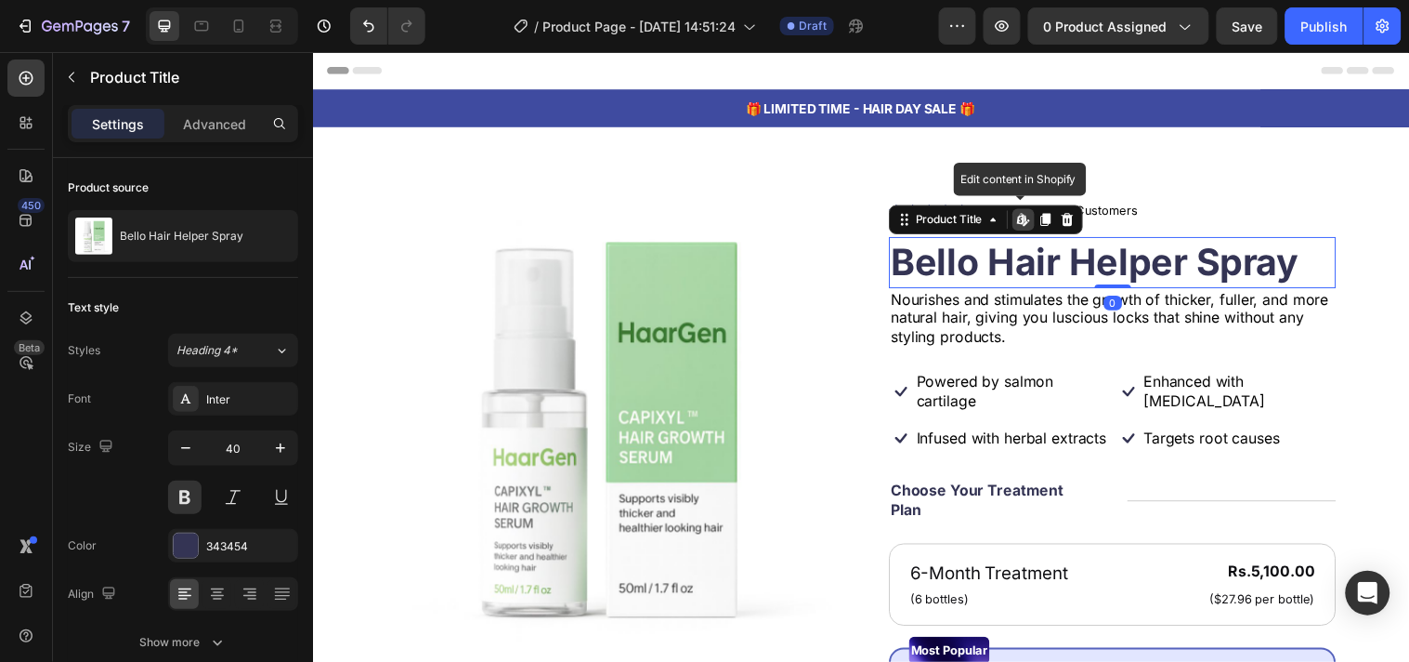
click at [944, 264] on h1 "Bello Hair Helper Spray" at bounding box center [1125, 265] width 454 height 52
click at [997, 270] on h1 "Bello Hair Helper Spray" at bounding box center [1125, 265] width 454 height 52
